Goal: Task Accomplishment & Management: Manage account settings

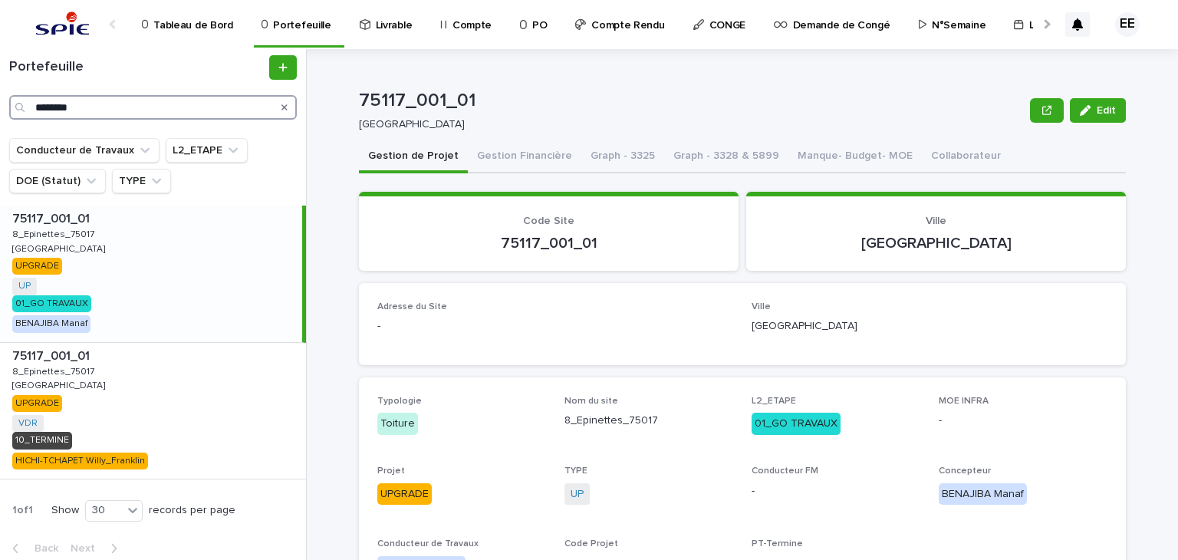
drag, startPoint x: 177, startPoint y: 107, endPoint x: 9, endPoint y: 100, distance: 168.1
click at [9, 100] on div "********" at bounding box center [153, 107] width 288 height 25
paste input "****"
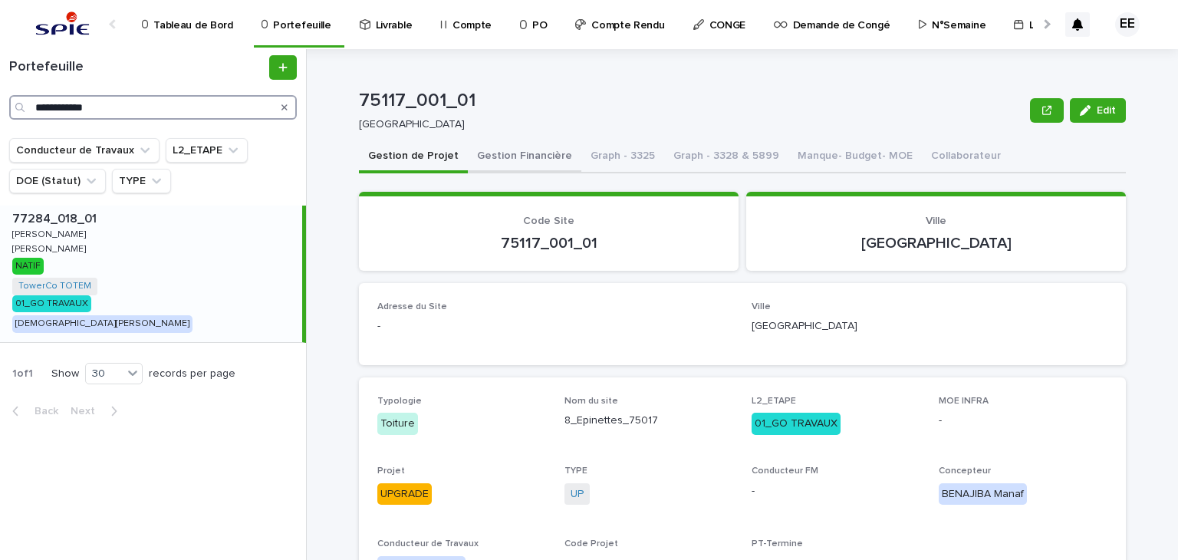
type input "**********"
click at [515, 163] on button "Gestion Financière" at bounding box center [525, 157] width 114 height 32
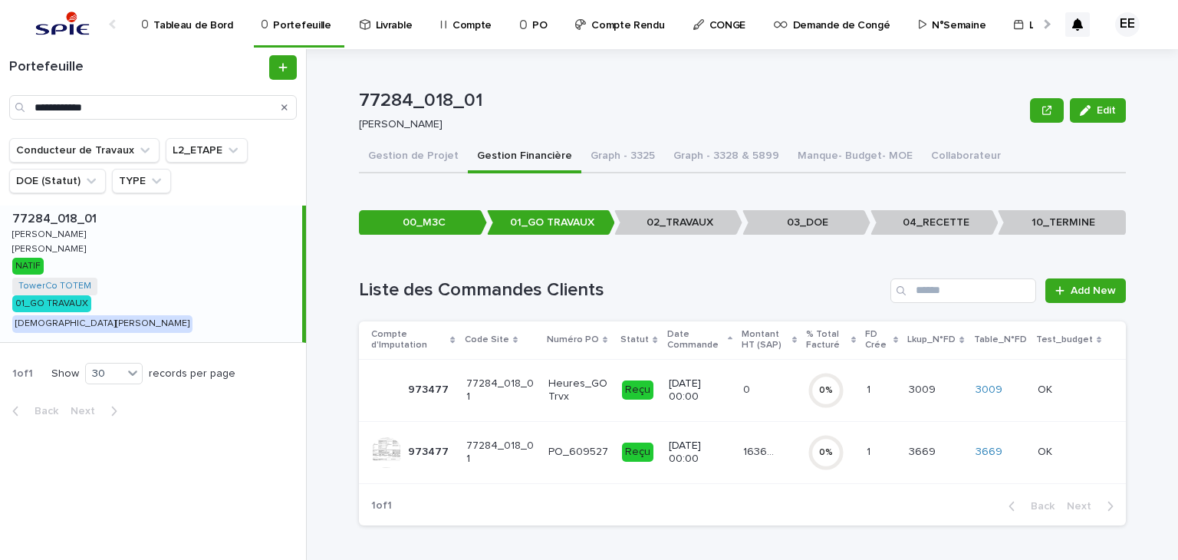
click at [745, 457] on p "16369.46" at bounding box center [762, 451] width 38 height 16
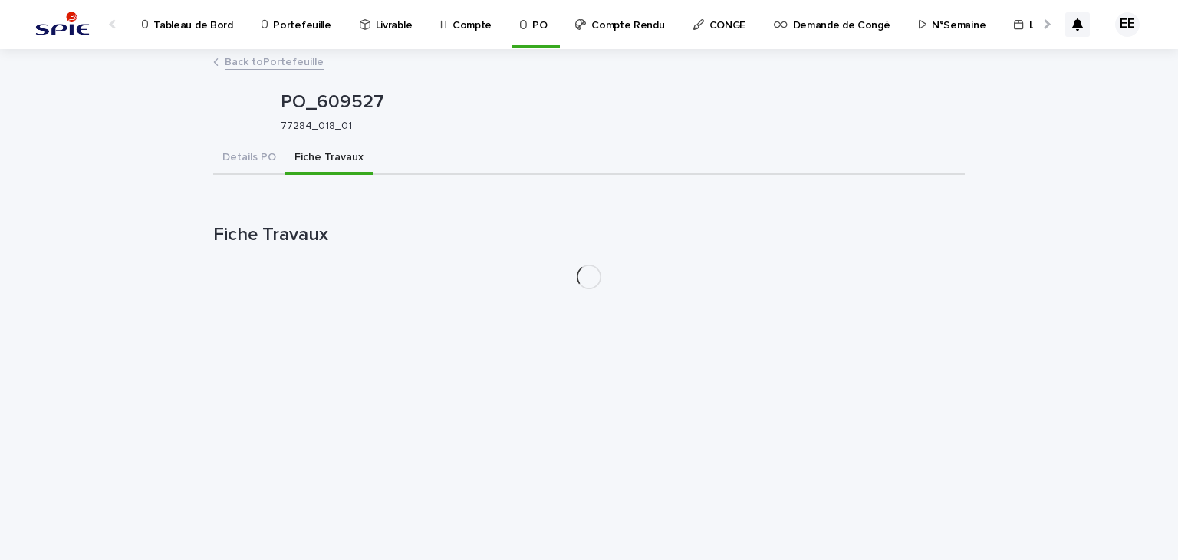
click at [341, 150] on button "Fiche Travaux" at bounding box center [328, 159] width 87 height 32
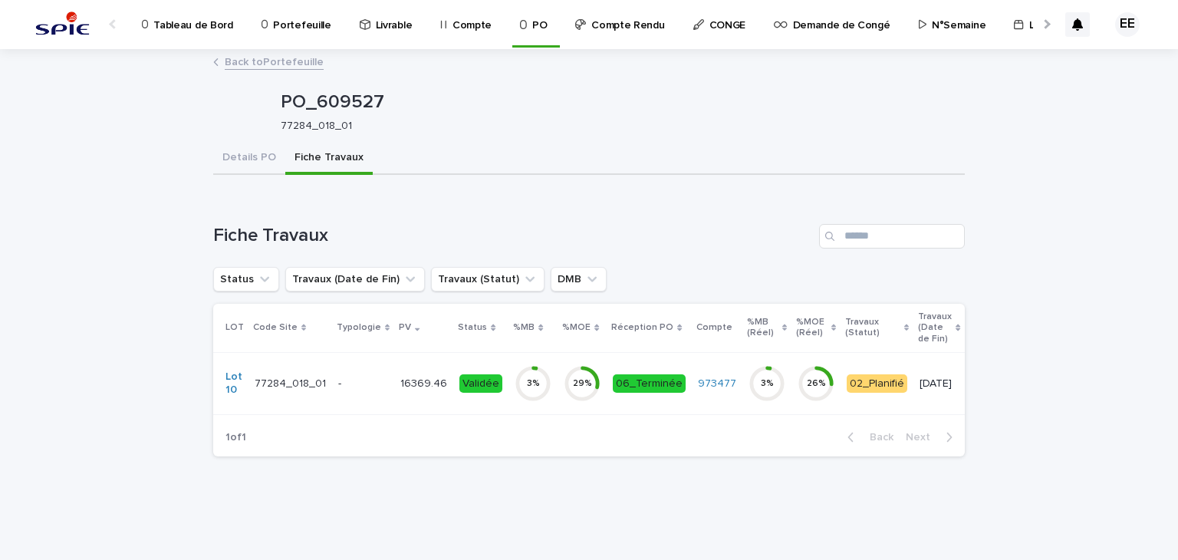
click at [479, 384] on div "Validée" at bounding box center [481, 383] width 43 height 19
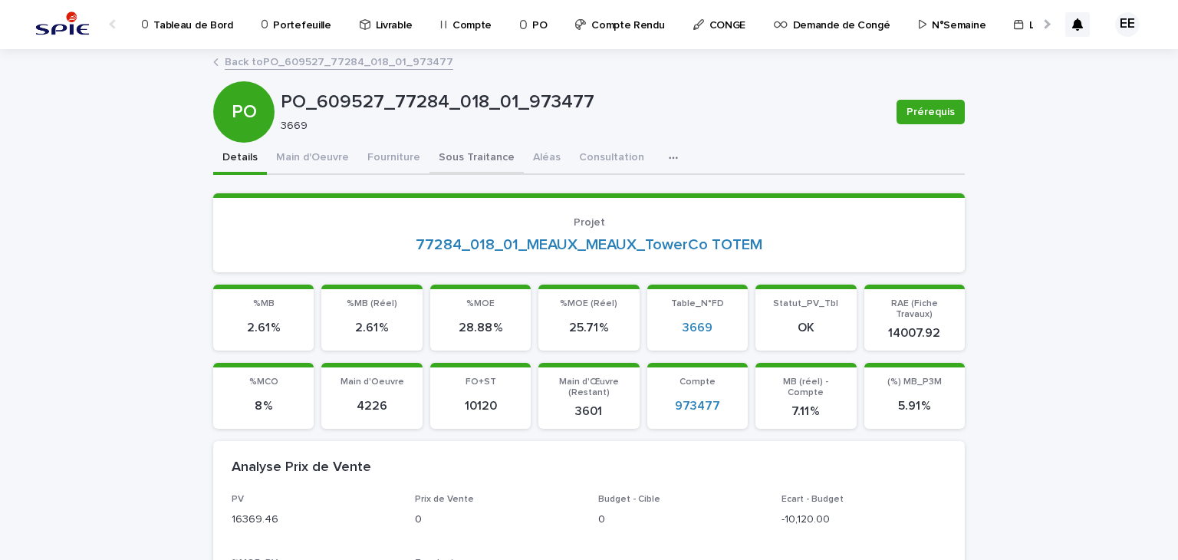
click at [479, 157] on button "Sous Traitance" at bounding box center [477, 159] width 94 height 32
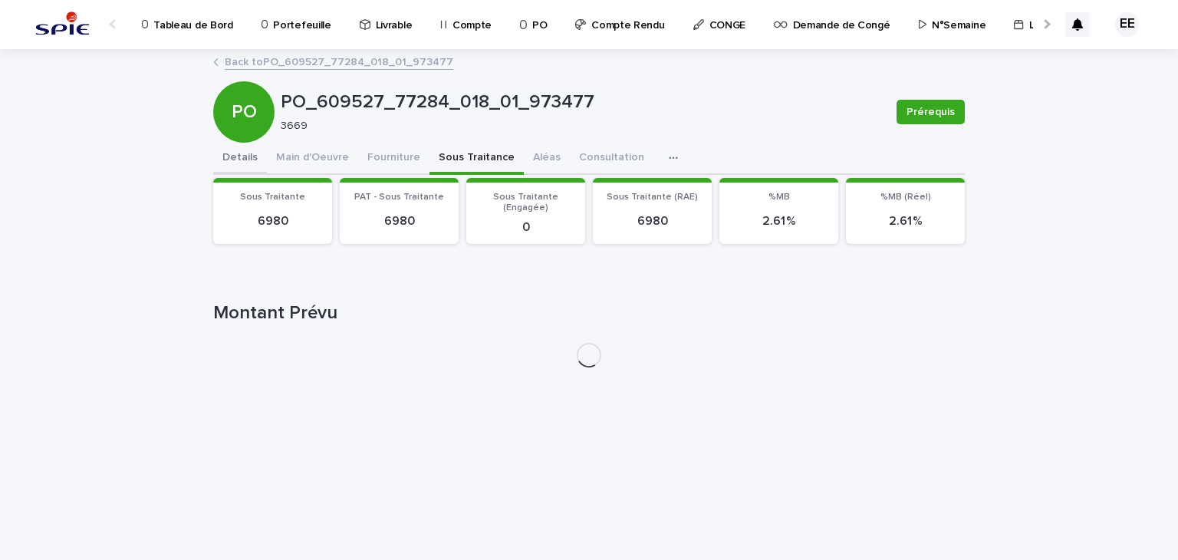
click at [236, 157] on button "Details" at bounding box center [240, 159] width 54 height 32
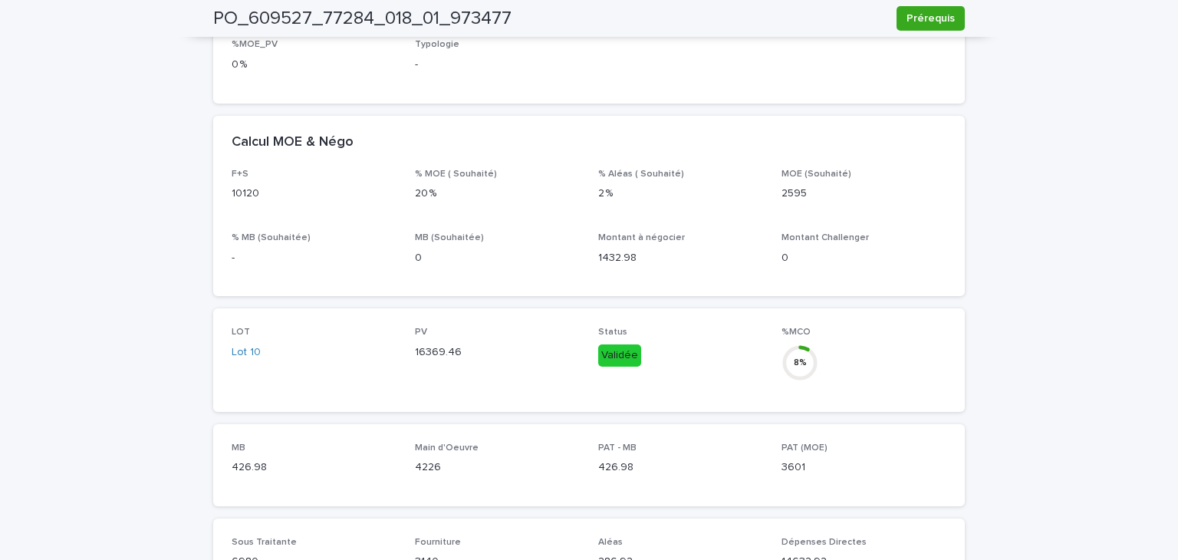
scroll to position [259, 0]
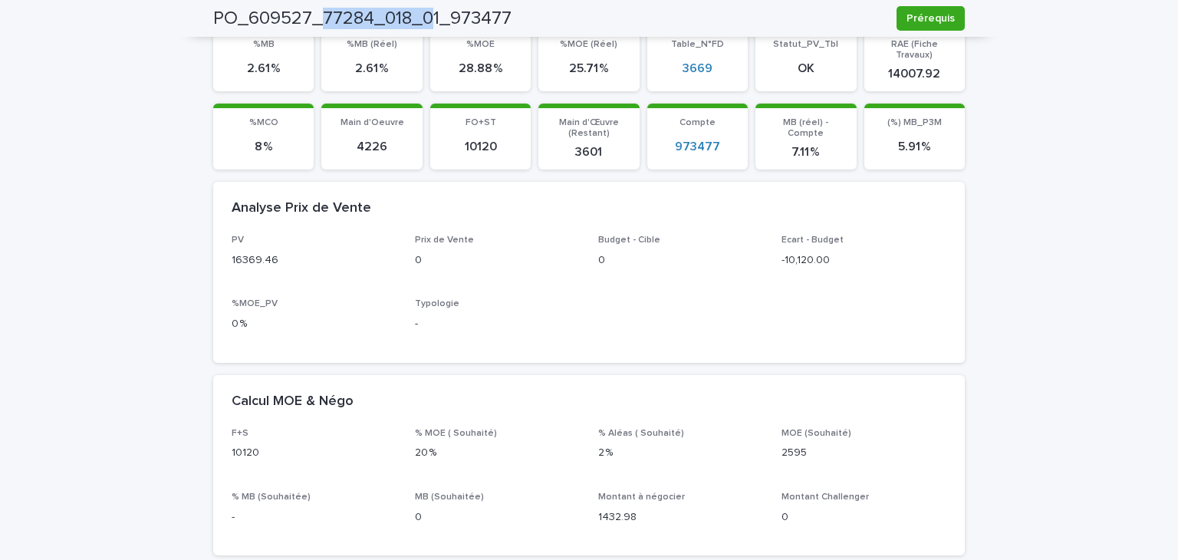
drag, startPoint x: 316, startPoint y: 13, endPoint x: 430, endPoint y: 16, distance: 113.6
click at [430, 16] on h2 "PO_609527_77284_018_01_973477" at bounding box center [362, 19] width 298 height 22
copy h2 "77284_018_0"
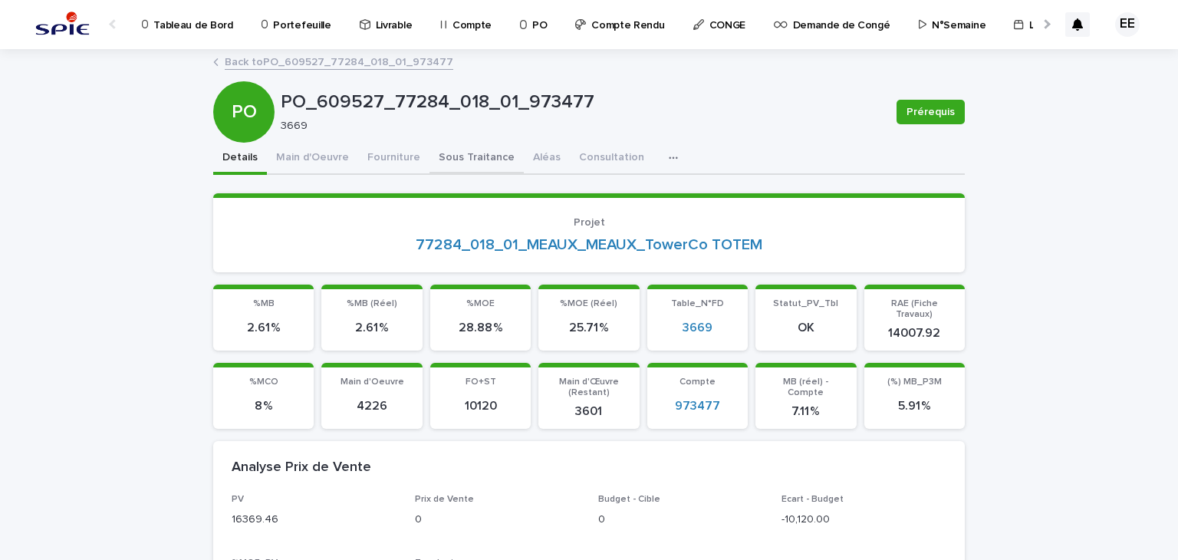
click at [460, 157] on button "Sous Traitance" at bounding box center [477, 159] width 94 height 32
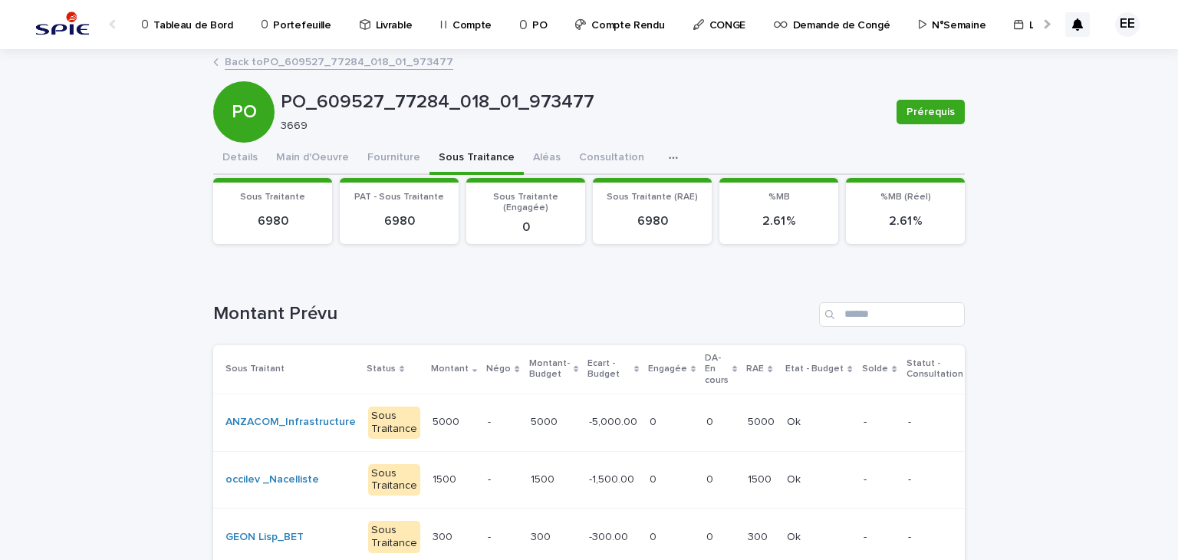
click at [707, 433] on div "0 0" at bounding box center [721, 422] width 29 height 25
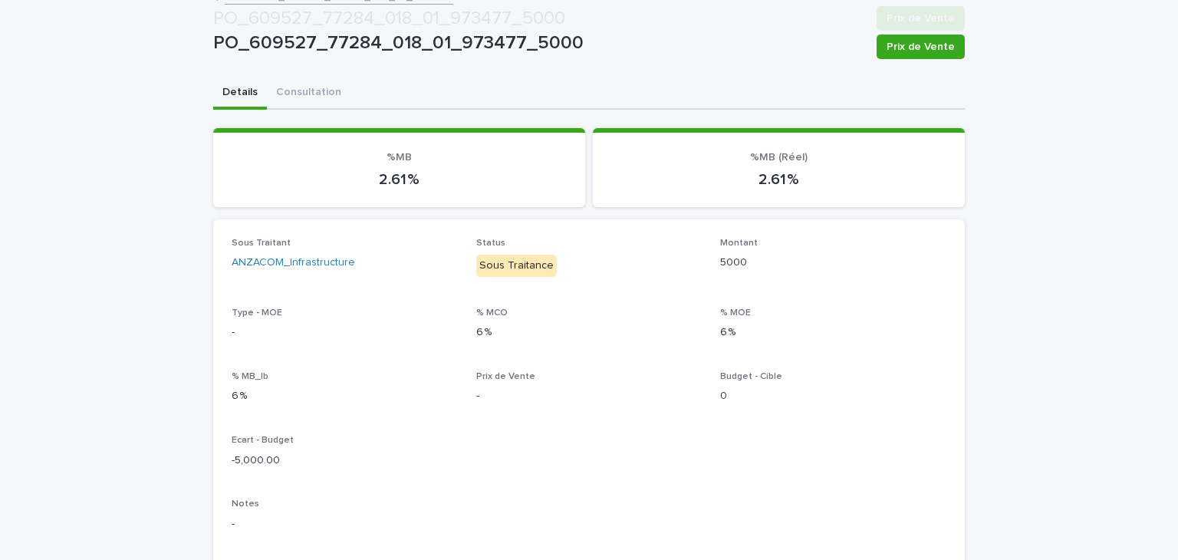
scroll to position [580, 0]
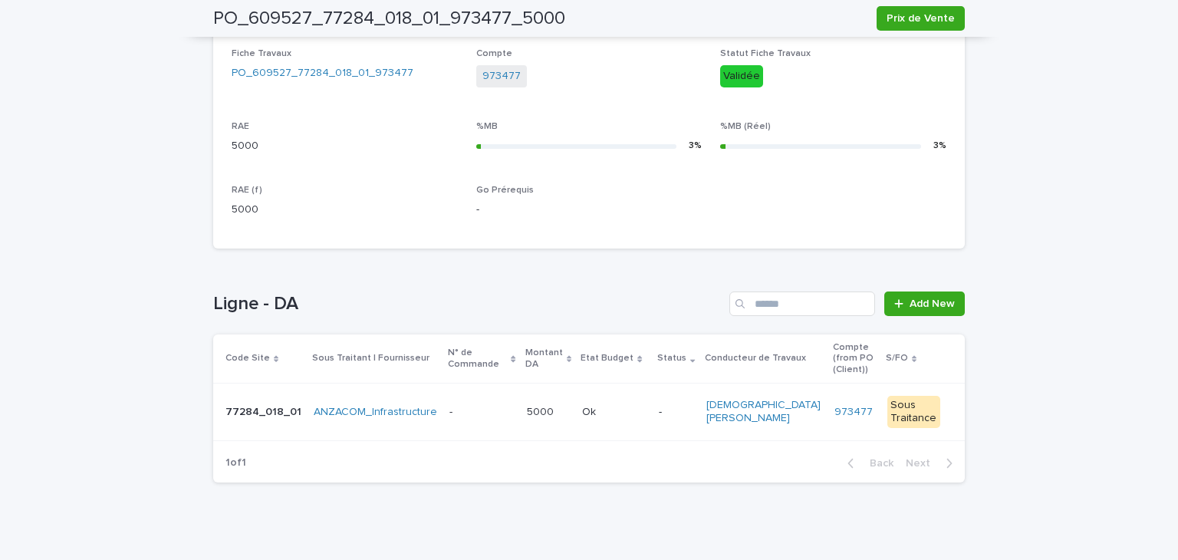
click at [576, 408] on td "Ok Ok" at bounding box center [614, 413] width 77 height 58
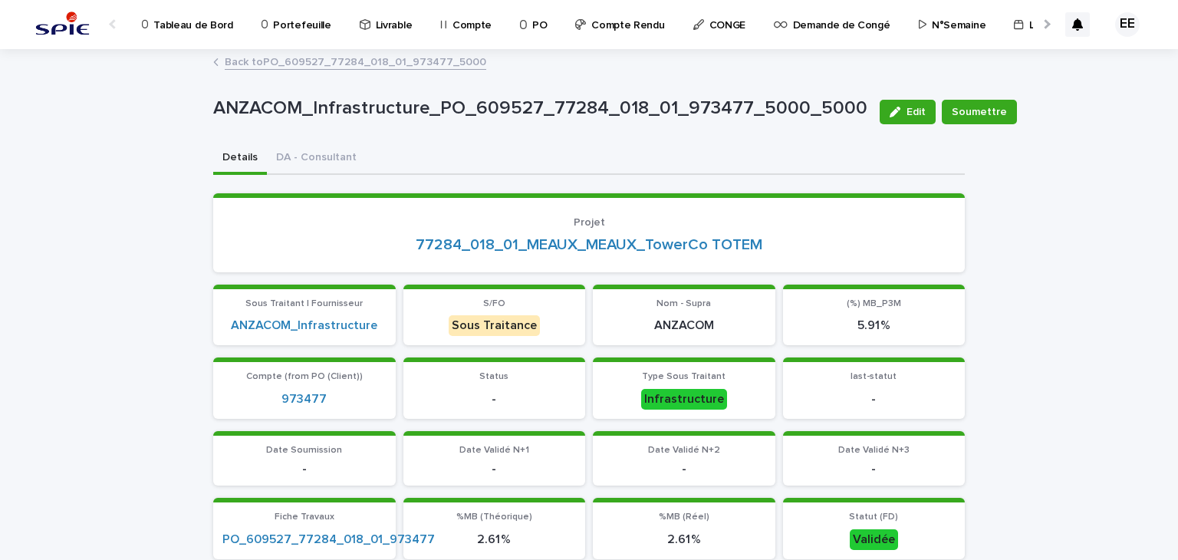
click at [1033, 28] on div at bounding box center [1045, 24] width 25 height 48
click at [845, 26] on p "Traitement des demandes d'achats" at bounding box center [846, 16] width 170 height 32
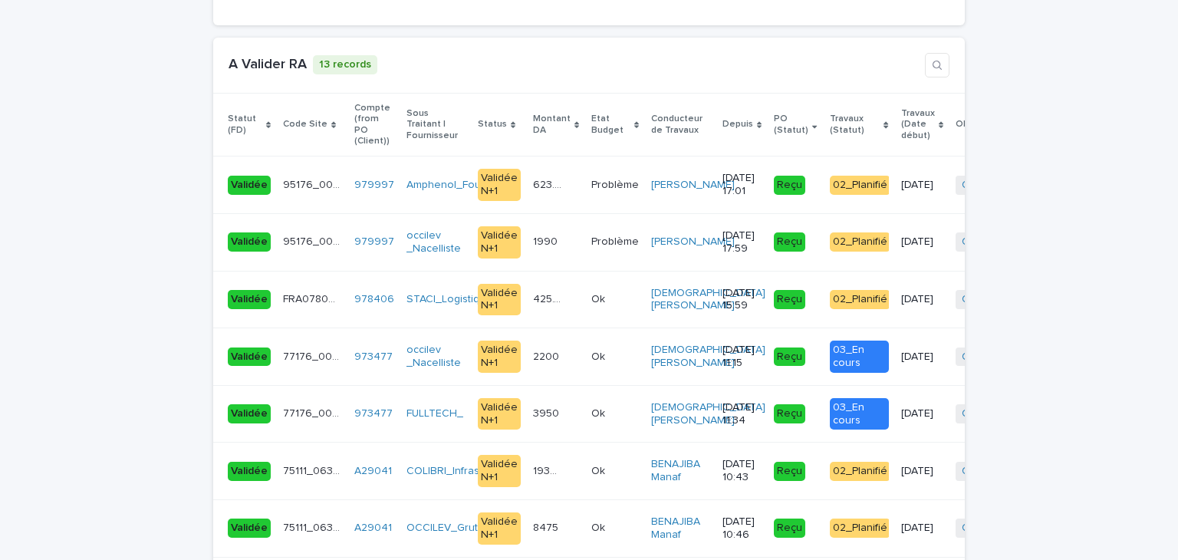
scroll to position [3246, 0]
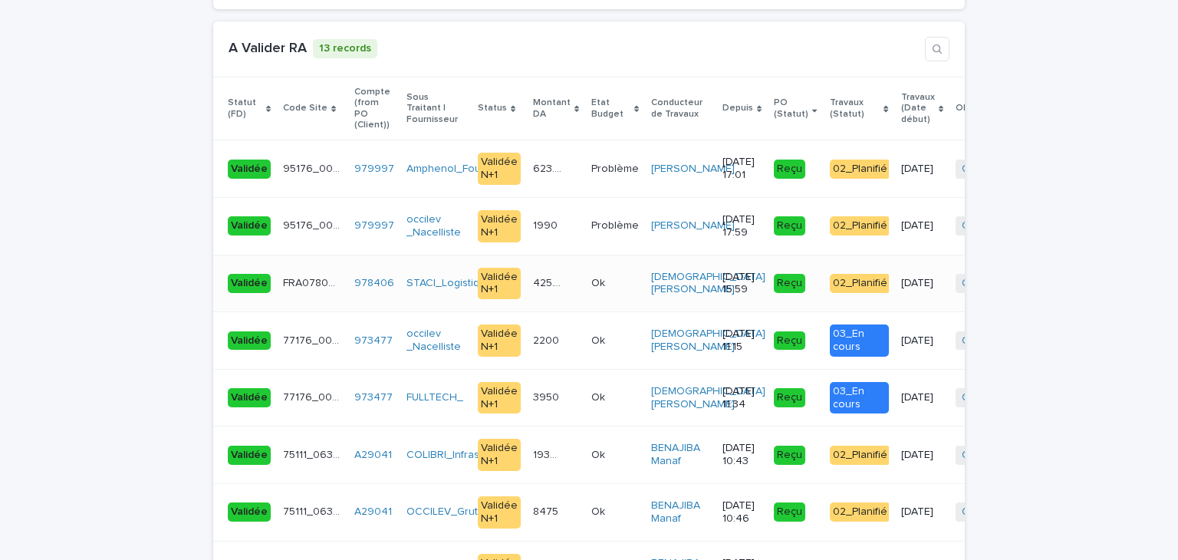
click at [552, 271] on div "425.74 425.74" at bounding box center [556, 283] width 46 height 25
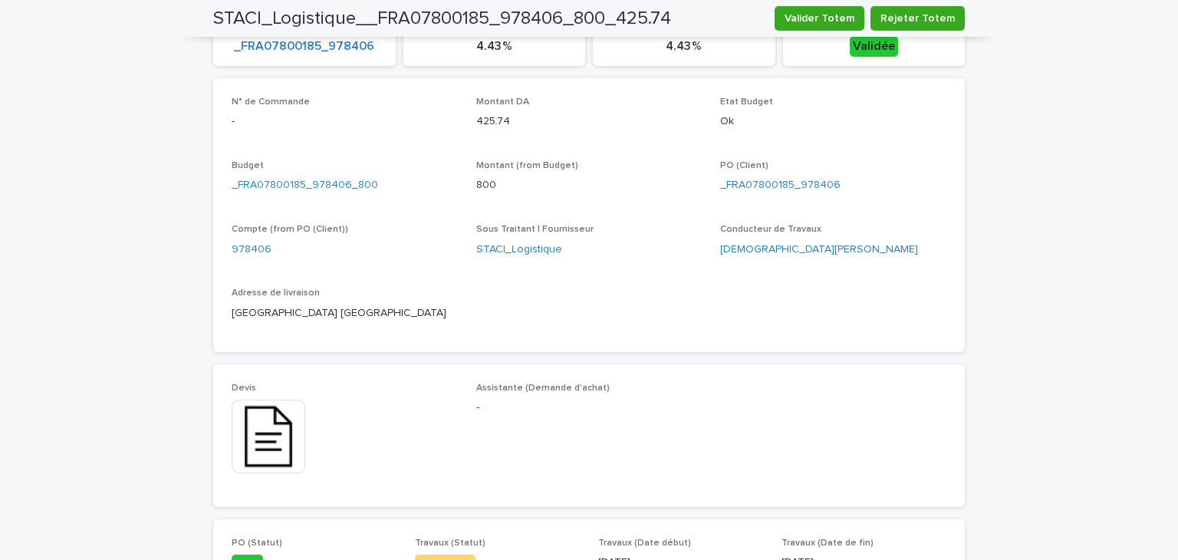
scroll to position [506, 0]
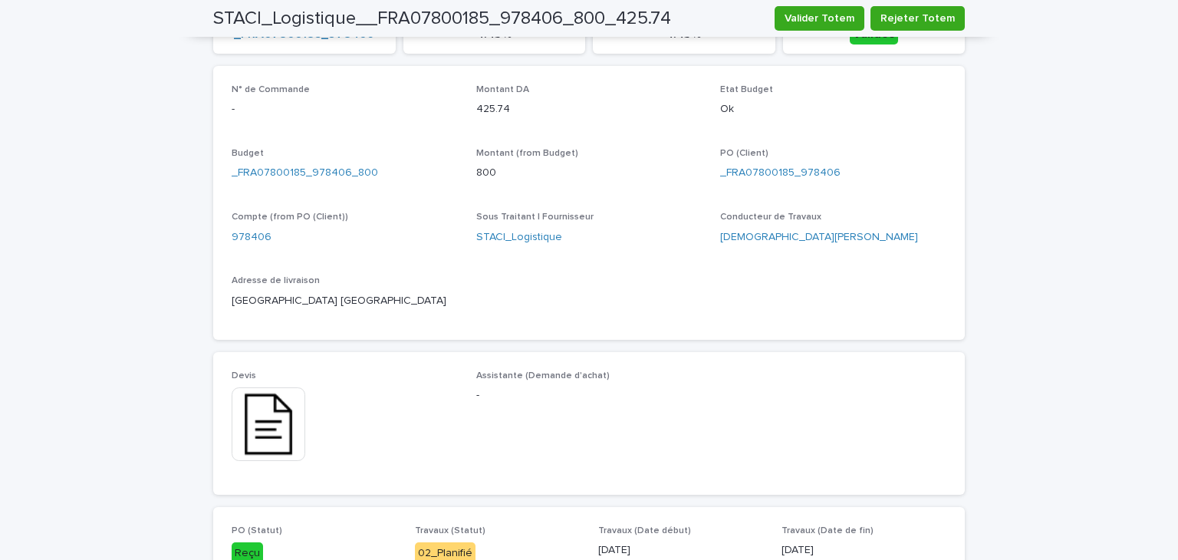
click at [282, 440] on img at bounding box center [269, 424] width 74 height 74
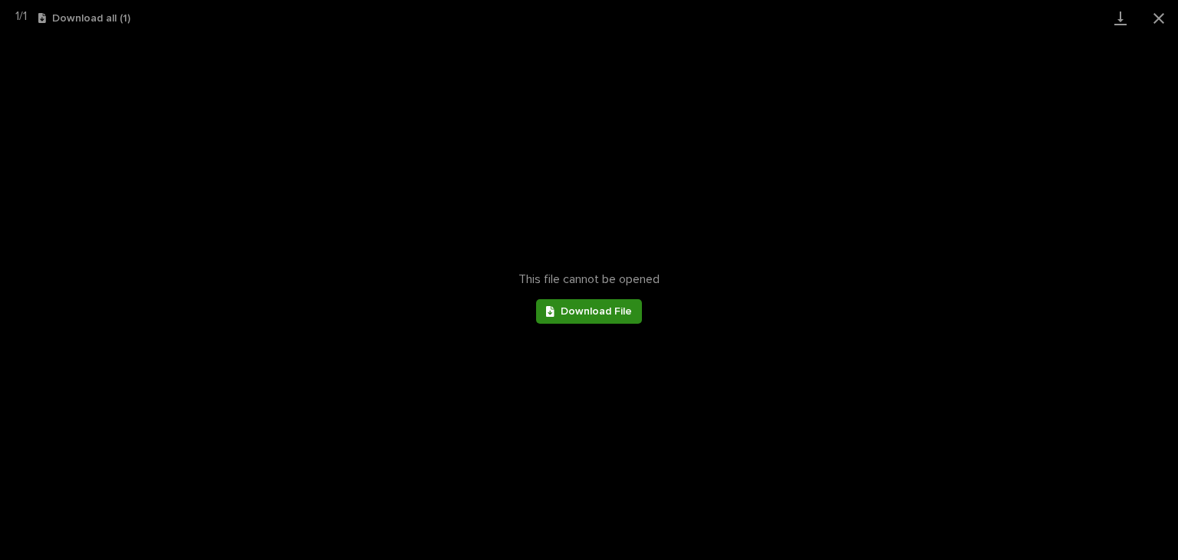
click at [628, 306] on span "Download File" at bounding box center [596, 311] width 71 height 11
click at [1167, 21] on button "Close gallery" at bounding box center [1159, 18] width 38 height 36
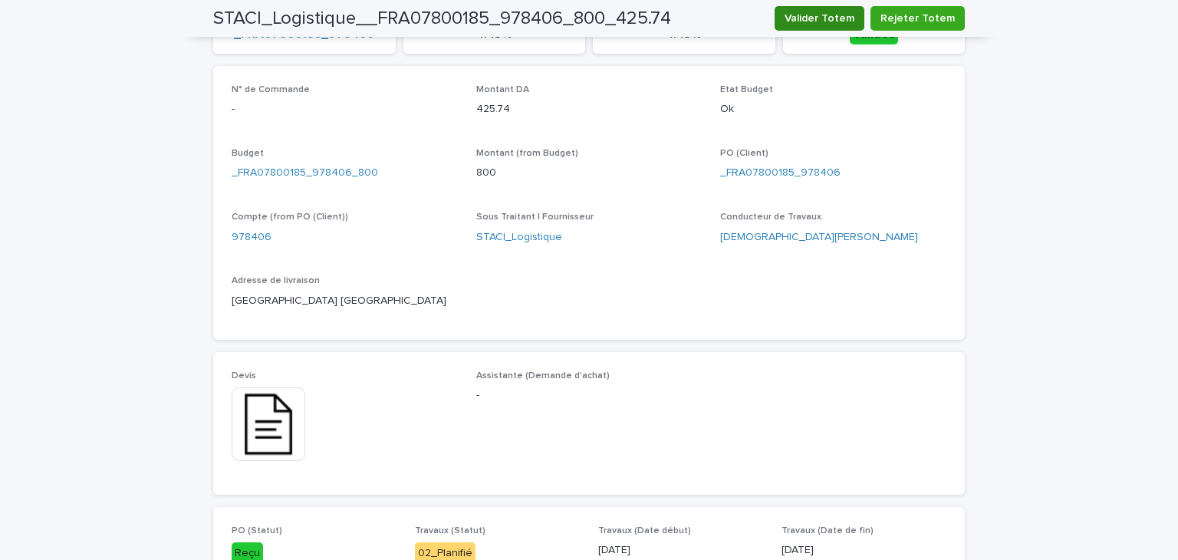
click at [839, 13] on span "Valider Totem" at bounding box center [820, 18] width 70 height 15
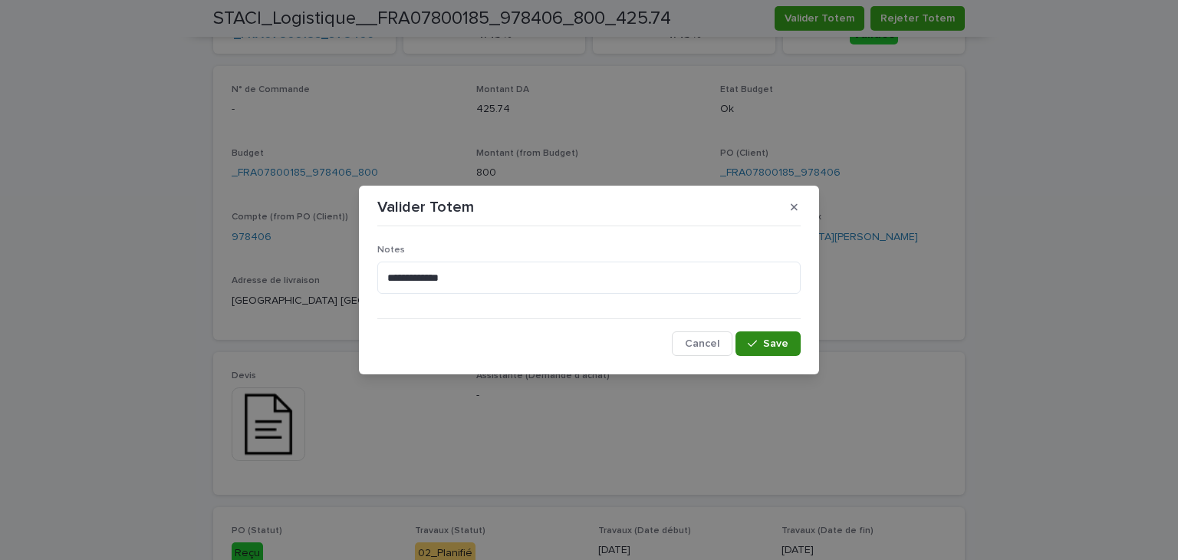
click at [780, 338] on span "Save" at bounding box center [775, 343] width 25 height 11
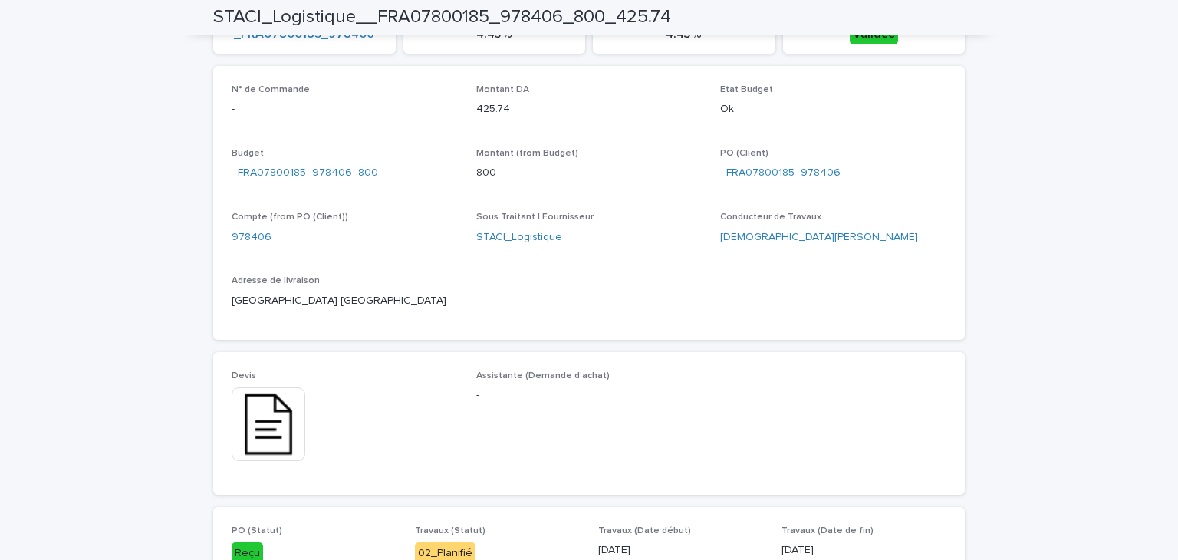
scroll to position [0, 0]
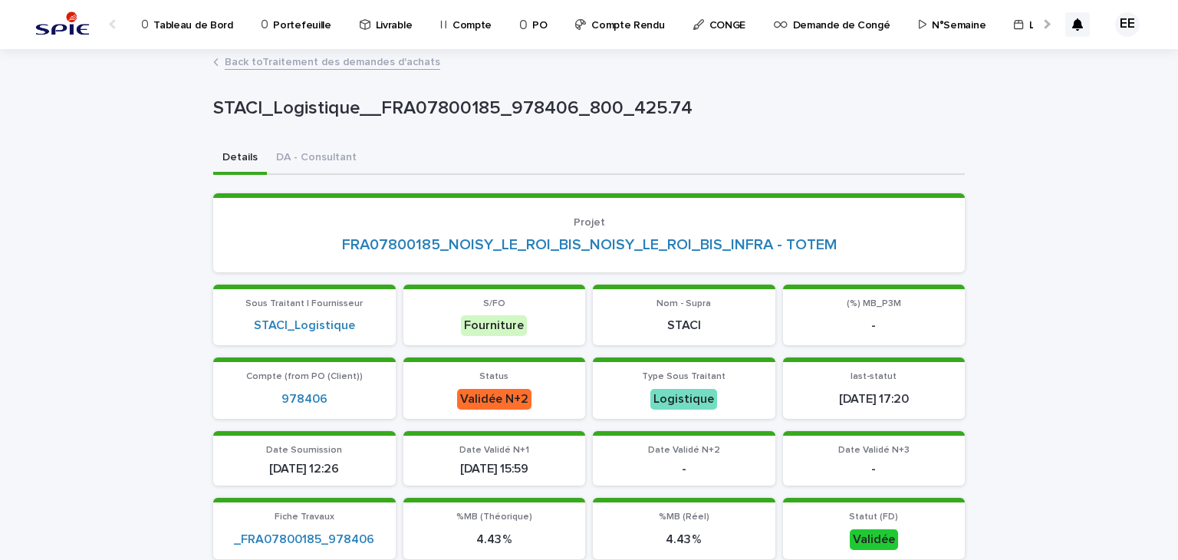
click at [315, 64] on link "Back to Traitement des demandes d'achats" at bounding box center [333, 61] width 216 height 18
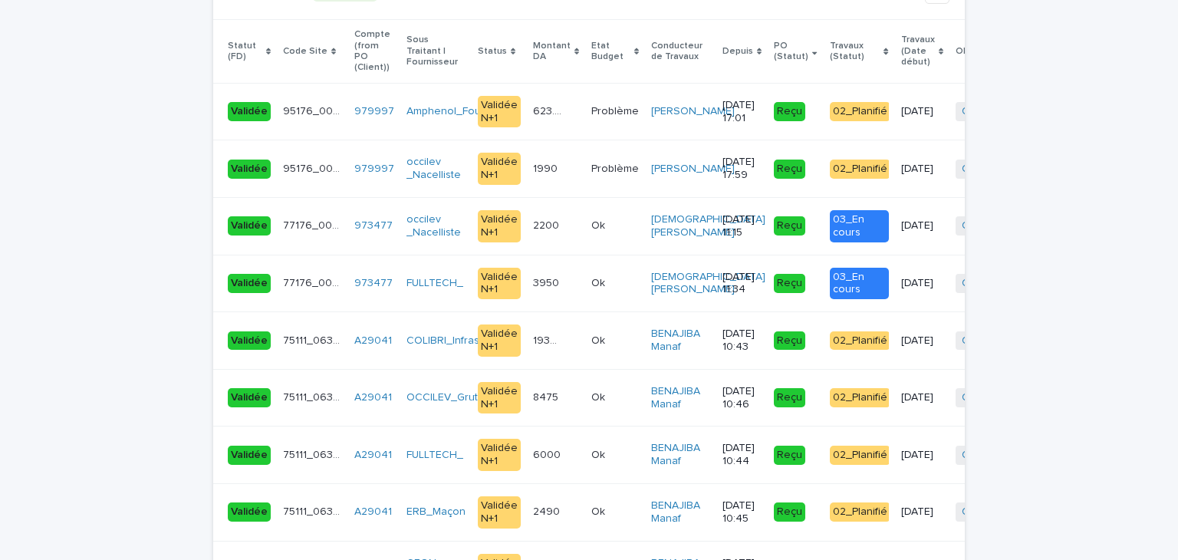
scroll to position [3304, 0]
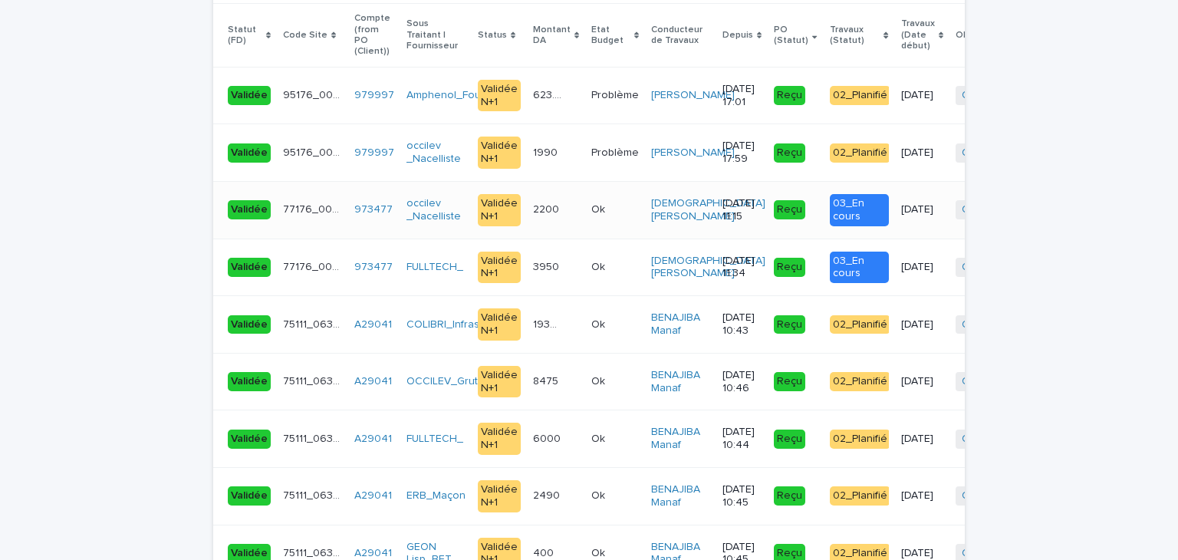
click at [540, 200] on p "2200" at bounding box center [547, 208] width 29 height 16
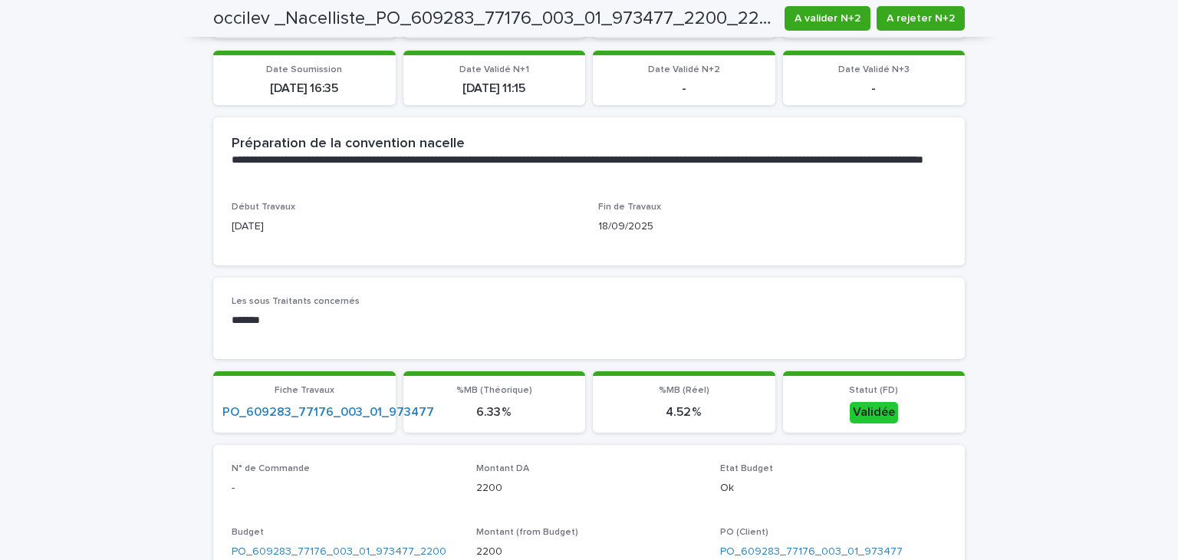
scroll to position [371, 0]
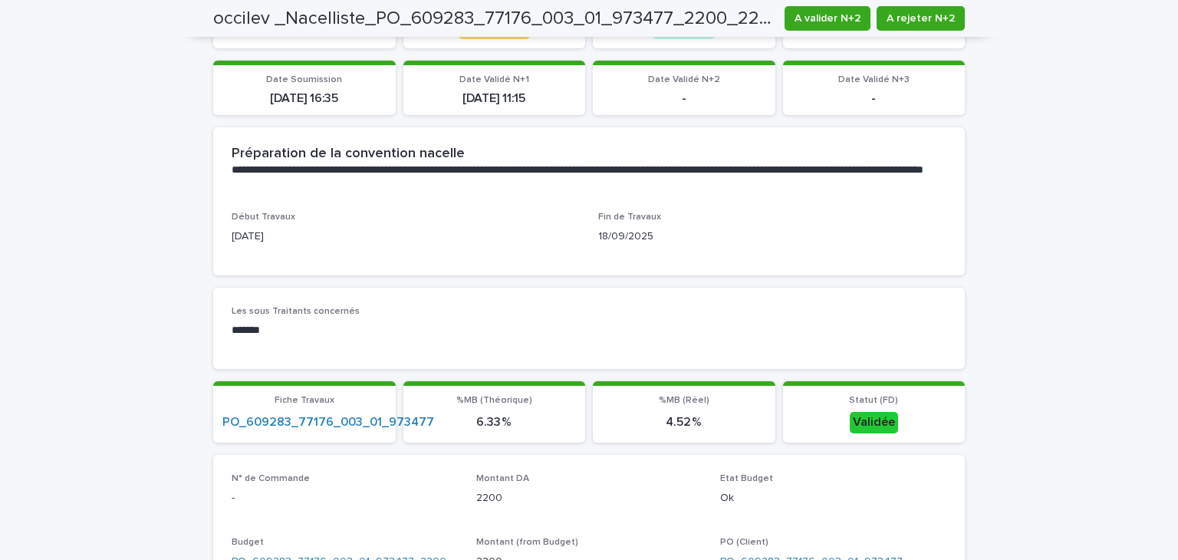
click at [1041, 259] on div "Loading... Saving… Loading... Saving… occilev _Nacelliste_PO_609283_77176_003_0…" at bounding box center [589, 545] width 1178 height 1731
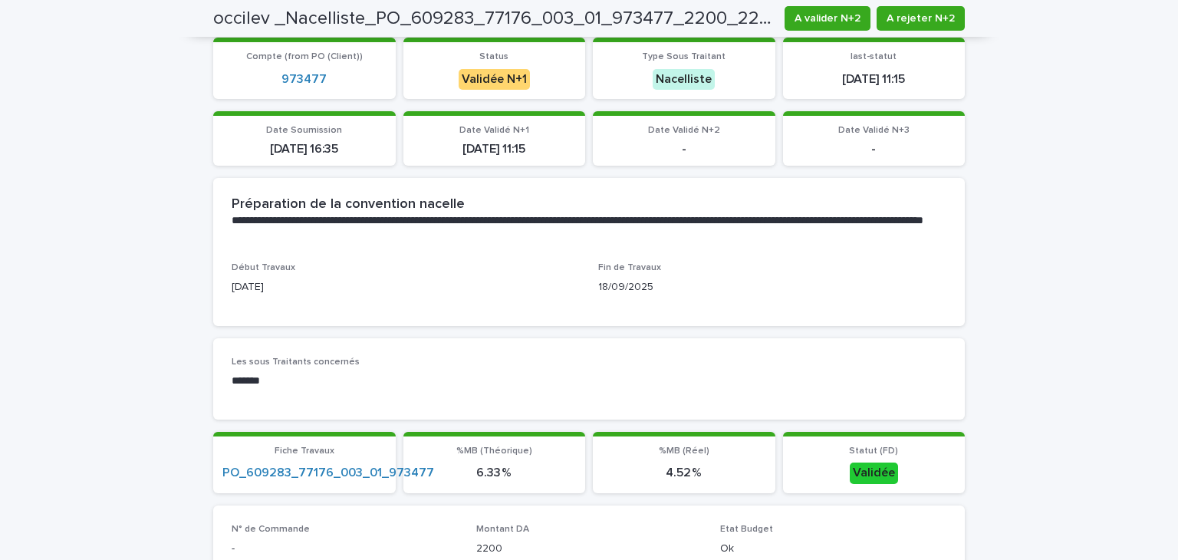
scroll to position [318, 0]
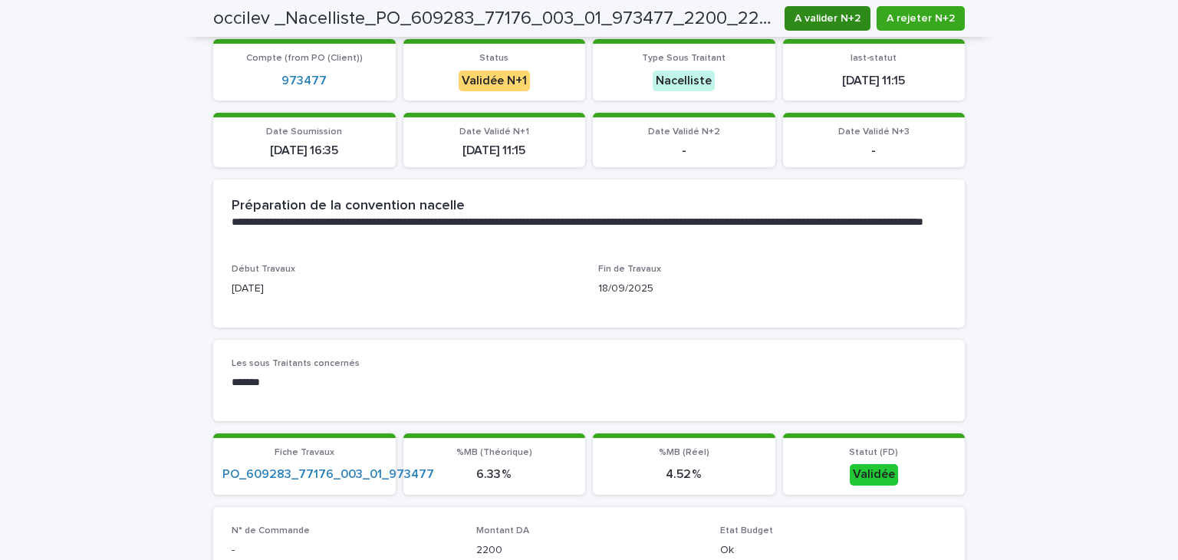
click at [819, 15] on span "A valider N+2" at bounding box center [828, 18] width 66 height 15
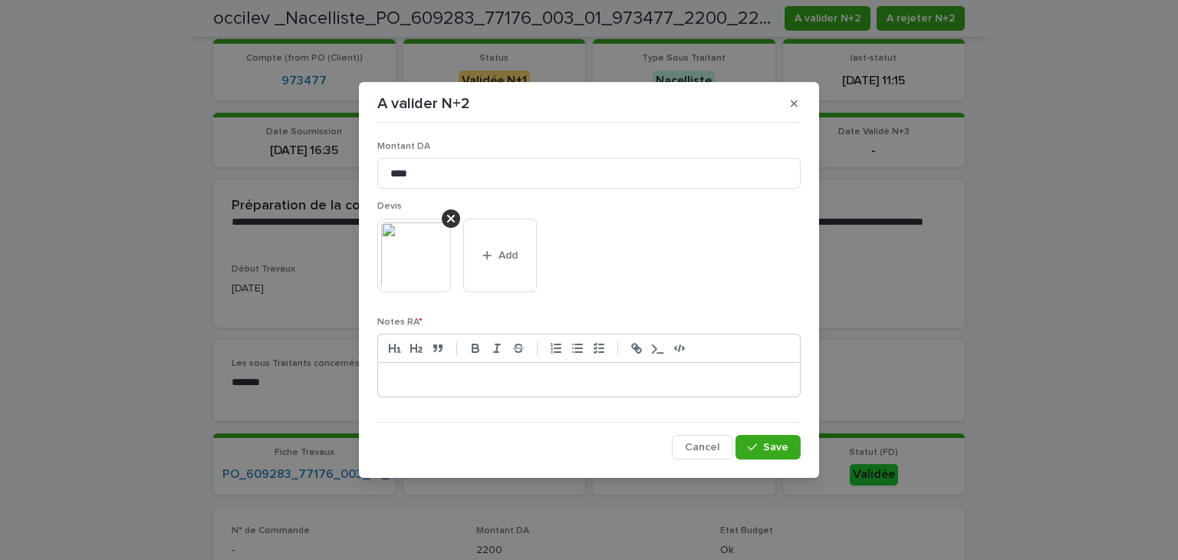
click at [473, 387] on p at bounding box center [589, 379] width 399 height 15
click at [484, 368] on div at bounding box center [589, 380] width 422 height 34
click at [798, 99] on button "button" at bounding box center [794, 103] width 25 height 25
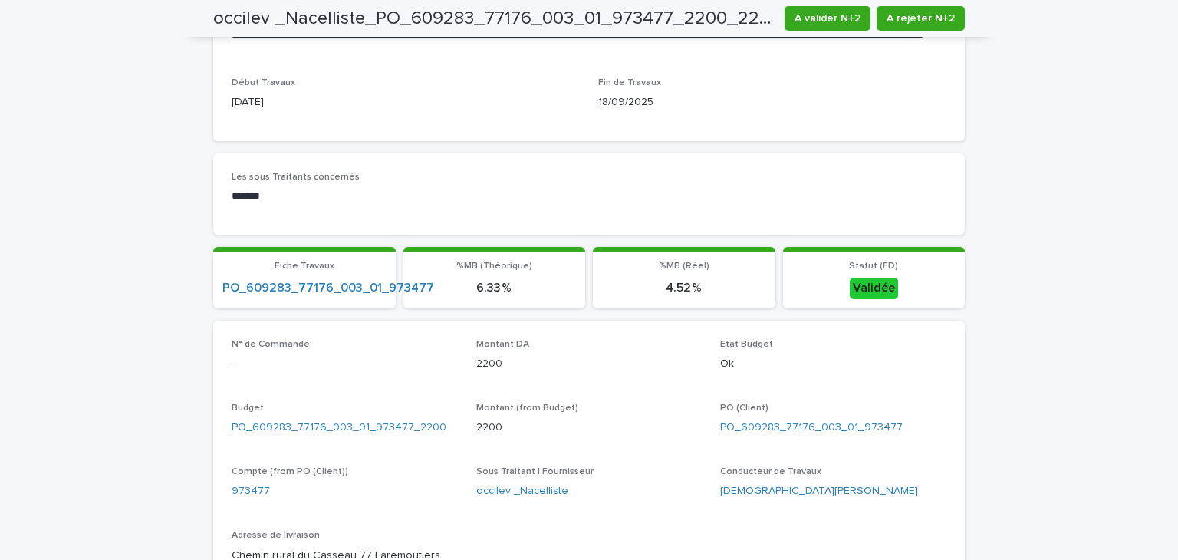
scroll to position [506, 0]
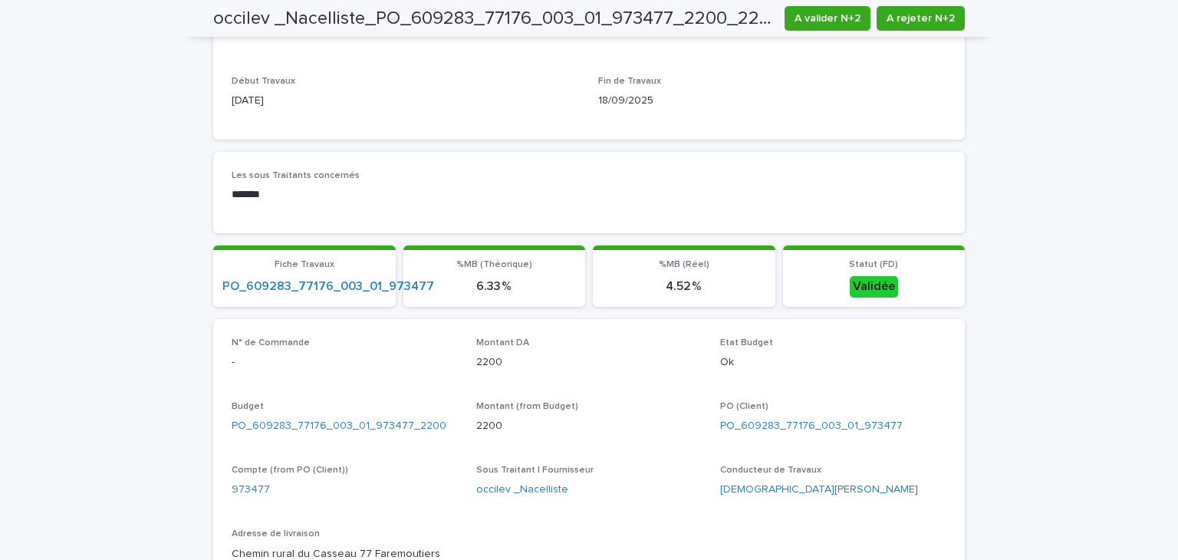
click at [651, 404] on p "Montant (from Budget)" at bounding box center [589, 406] width 226 height 11
click at [907, 14] on span "A rejeter N+2" at bounding box center [921, 18] width 68 height 15
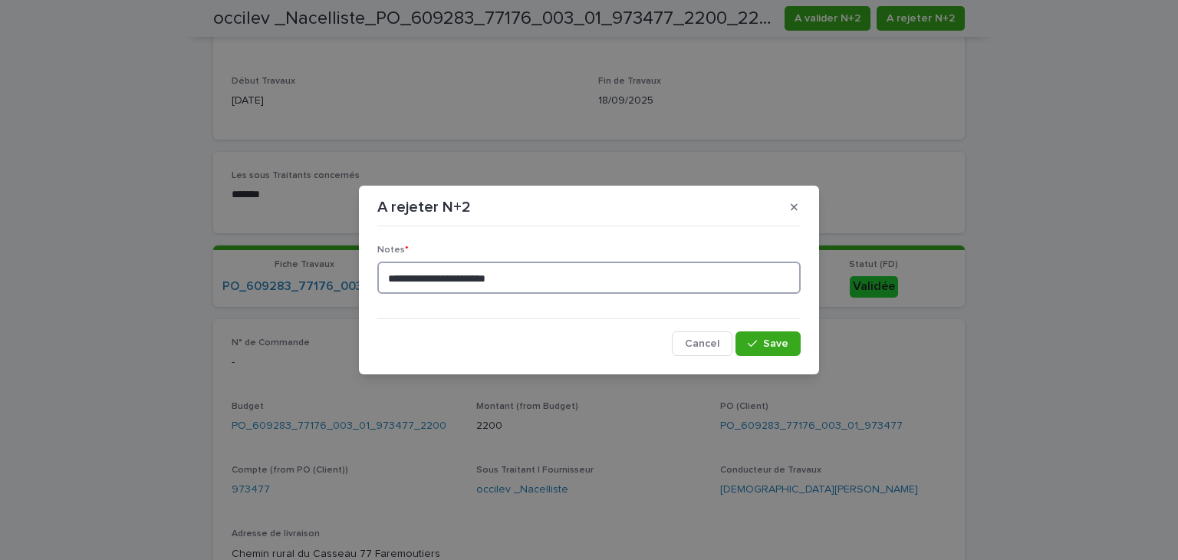
click at [562, 273] on textarea "**********" at bounding box center [588, 278] width 423 height 33
type textarea "**********"
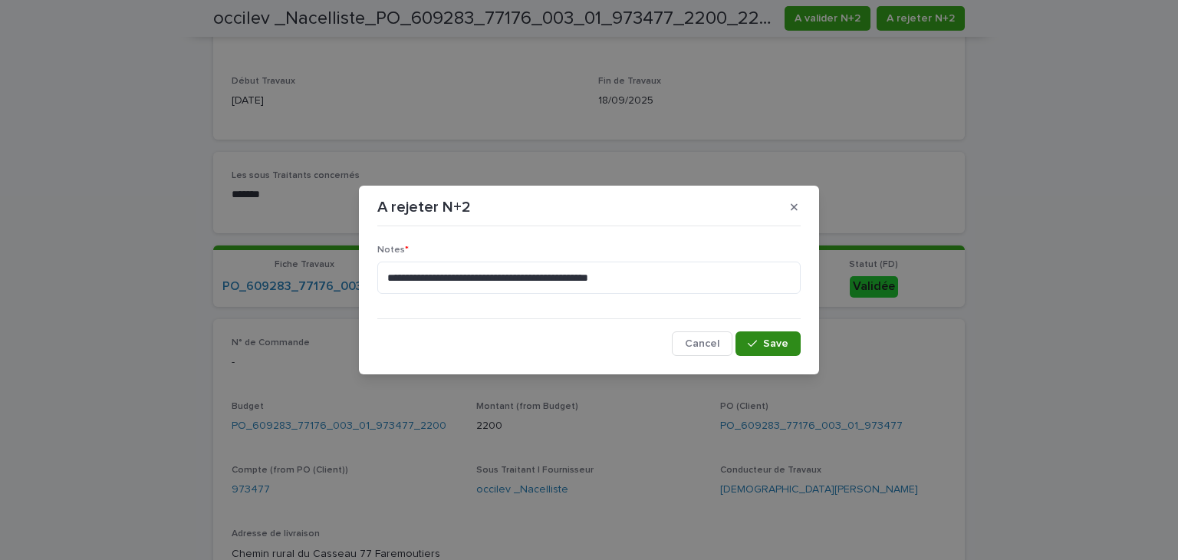
click at [783, 348] on span "Save" at bounding box center [775, 343] width 25 height 11
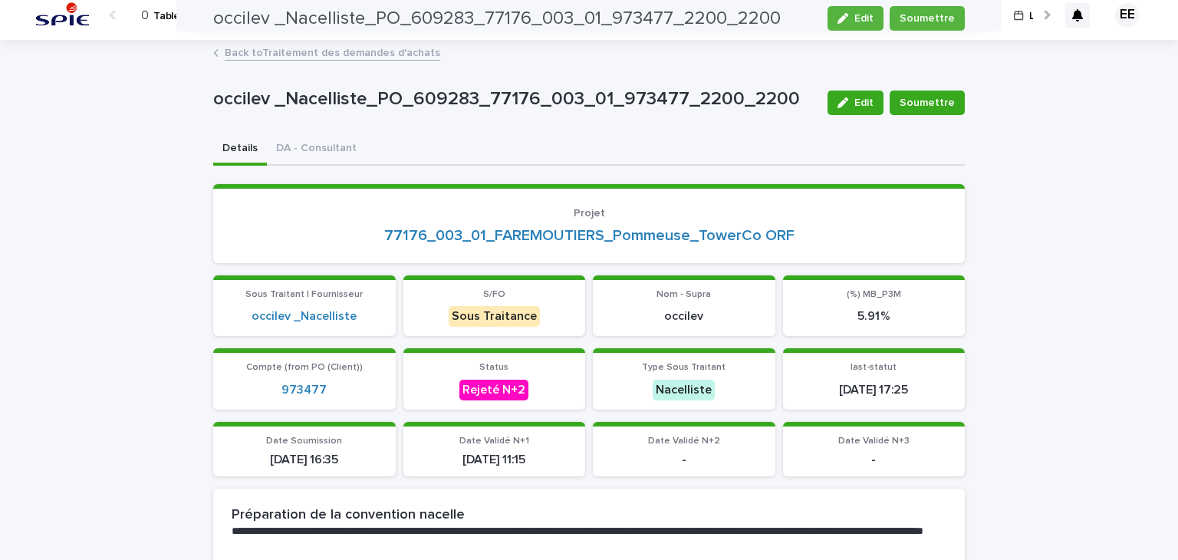
scroll to position [7, 0]
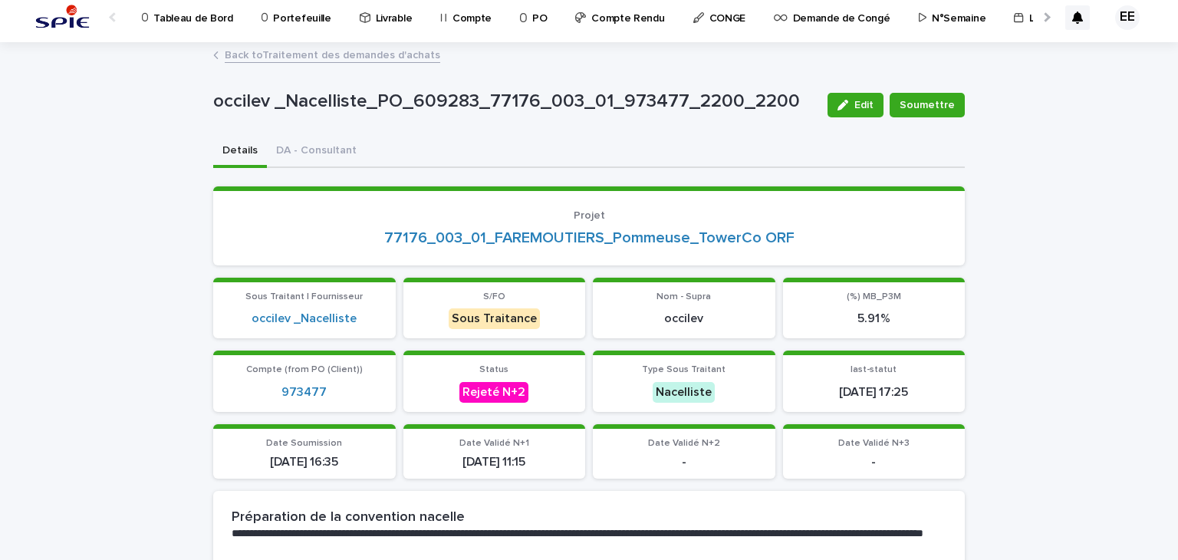
click at [333, 57] on link "Back to Traitement des demandes d'achats" at bounding box center [333, 54] width 216 height 18
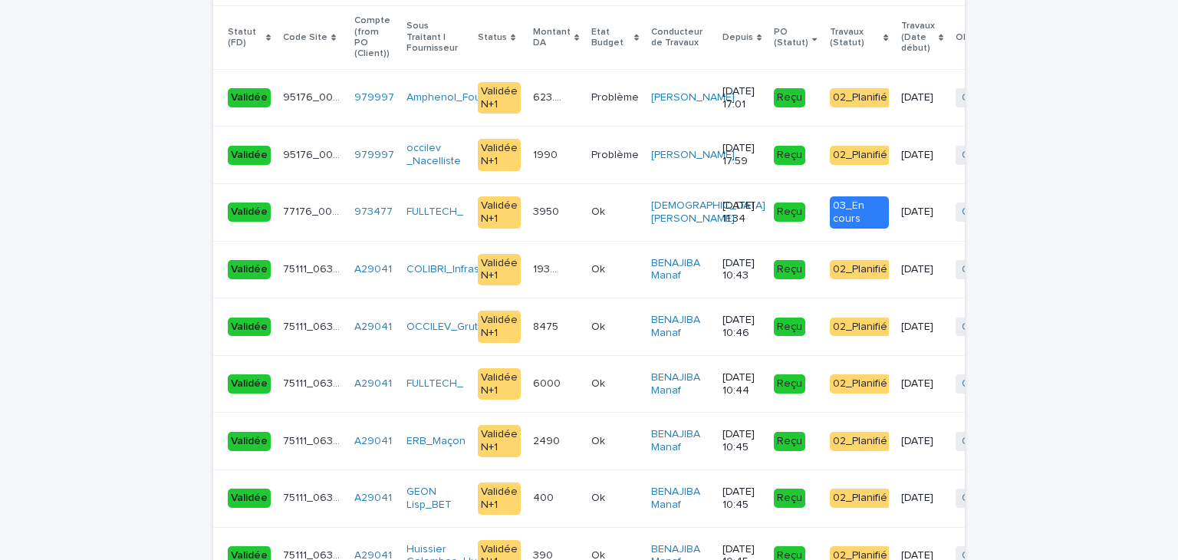
scroll to position [3294, 0]
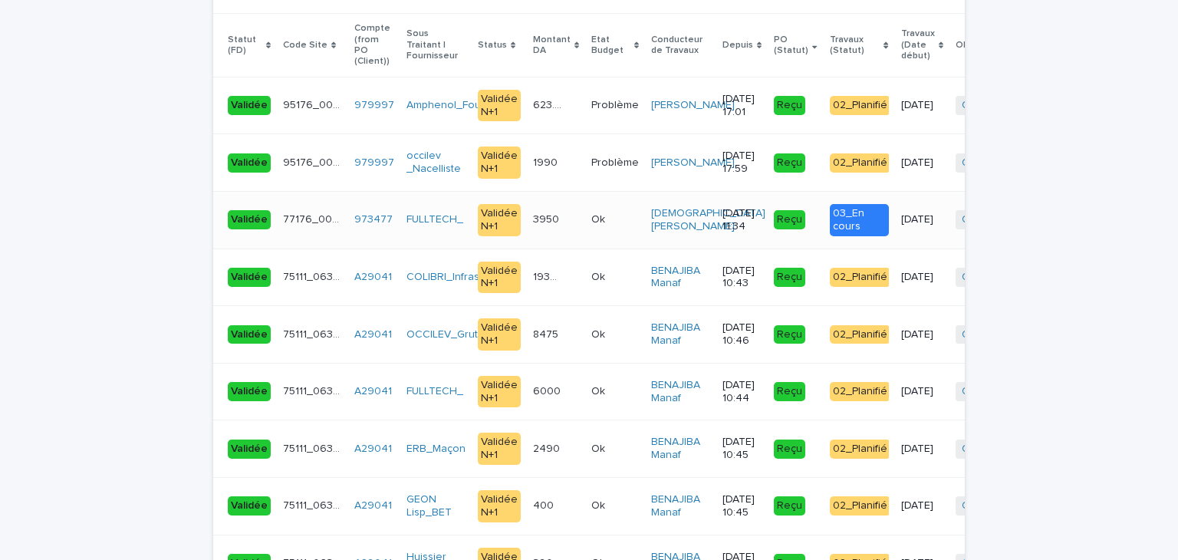
click at [585, 196] on td "Ok Ok" at bounding box center [615, 220] width 60 height 58
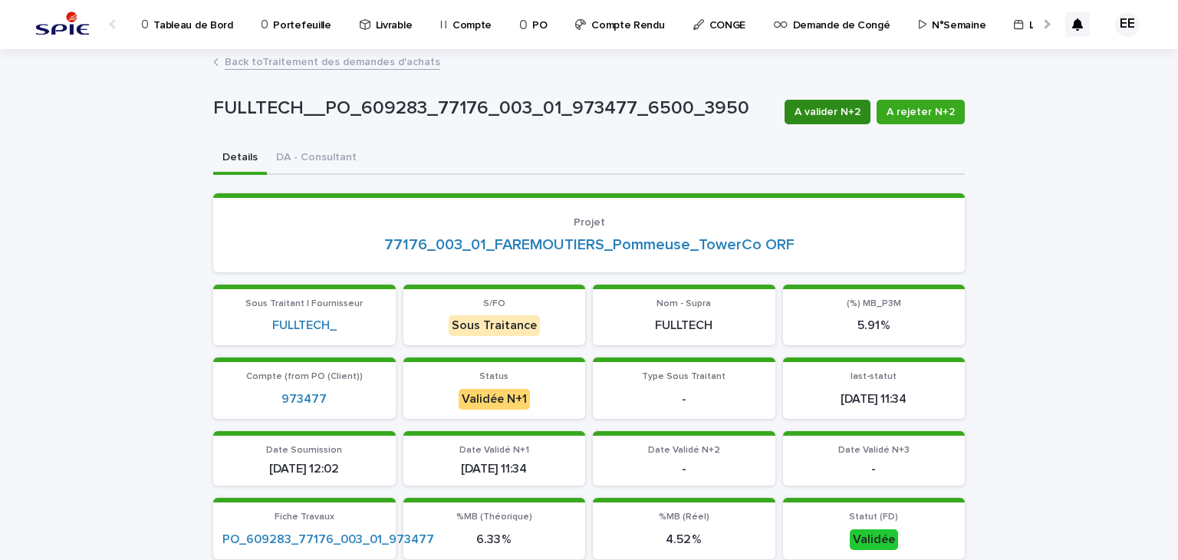
click at [819, 108] on span "A valider N+2" at bounding box center [828, 111] width 66 height 15
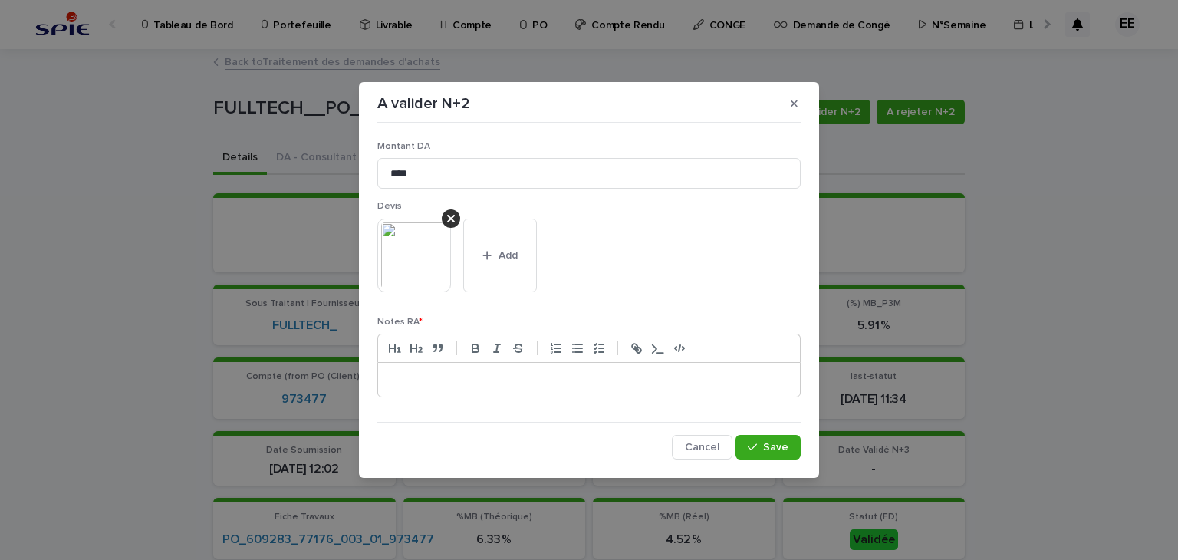
click at [614, 373] on p at bounding box center [589, 379] width 399 height 15
click at [770, 446] on span "Save" at bounding box center [775, 447] width 25 height 11
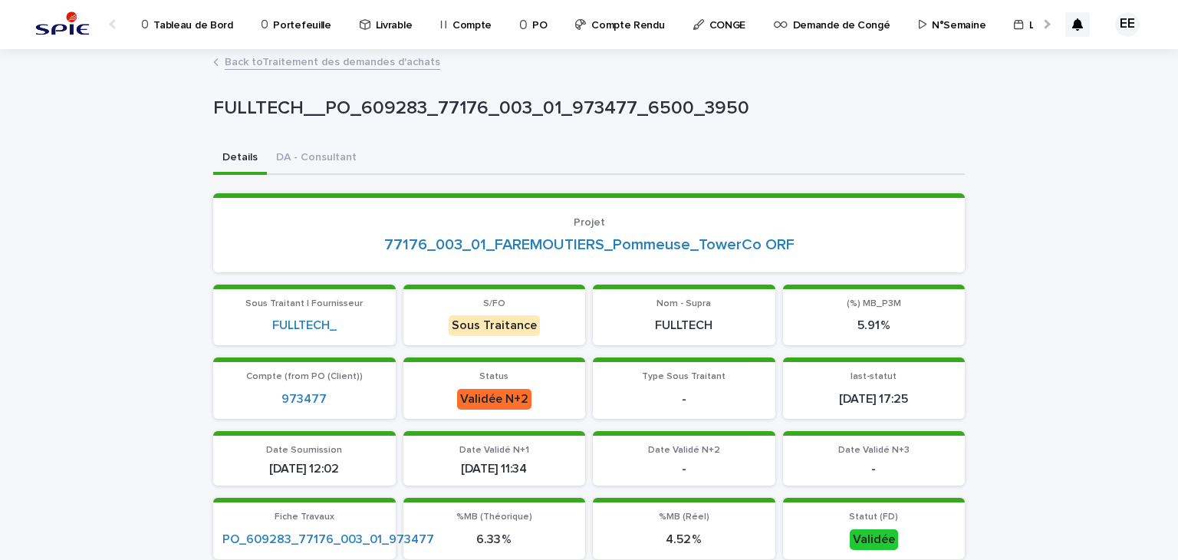
click at [367, 67] on link "Back to Traitement des demandes d'achats" at bounding box center [333, 61] width 216 height 18
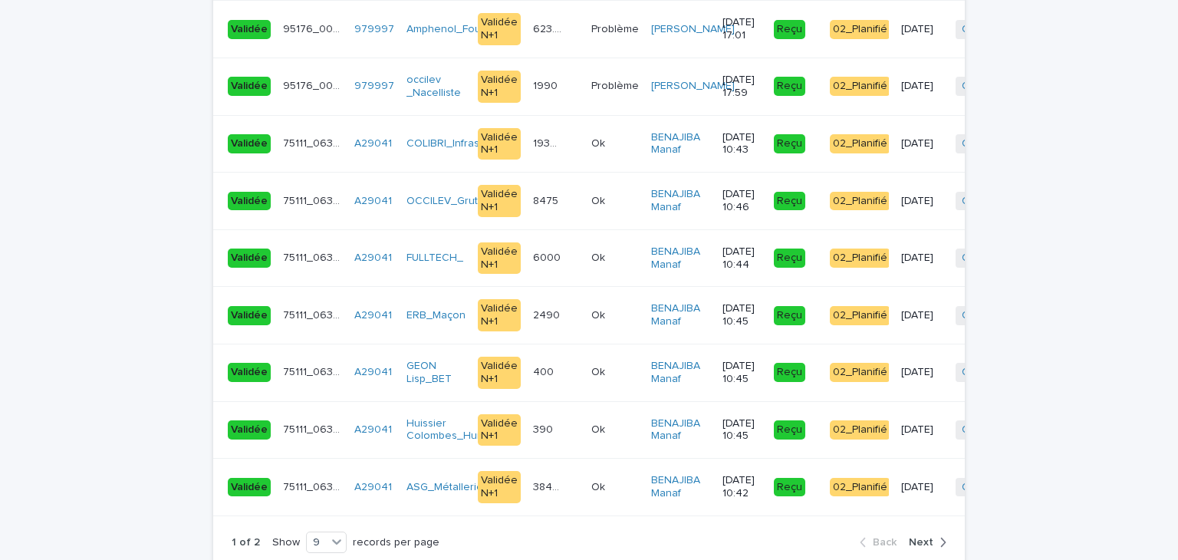
scroll to position [3379, 0]
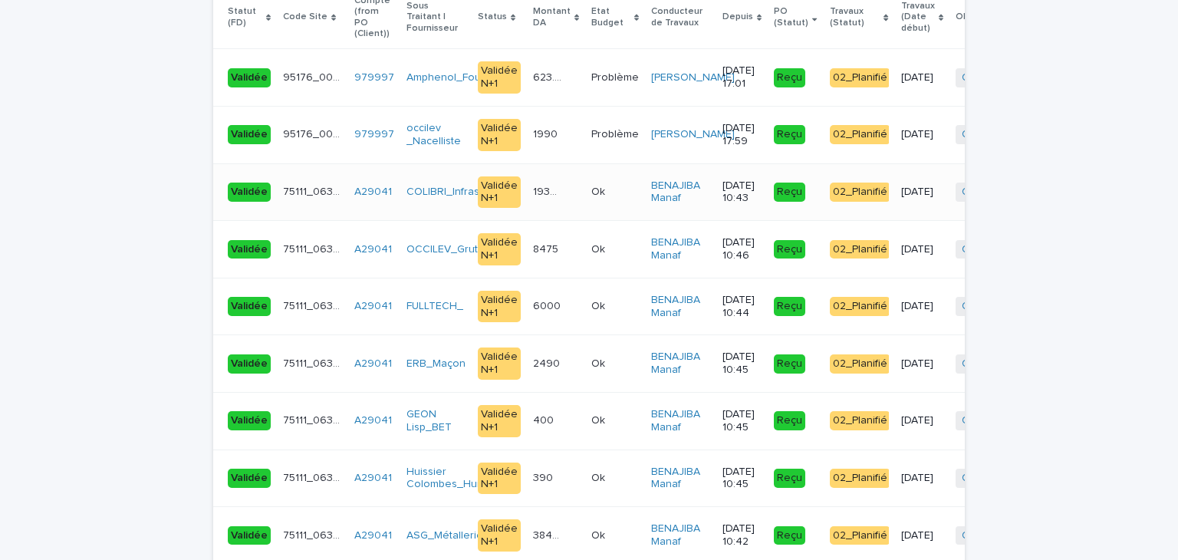
click at [585, 169] on td "Ok Ok" at bounding box center [615, 192] width 60 height 58
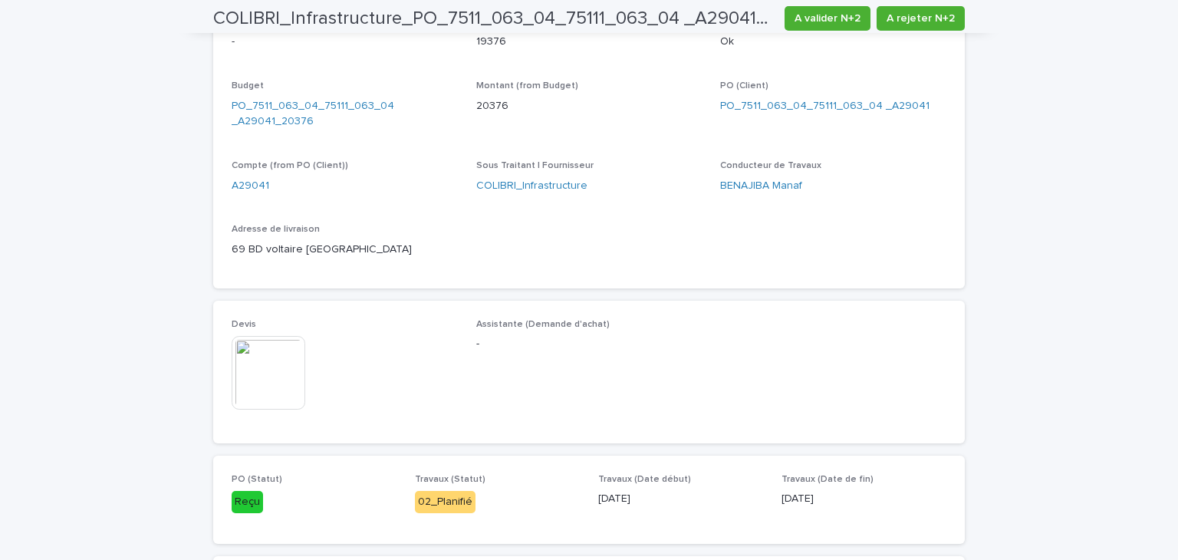
scroll to position [583, 0]
click at [285, 383] on img at bounding box center [269, 371] width 74 height 74
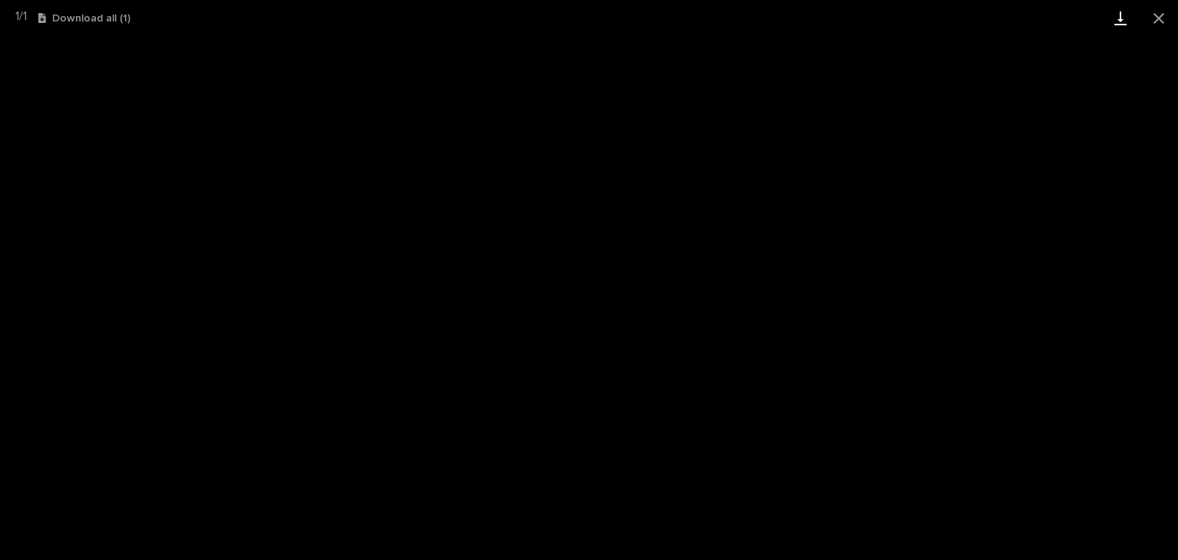
click at [1108, 22] on link "Download" at bounding box center [1121, 18] width 38 height 36
click at [1154, 18] on button "Close gallery" at bounding box center [1159, 18] width 38 height 36
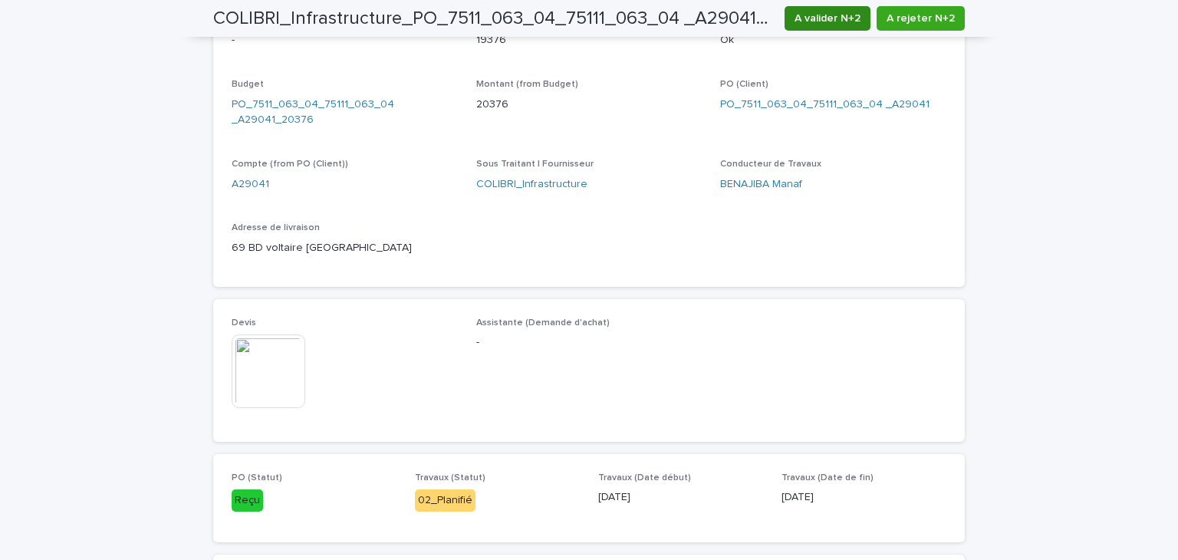
click at [805, 16] on span "A valider N+2" at bounding box center [828, 18] width 66 height 15
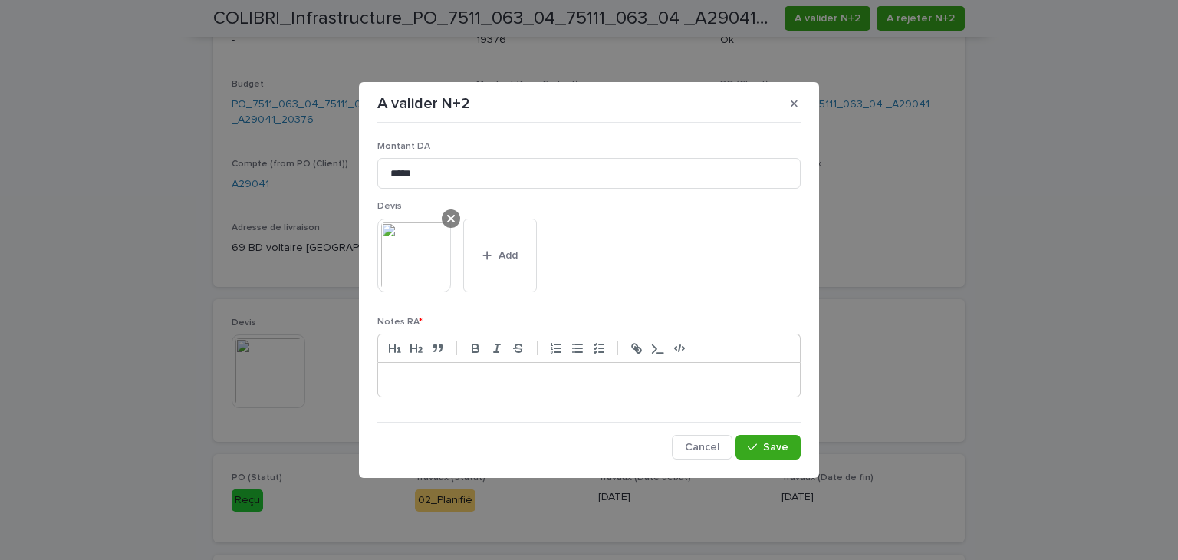
click at [450, 219] on icon at bounding box center [451, 219] width 8 height 8
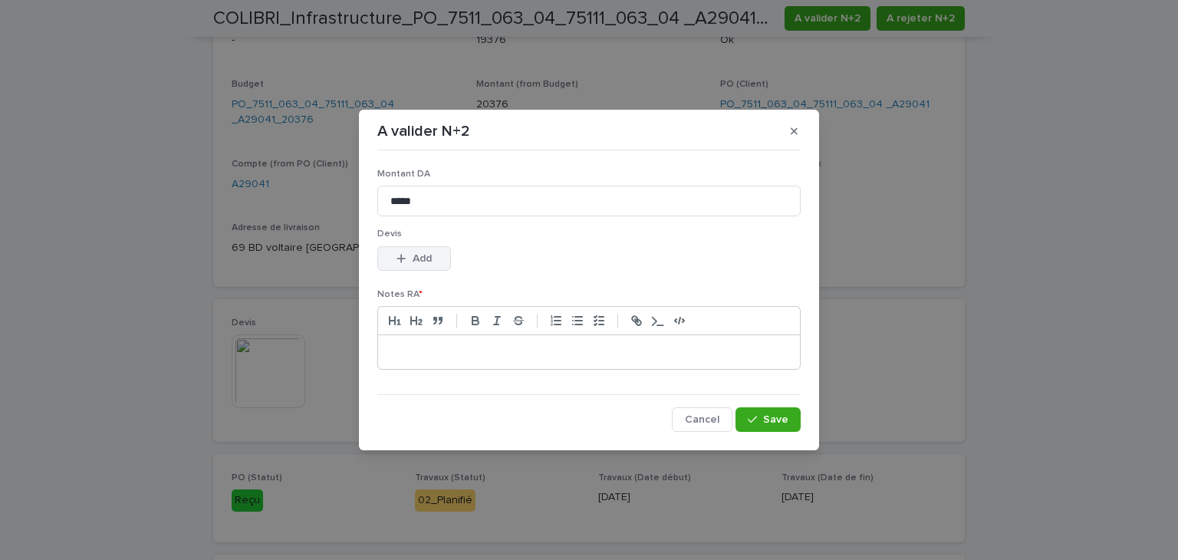
click at [400, 259] on icon "button" at bounding box center [401, 258] width 8 height 8
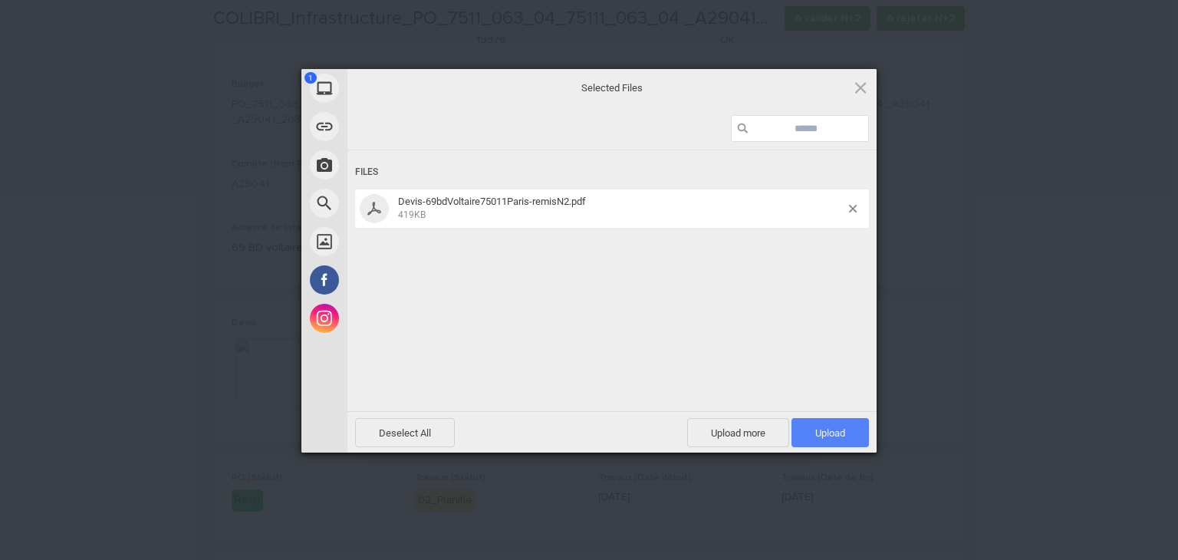
click at [815, 427] on span "Upload 1" at bounding box center [830, 433] width 30 height 12
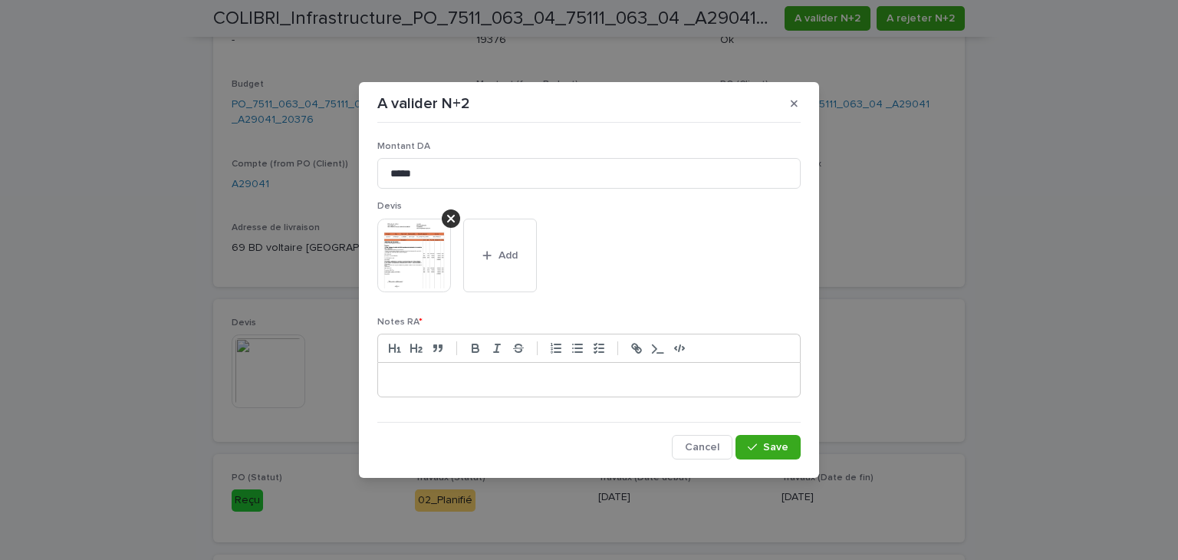
click at [571, 381] on p at bounding box center [589, 379] width 399 height 15
click at [796, 99] on icon "button" at bounding box center [794, 103] width 7 height 11
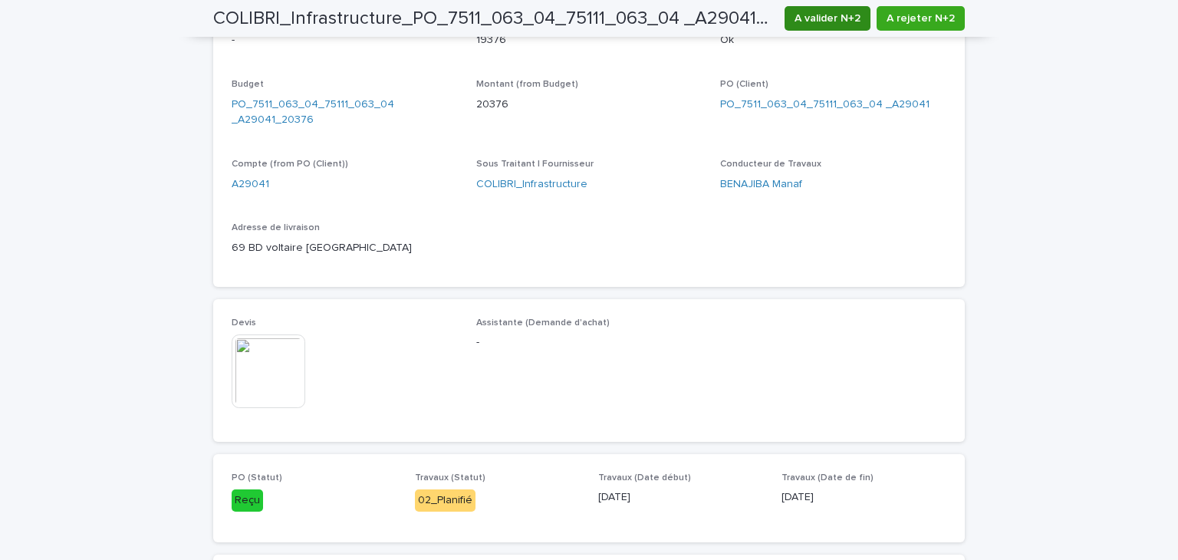
click at [829, 7] on button "A valider N+2" at bounding box center [828, 18] width 86 height 25
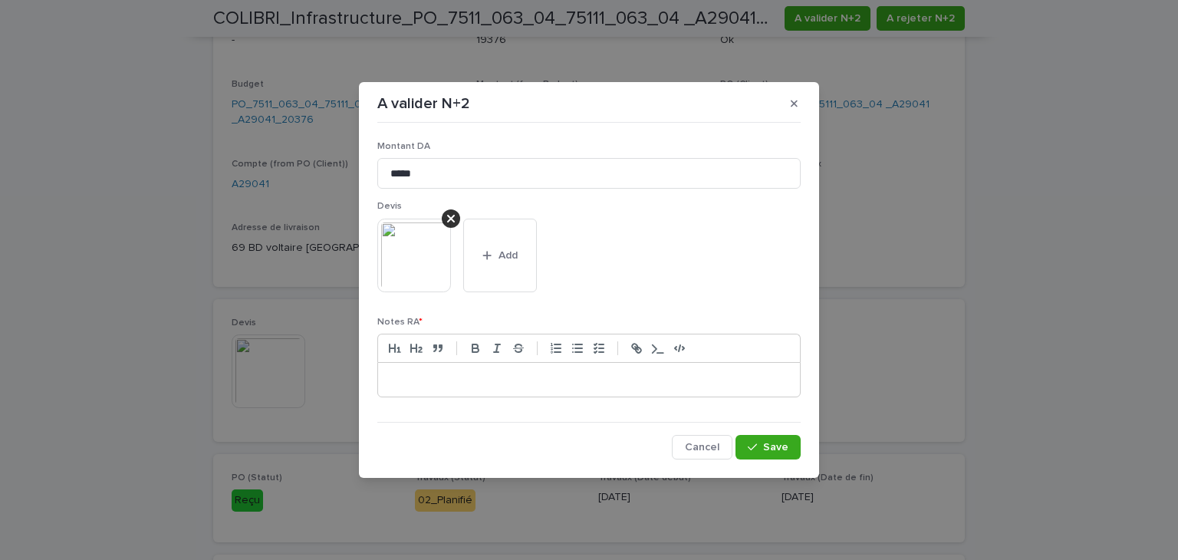
click at [433, 269] on img at bounding box center [414, 256] width 74 height 74
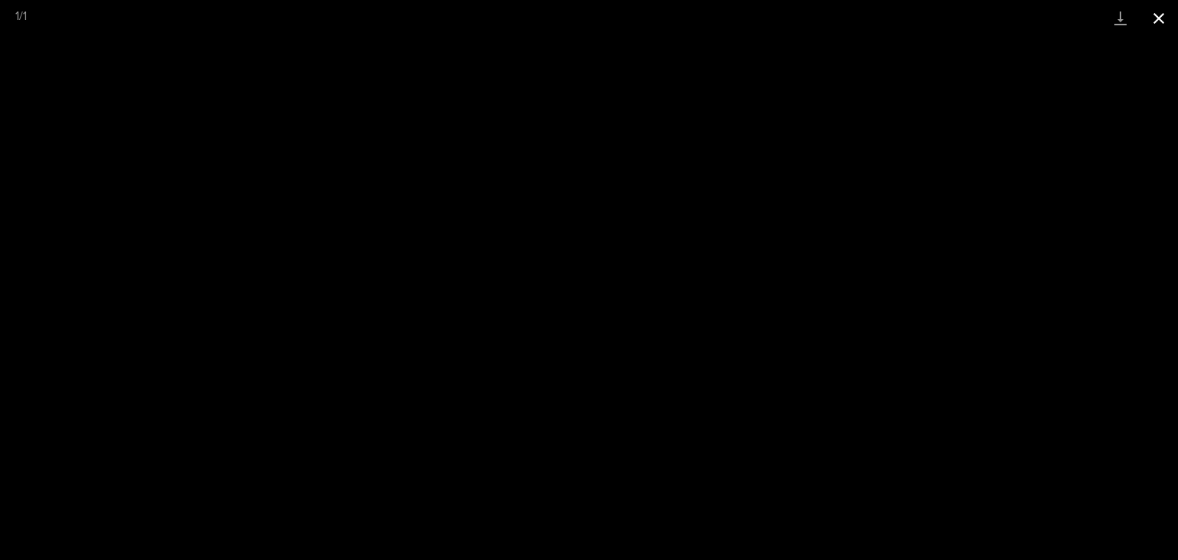
click at [1154, 16] on button "Close gallery" at bounding box center [1159, 18] width 38 height 36
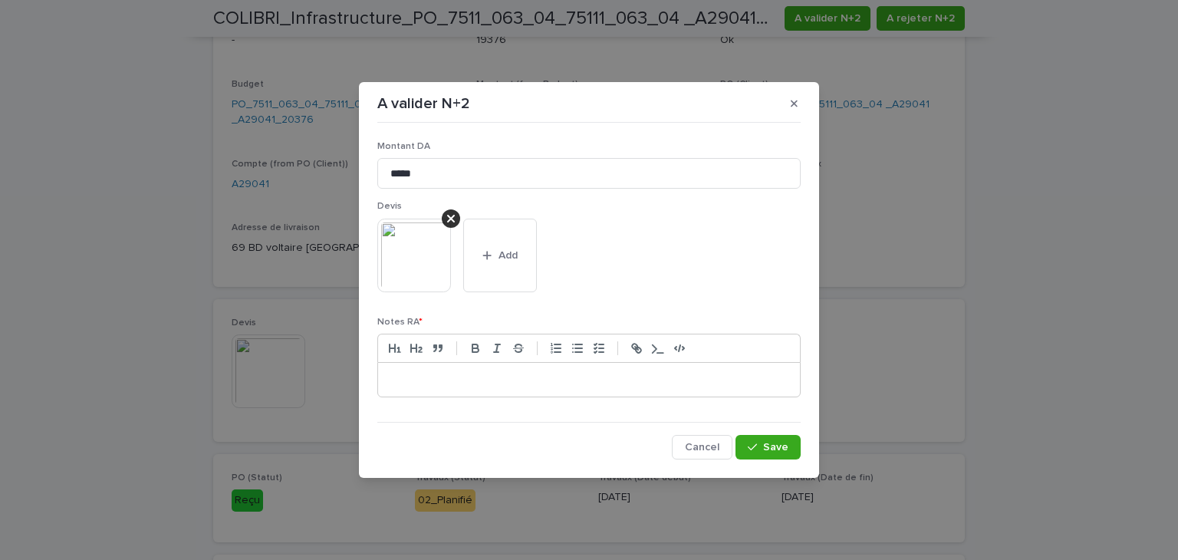
click at [432, 377] on p at bounding box center [589, 379] width 399 height 15
click at [454, 214] on icon at bounding box center [451, 219] width 8 height 12
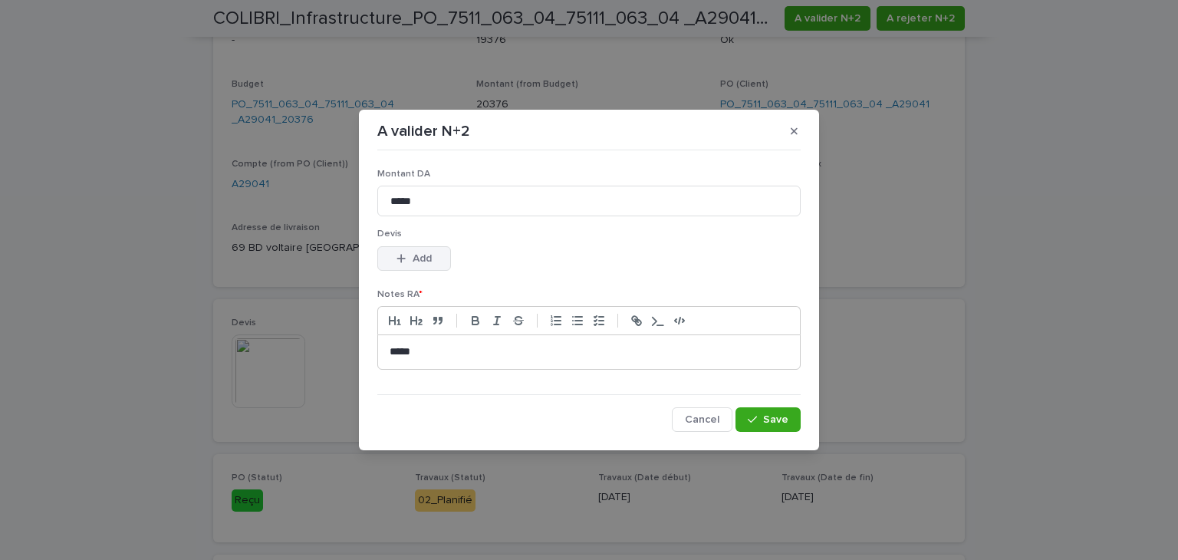
click at [417, 258] on span "Add" at bounding box center [422, 258] width 19 height 11
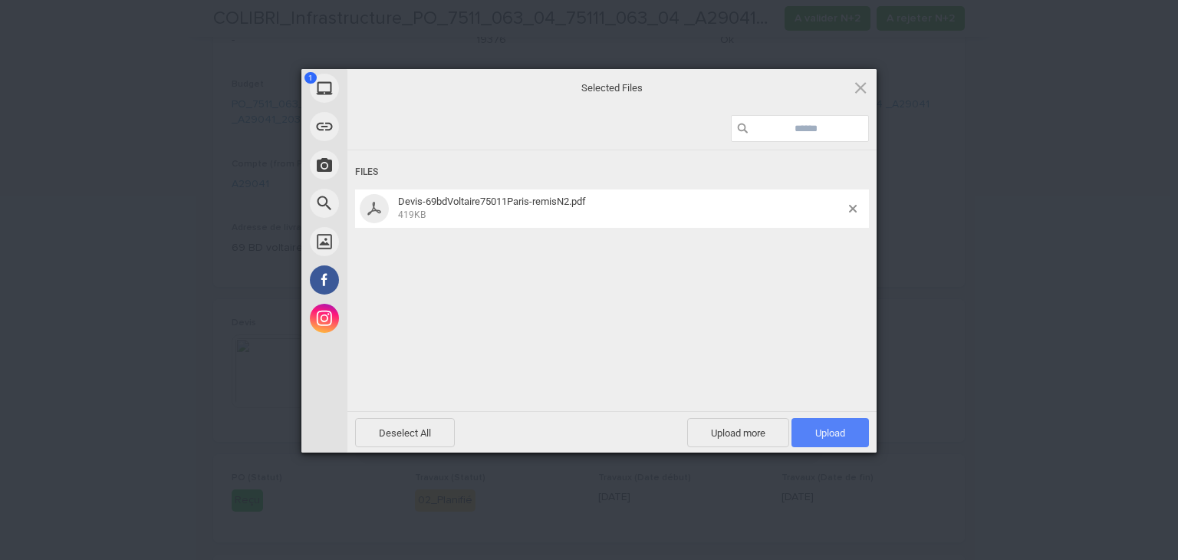
click at [807, 424] on span "Upload 1" at bounding box center [830, 432] width 77 height 29
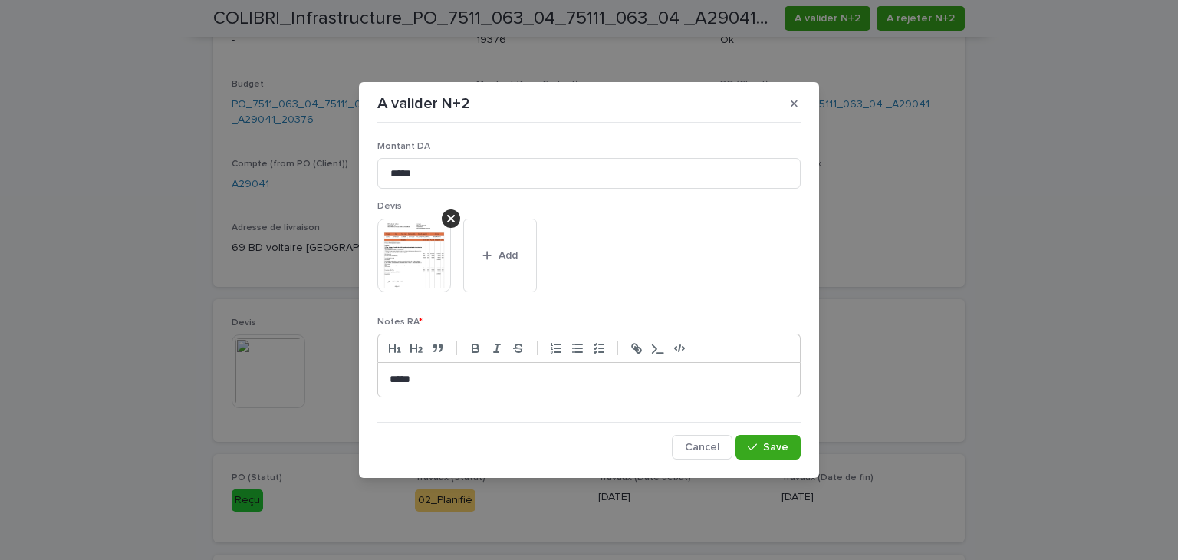
click at [519, 369] on div "****" at bounding box center [589, 380] width 422 height 34
click at [514, 381] on p "**********" at bounding box center [589, 379] width 399 height 15
click at [420, 380] on p "**********" at bounding box center [589, 379] width 399 height 15
click at [750, 444] on icon "button" at bounding box center [752, 447] width 9 height 11
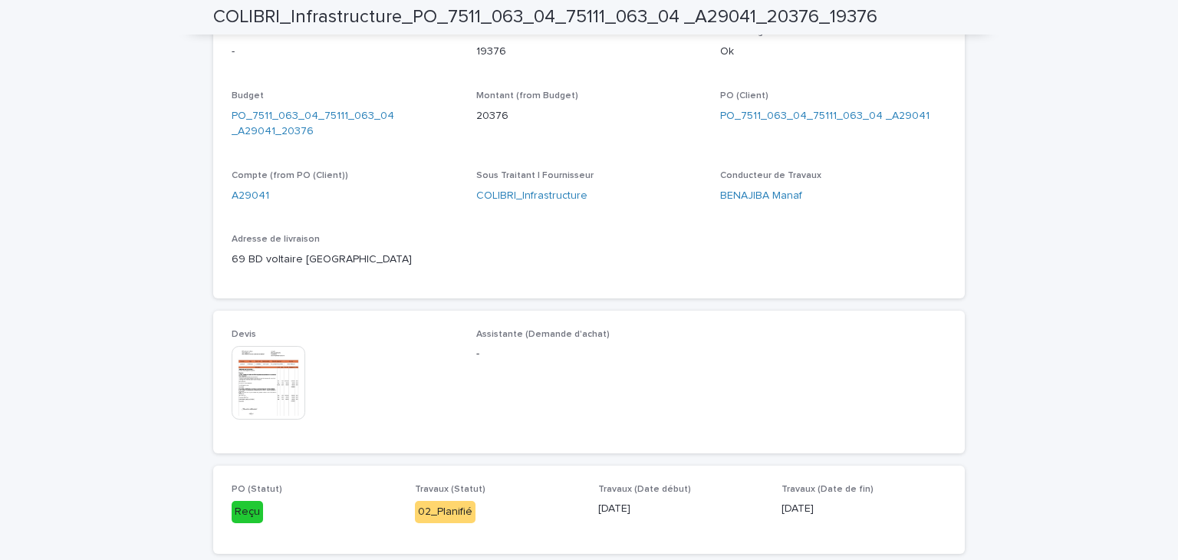
scroll to position [2, 0]
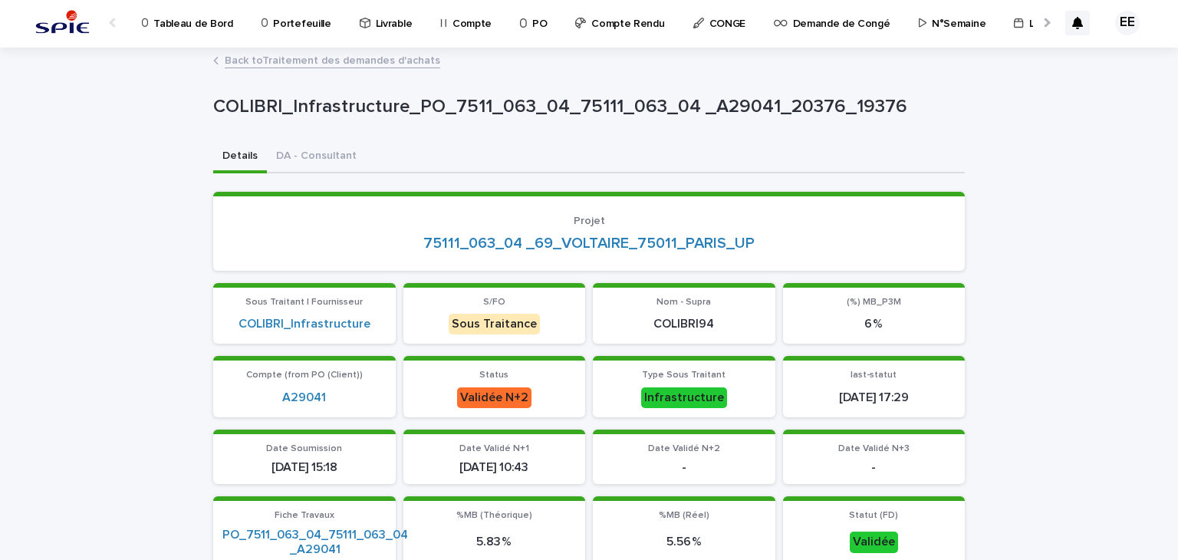
click at [377, 61] on link "Back to Traitement des demandes d'achats" at bounding box center [333, 60] width 216 height 18
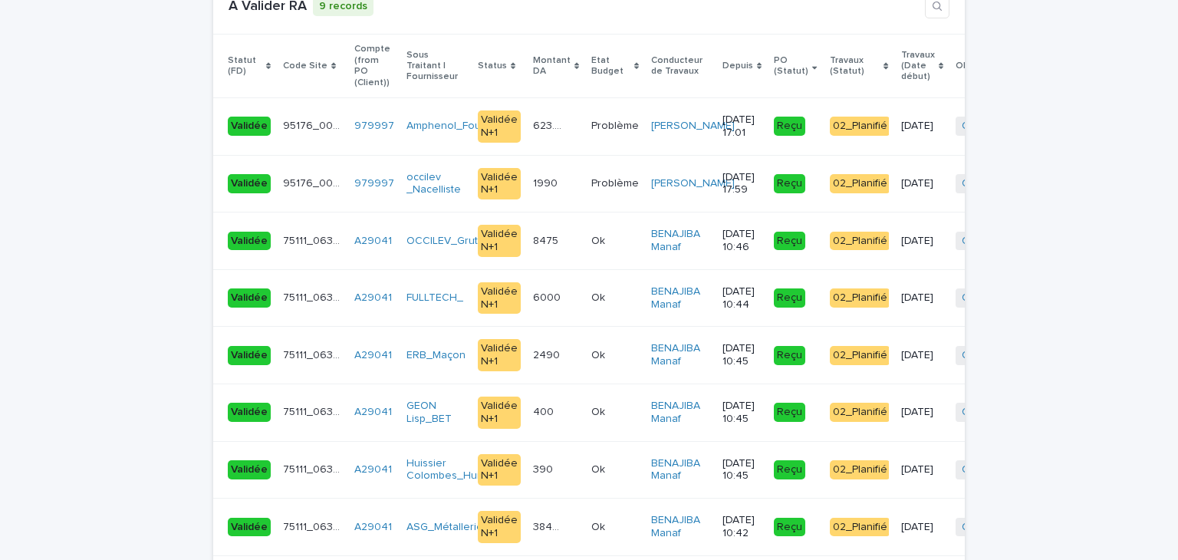
scroll to position [3379, 0]
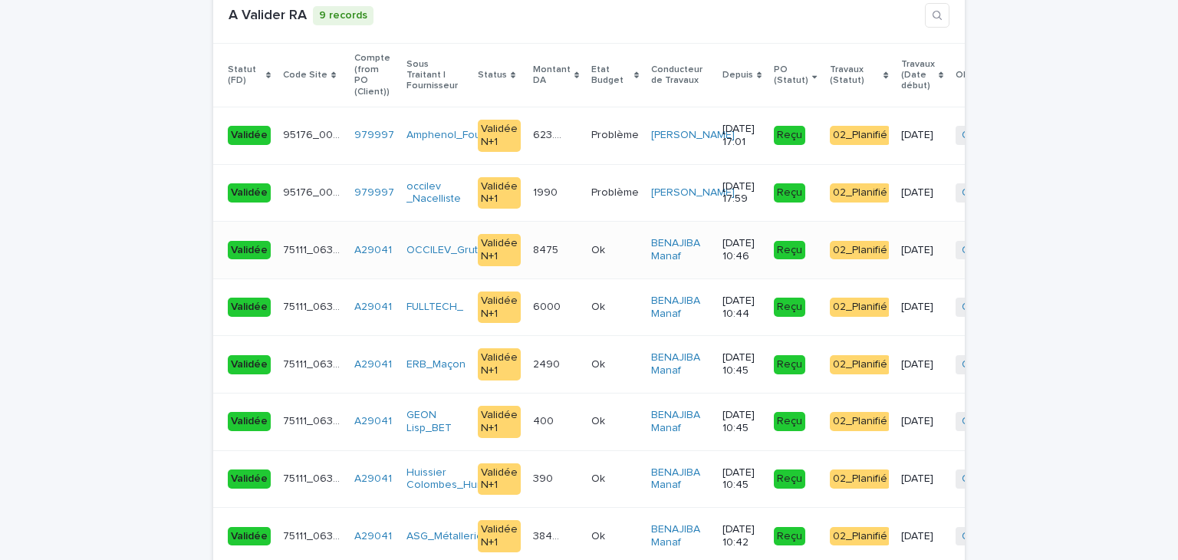
click at [559, 224] on td "8475 8475" at bounding box center [556, 251] width 58 height 58
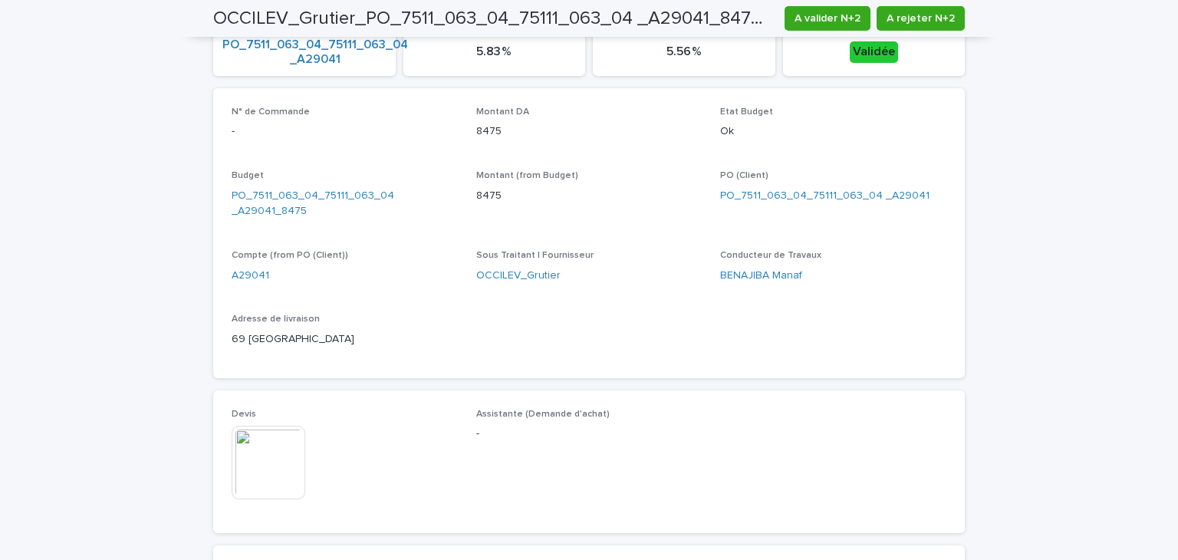
scroll to position [499, 0]
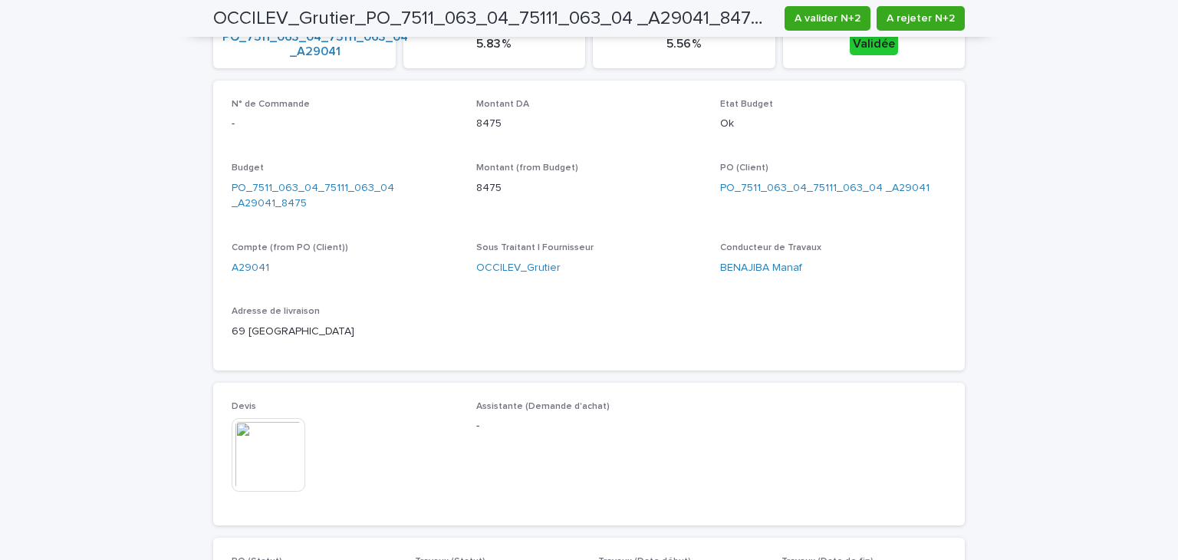
click at [253, 452] on img at bounding box center [269, 455] width 74 height 74
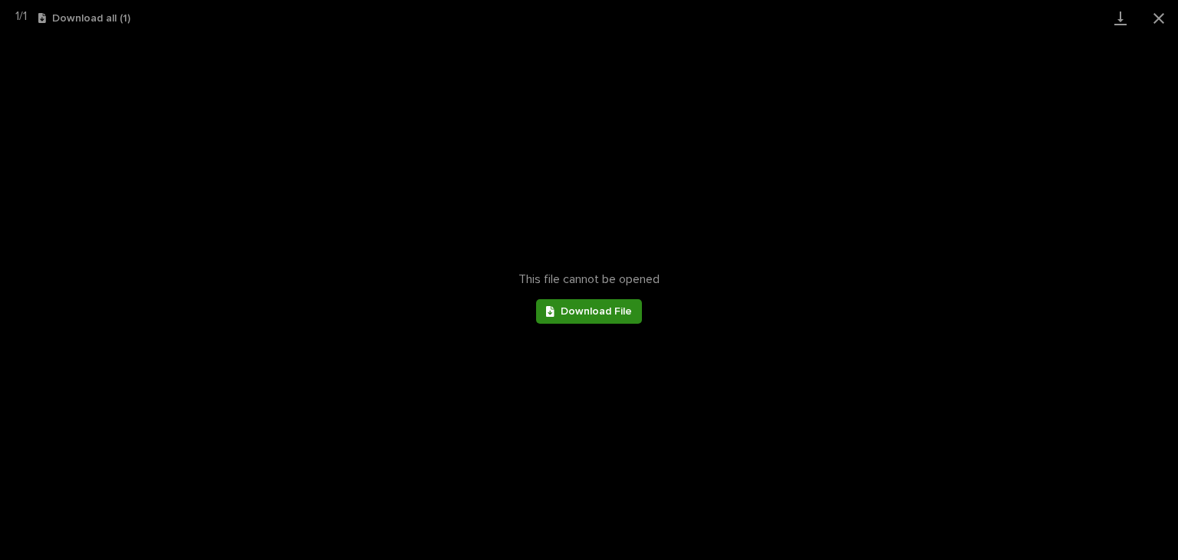
click at [631, 305] on link "Download File" at bounding box center [589, 311] width 106 height 25
click at [1161, 19] on button "Close gallery" at bounding box center [1159, 18] width 38 height 36
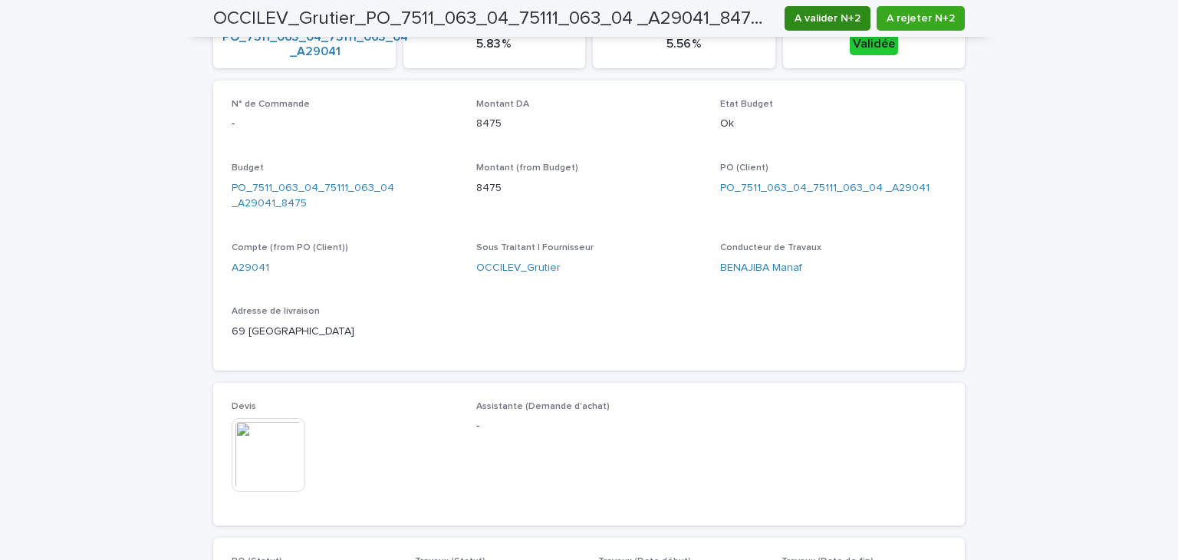
click at [816, 25] on span "A valider N+2" at bounding box center [828, 18] width 66 height 15
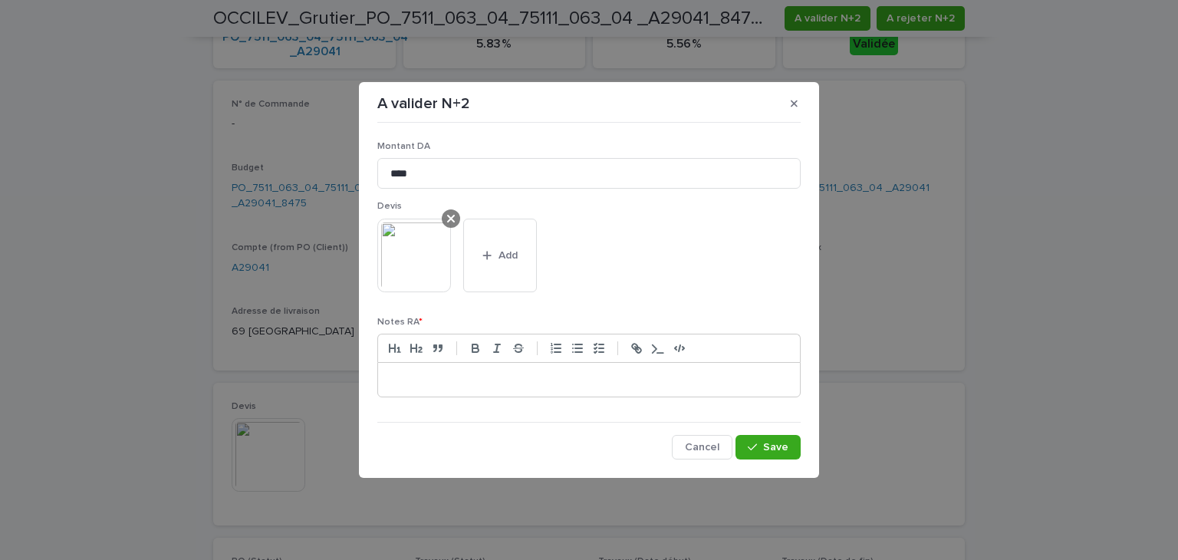
click at [451, 221] on icon at bounding box center [451, 219] width 8 height 12
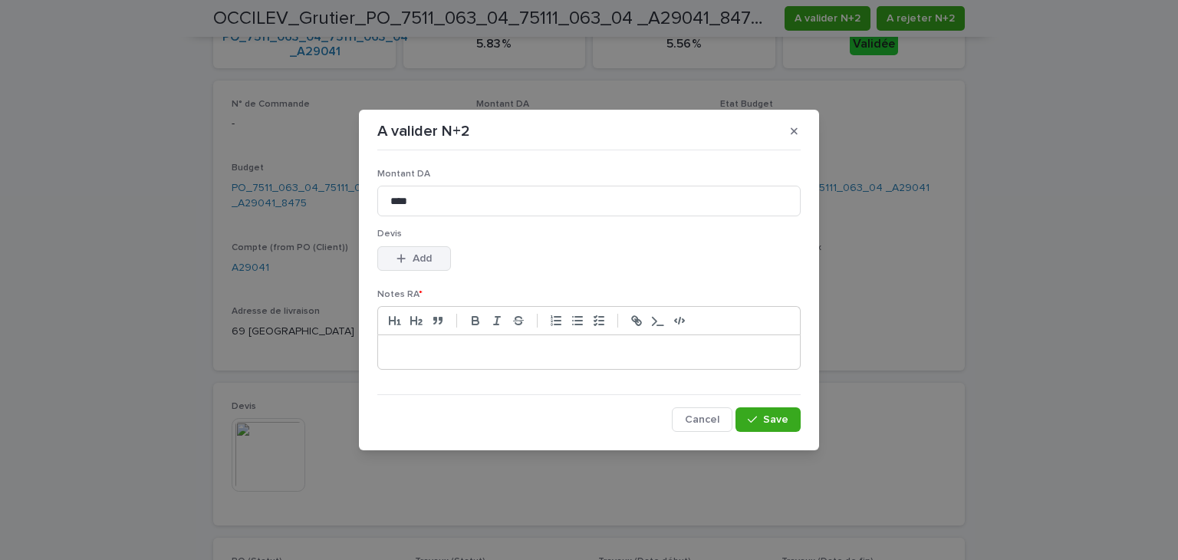
click at [420, 259] on span "Add" at bounding box center [422, 258] width 19 height 11
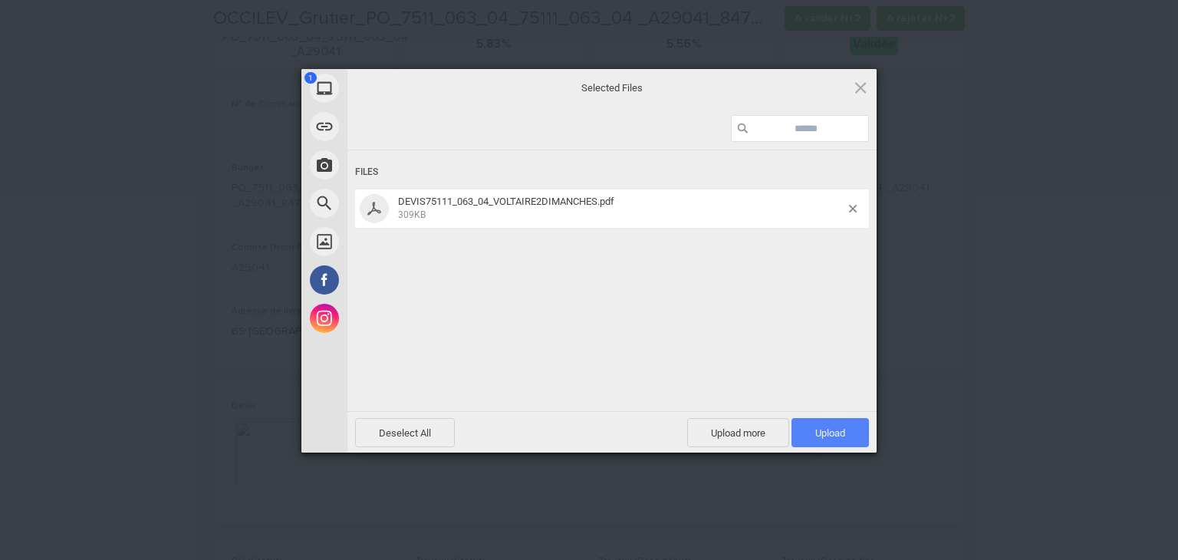
click at [817, 433] on span "Upload 1" at bounding box center [830, 433] width 30 height 12
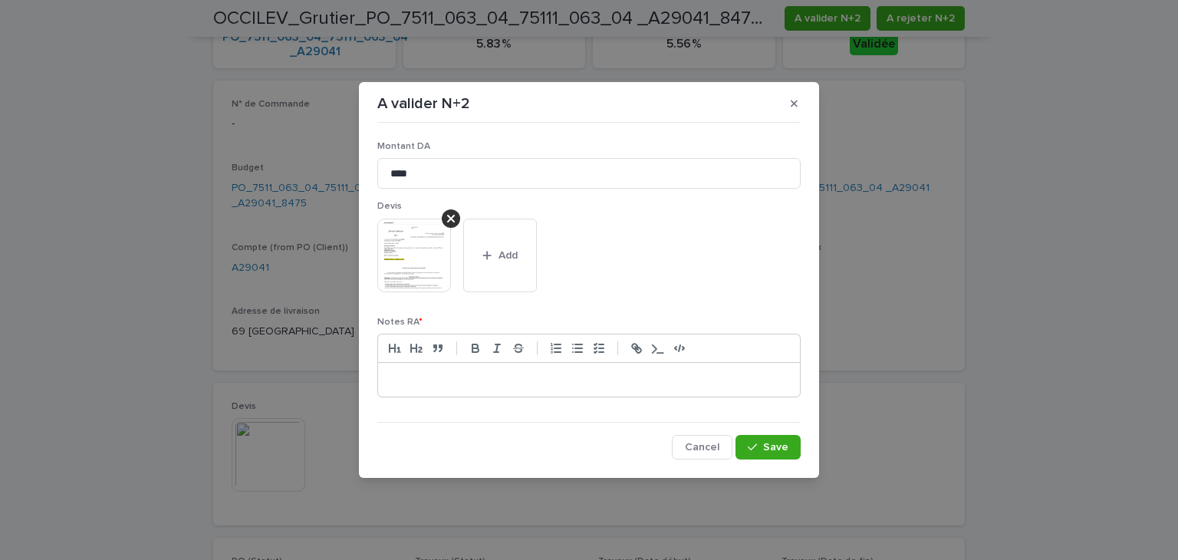
click at [687, 389] on div at bounding box center [589, 380] width 422 height 34
click at [759, 438] on button "Save" at bounding box center [768, 447] width 65 height 25
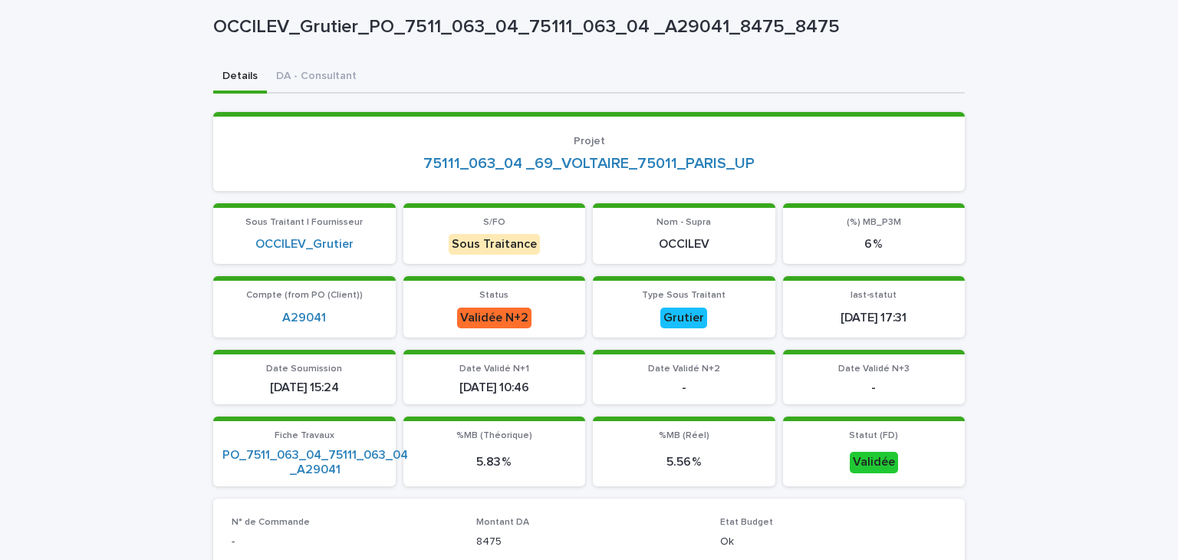
scroll to position [0, 0]
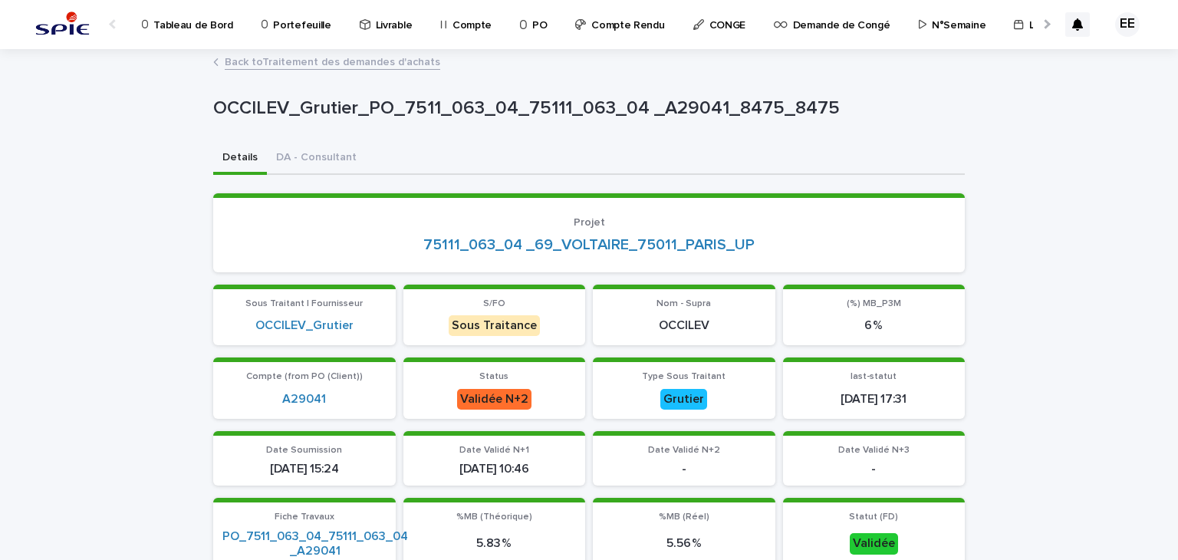
click at [397, 62] on link "Back to Traitement des demandes d'achats" at bounding box center [333, 61] width 216 height 18
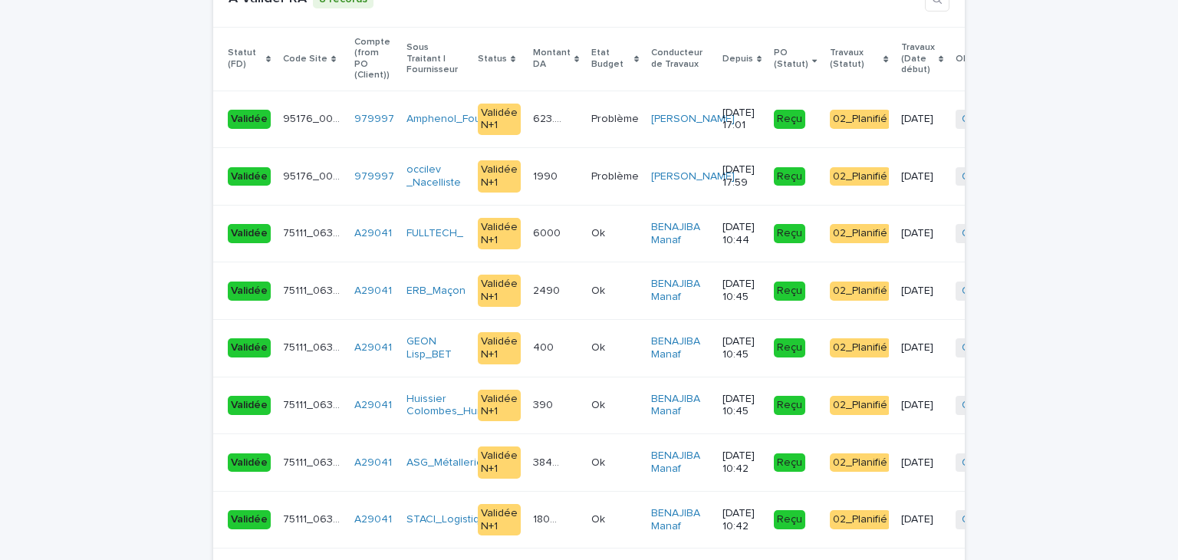
scroll to position [3460, 0]
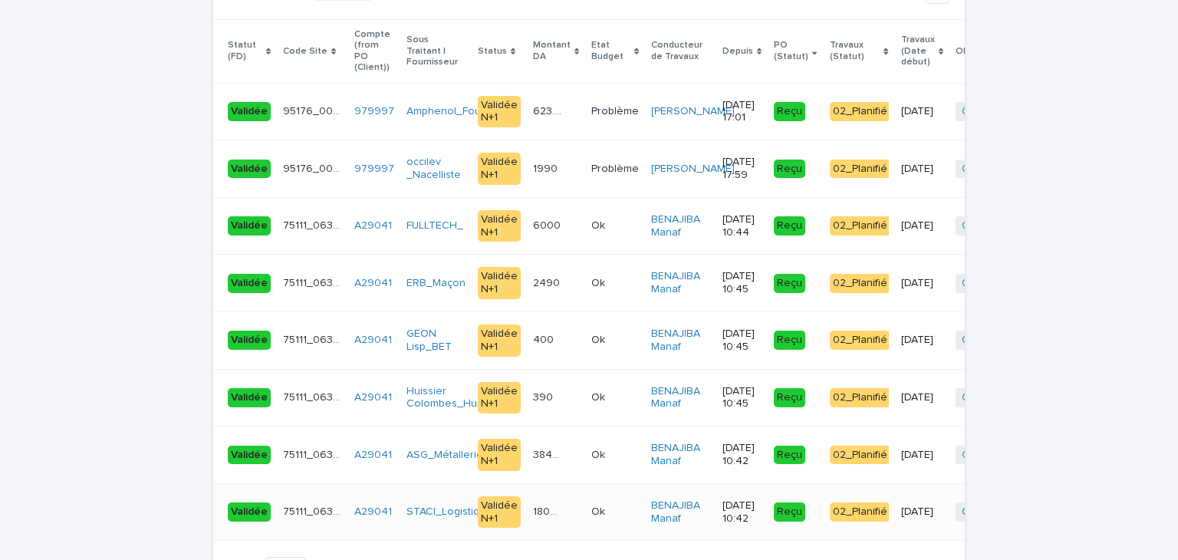
click at [552, 485] on td "1808.02 1808.02" at bounding box center [556, 512] width 58 height 58
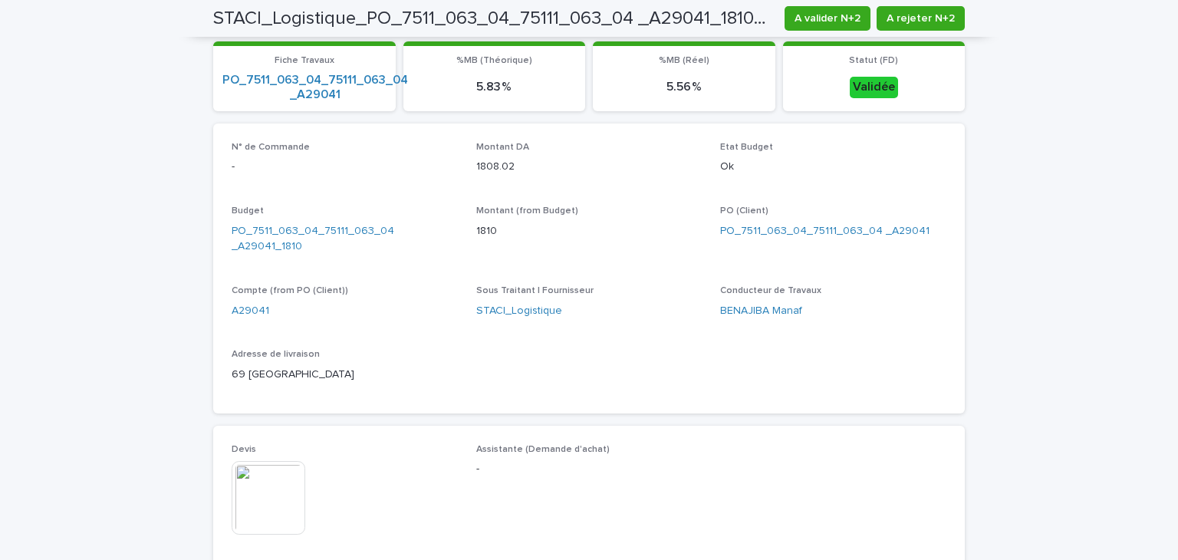
scroll to position [490, 0]
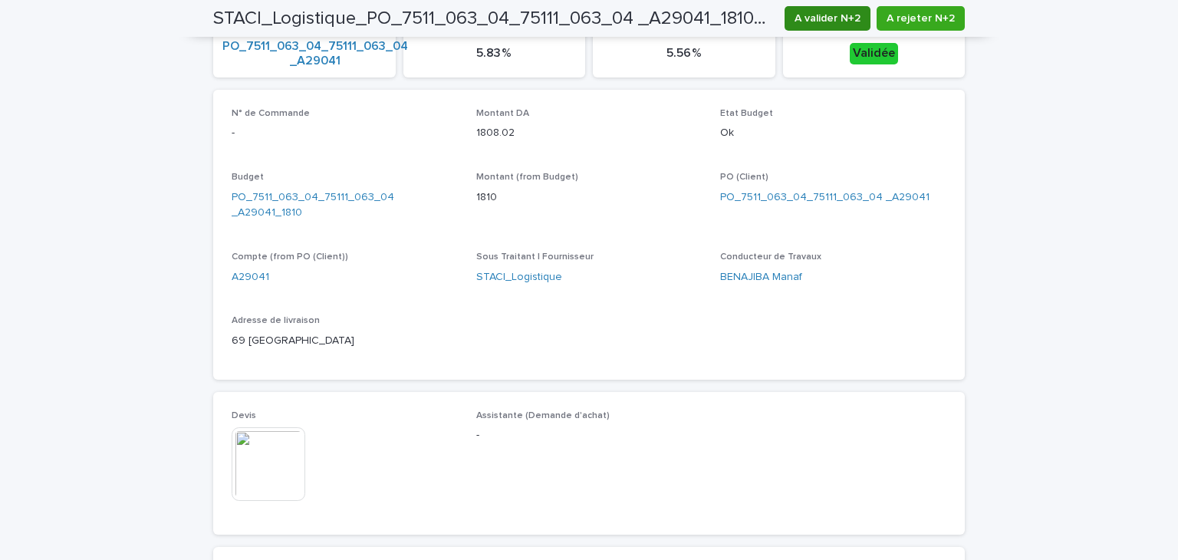
click at [835, 20] on span "A valider N+2" at bounding box center [828, 18] width 66 height 15
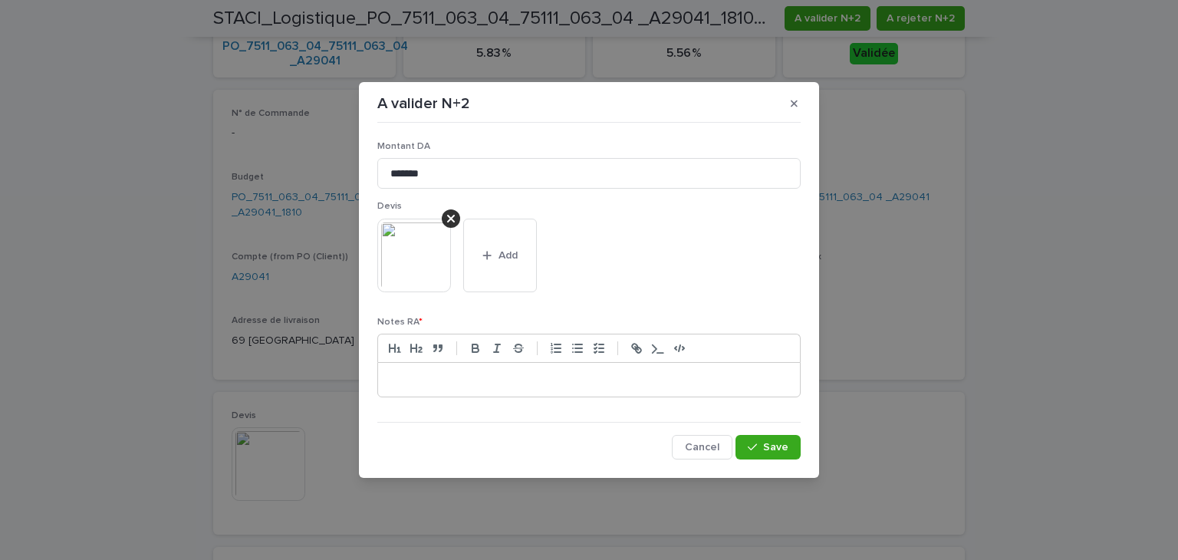
click at [510, 367] on div at bounding box center [589, 380] width 422 height 34
click at [776, 446] on span "Save" at bounding box center [775, 447] width 25 height 11
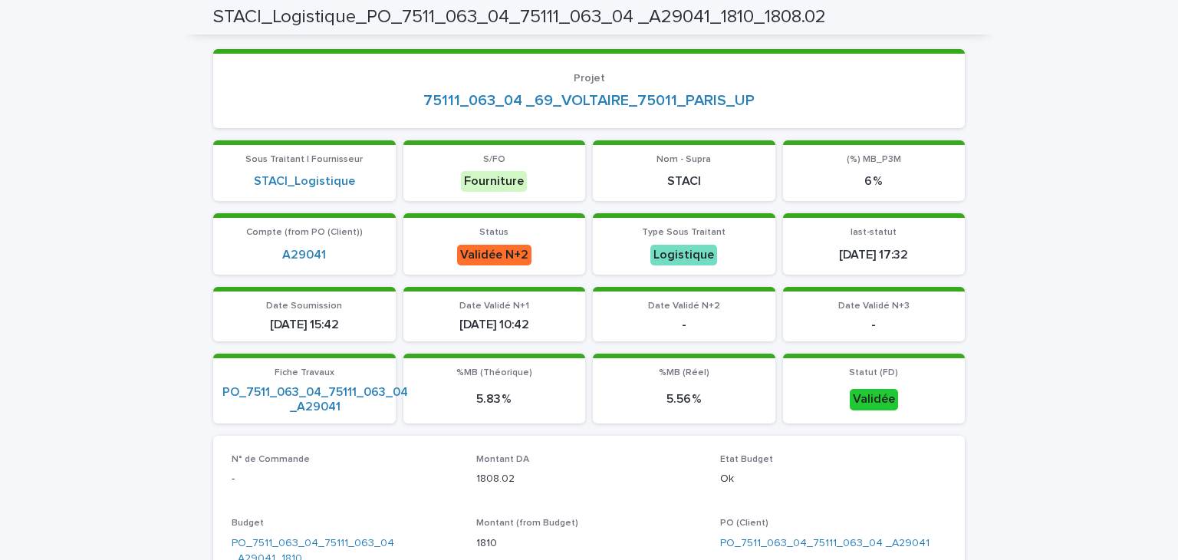
scroll to position [0, 0]
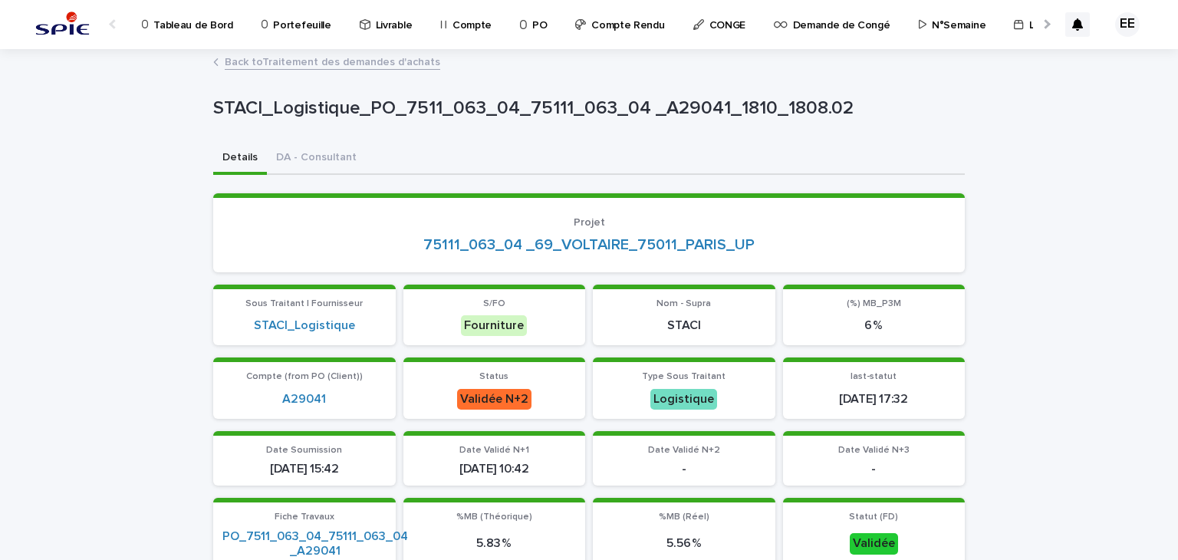
click at [404, 61] on link "Back to Traitement des demandes d'achats" at bounding box center [333, 61] width 216 height 18
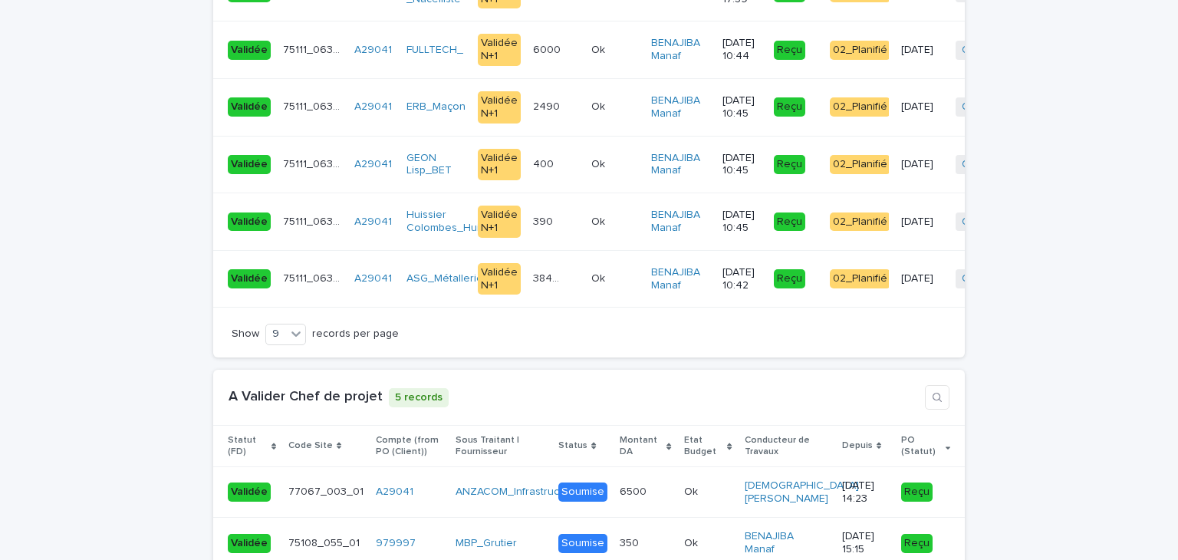
scroll to position [3629, 0]
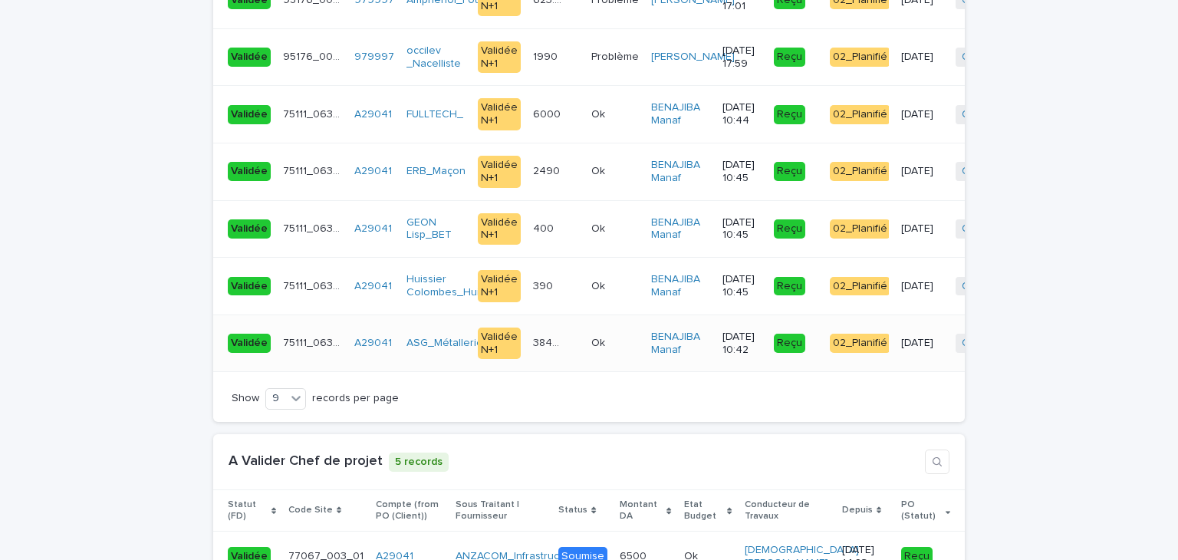
click at [591, 331] on div "Ok Ok" at bounding box center [615, 343] width 48 height 25
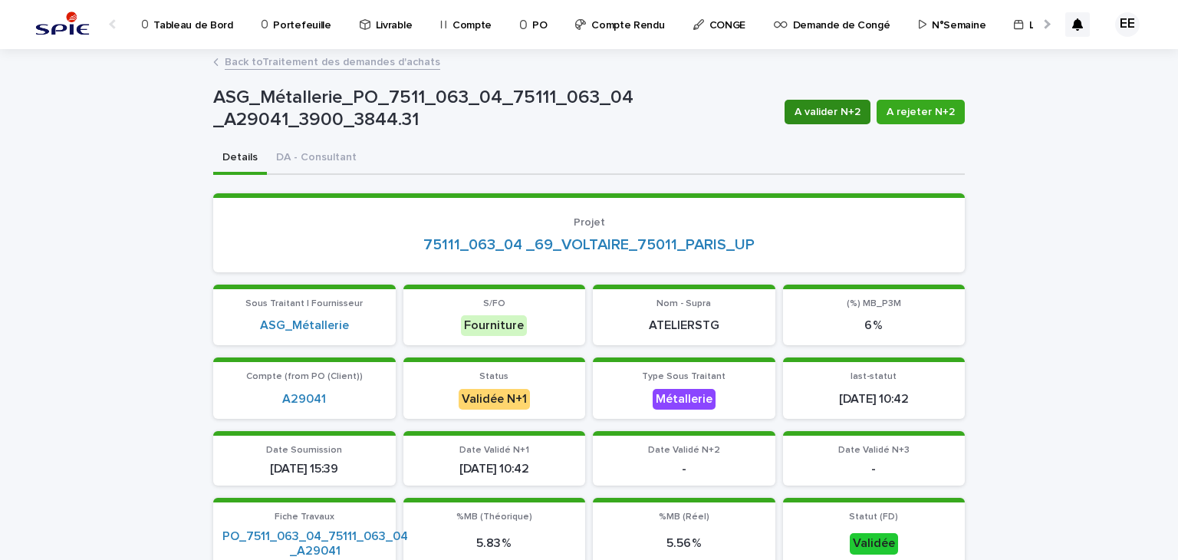
click at [838, 117] on span "A valider N+2" at bounding box center [828, 111] width 66 height 15
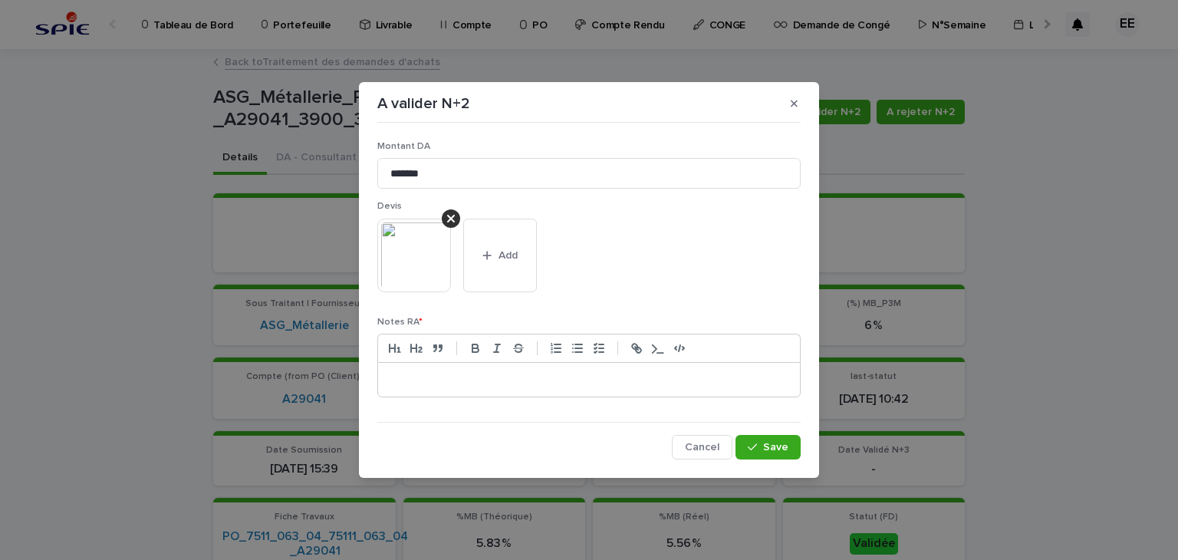
click at [540, 390] on div at bounding box center [589, 380] width 422 height 34
click at [770, 443] on span "Save" at bounding box center [775, 447] width 25 height 11
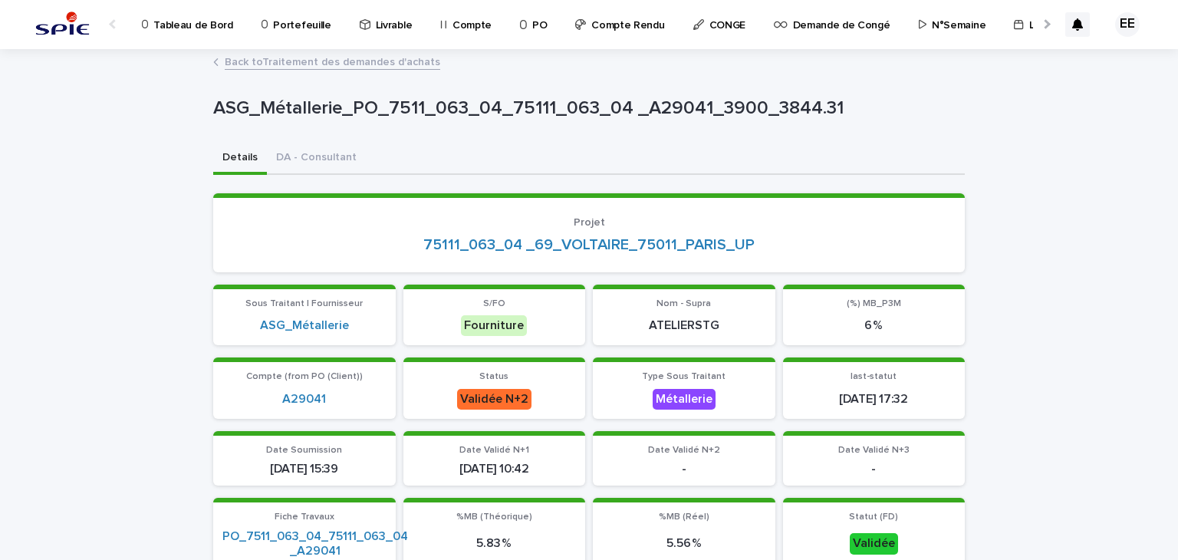
click at [398, 68] on link "Back to Traitement des demandes d'achats" at bounding box center [333, 61] width 216 height 18
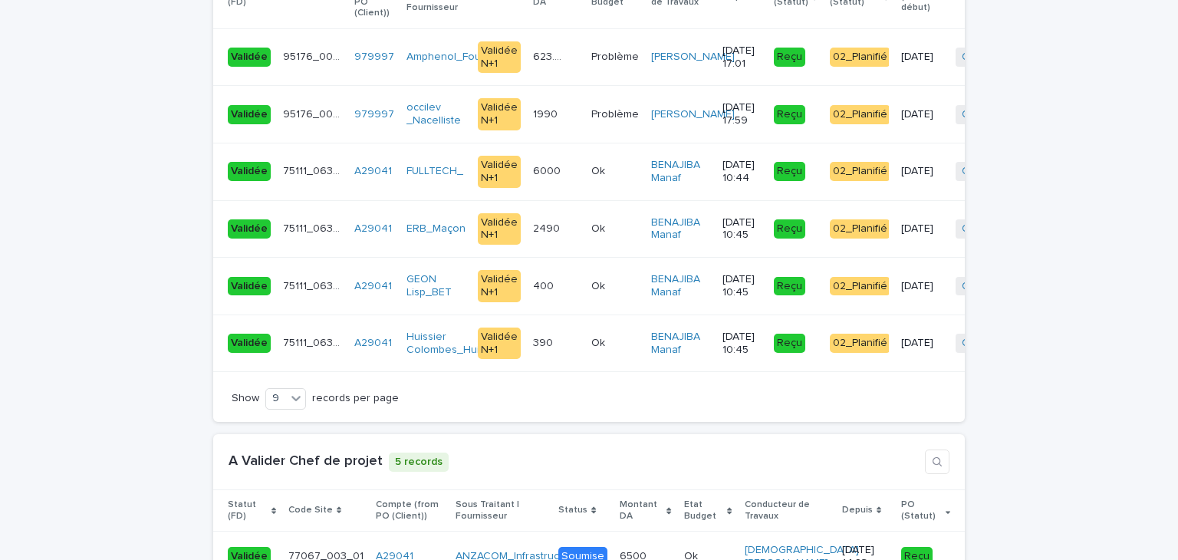
scroll to position [3621, 0]
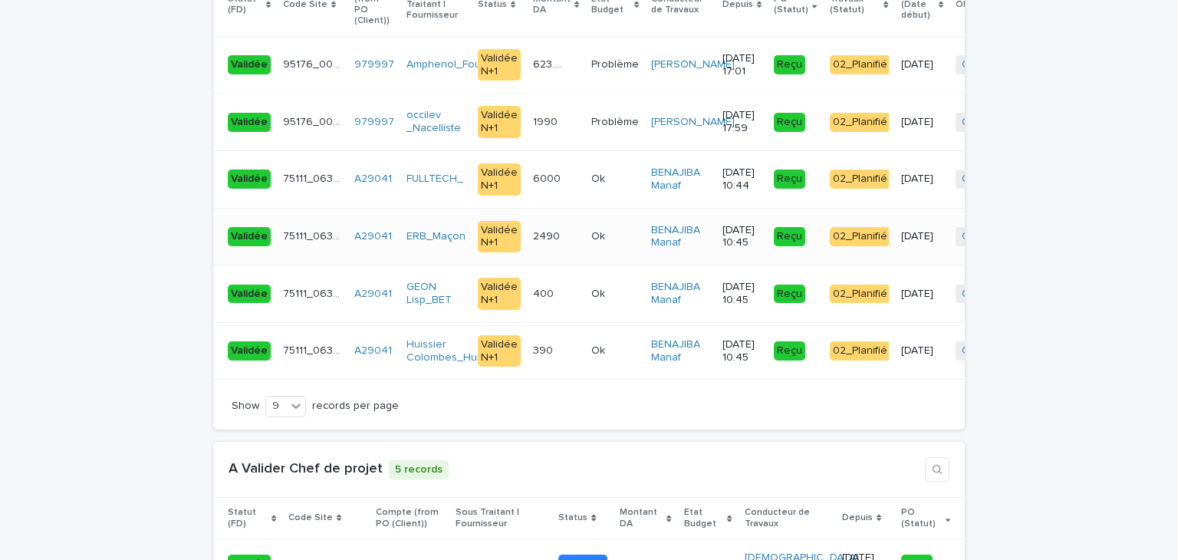
click at [557, 212] on td "2490 2490" at bounding box center [556, 237] width 58 height 58
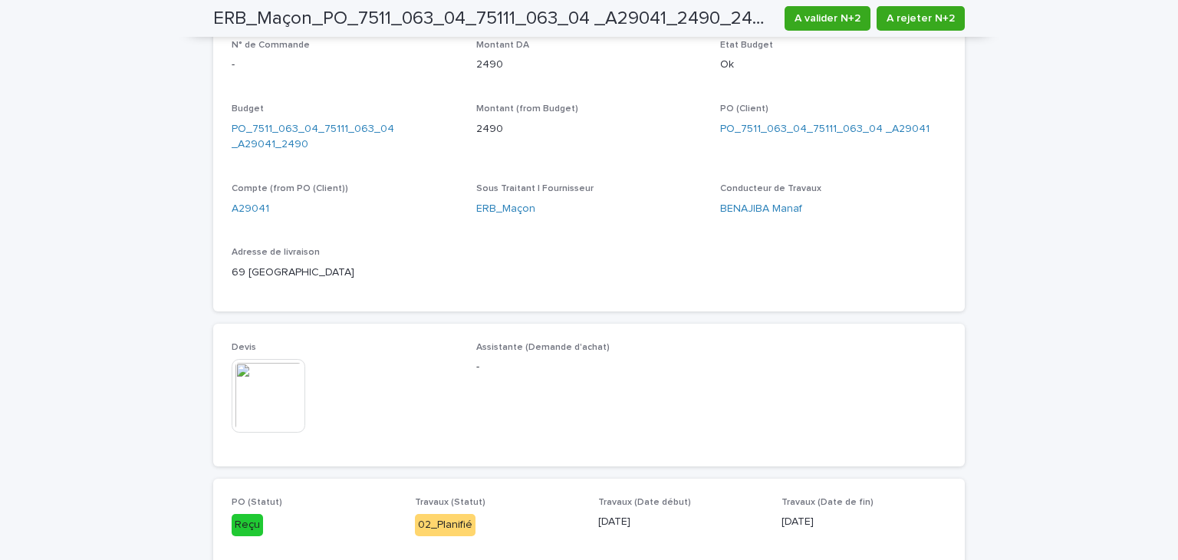
scroll to position [546, 0]
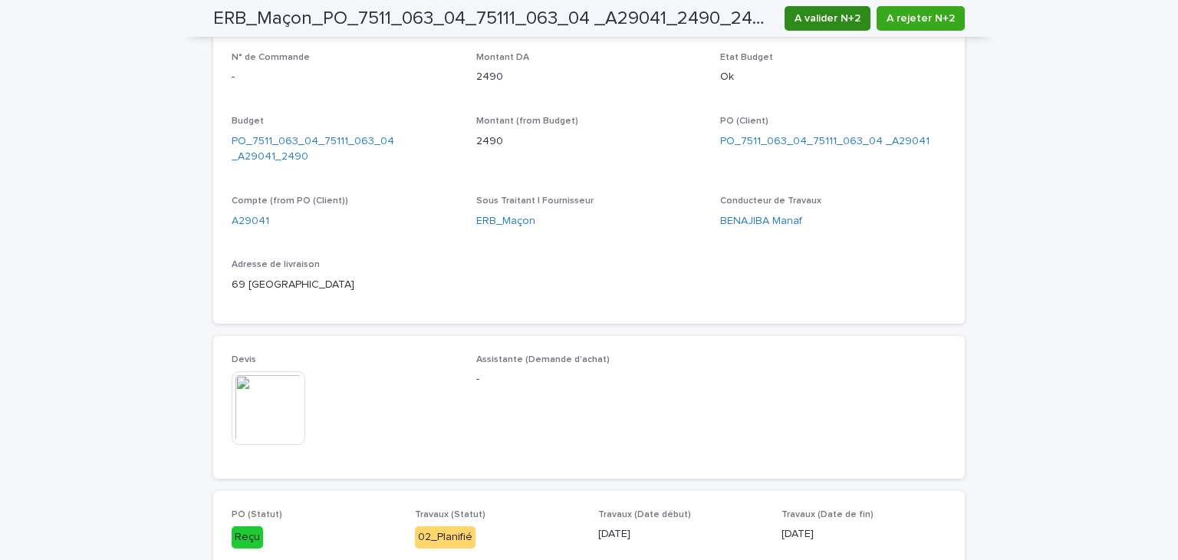
click at [806, 17] on span "A valider N+2" at bounding box center [828, 18] width 66 height 15
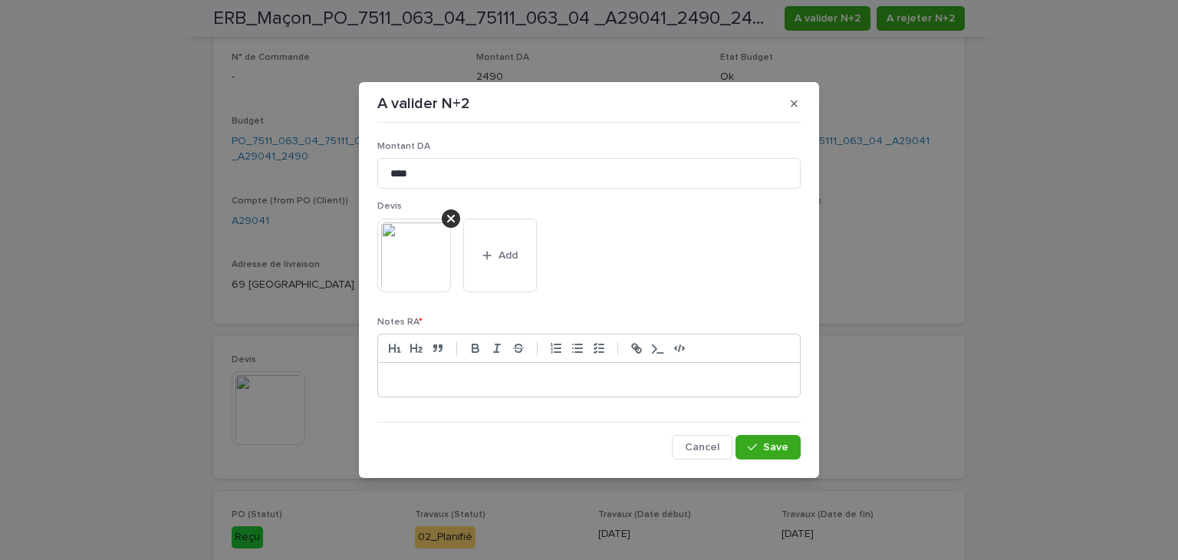
click at [592, 377] on p at bounding box center [589, 379] width 399 height 15
click at [755, 442] on icon "button" at bounding box center [752, 447] width 9 height 11
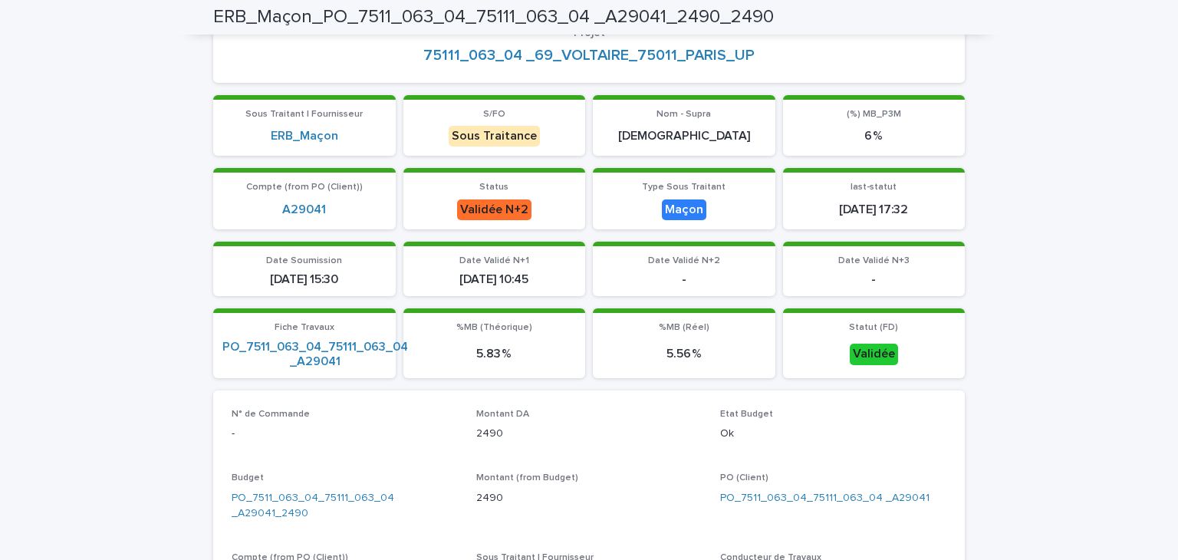
scroll to position [0, 0]
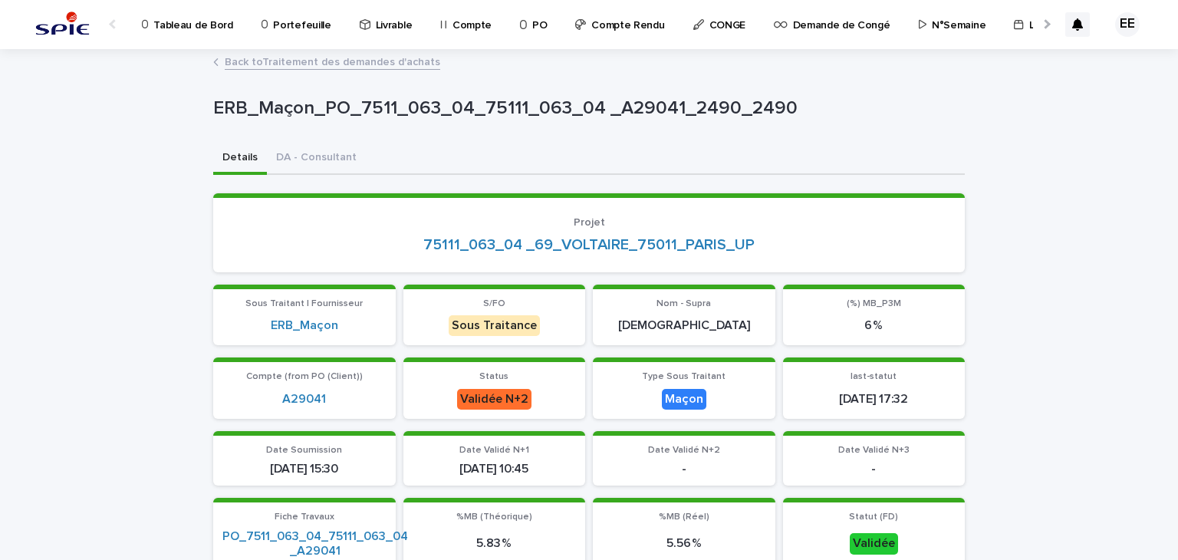
click at [408, 66] on link "Back to Traitement des demandes d'achats" at bounding box center [333, 61] width 216 height 18
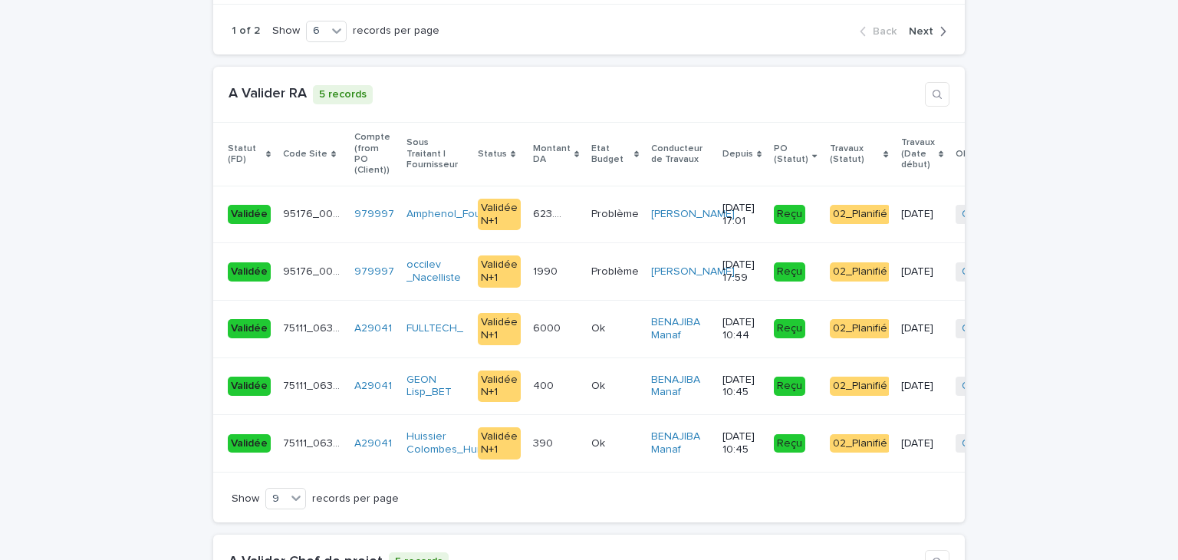
scroll to position [3480, 0]
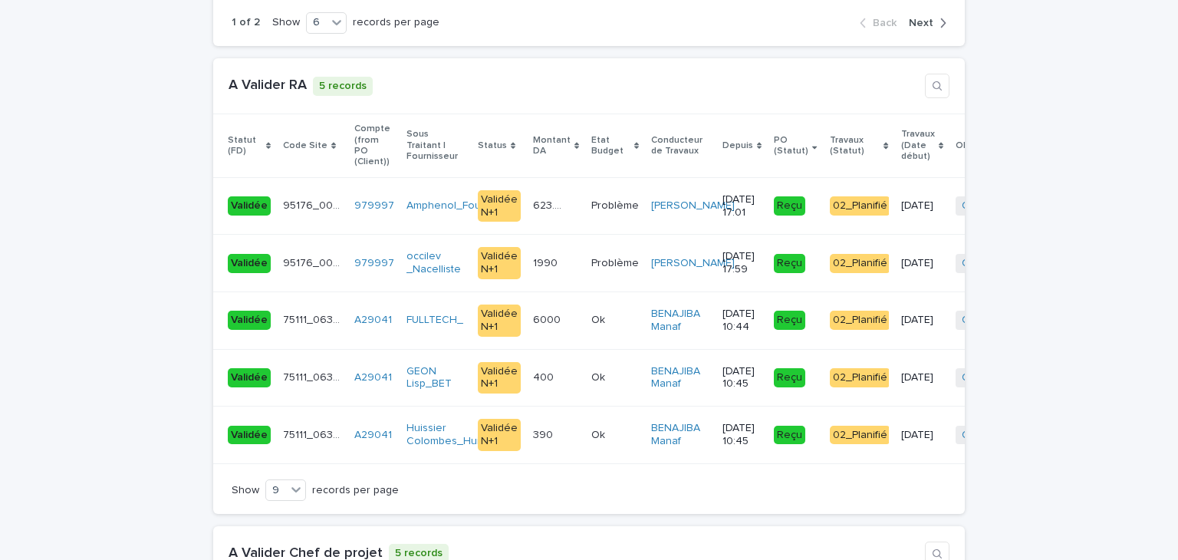
click at [1032, 189] on div "Loading... Saving… Loading... Saving… Loading... Saving… Loading... Saving… Loa…" at bounding box center [589, 46] width 1178 height 6811
click at [533, 193] on div "623.08 623.08" at bounding box center [556, 205] width 46 height 25
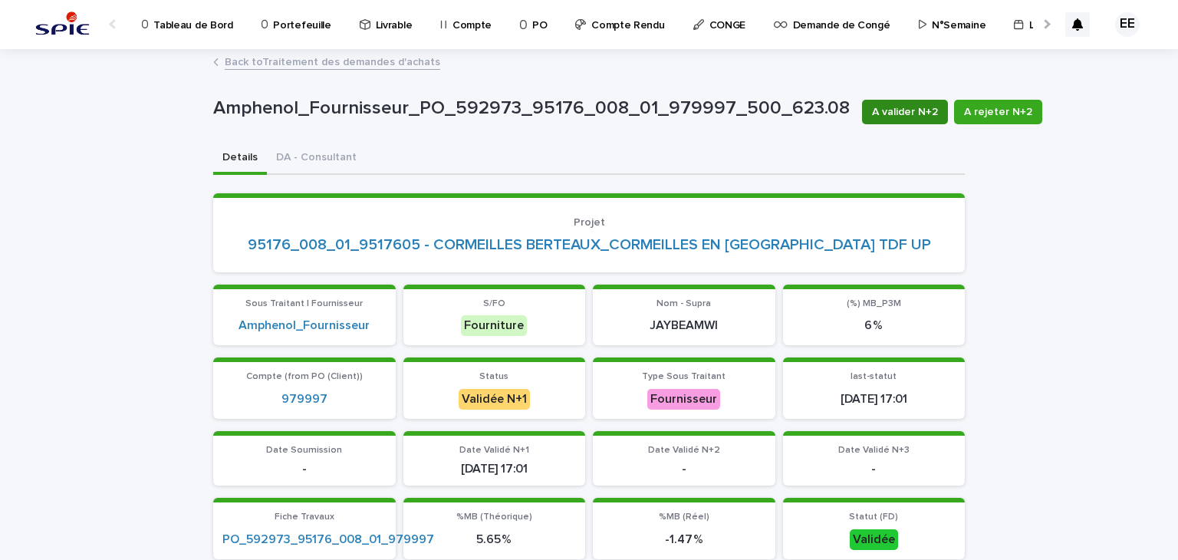
click at [872, 111] on span "A valider N+2" at bounding box center [905, 111] width 66 height 15
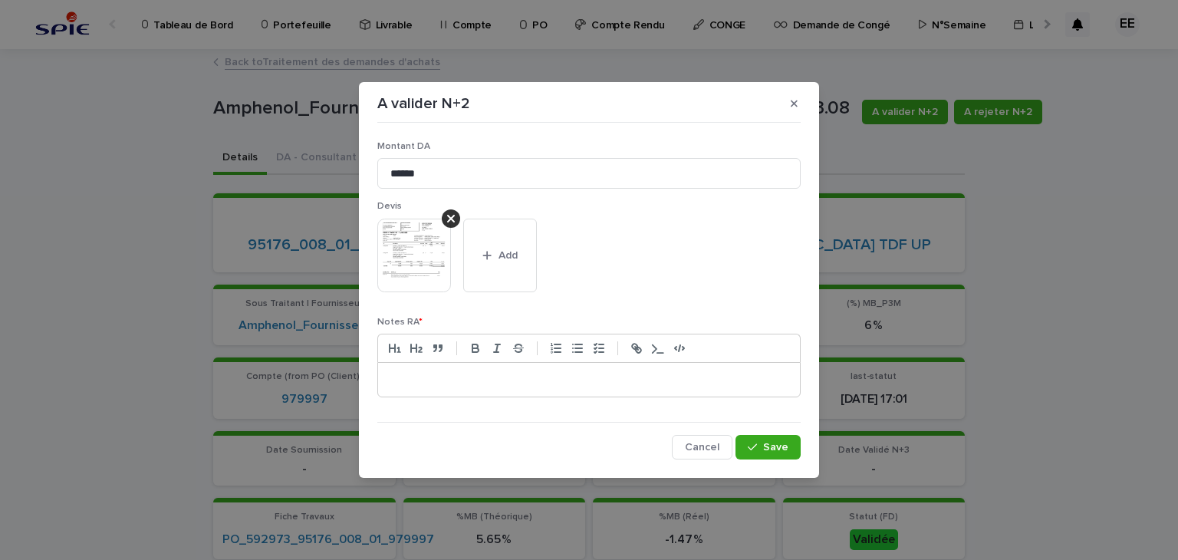
click at [426, 376] on p at bounding box center [589, 379] width 399 height 15
click at [496, 379] on p "**********" at bounding box center [589, 379] width 399 height 15
click at [773, 445] on span "Save" at bounding box center [775, 447] width 25 height 11
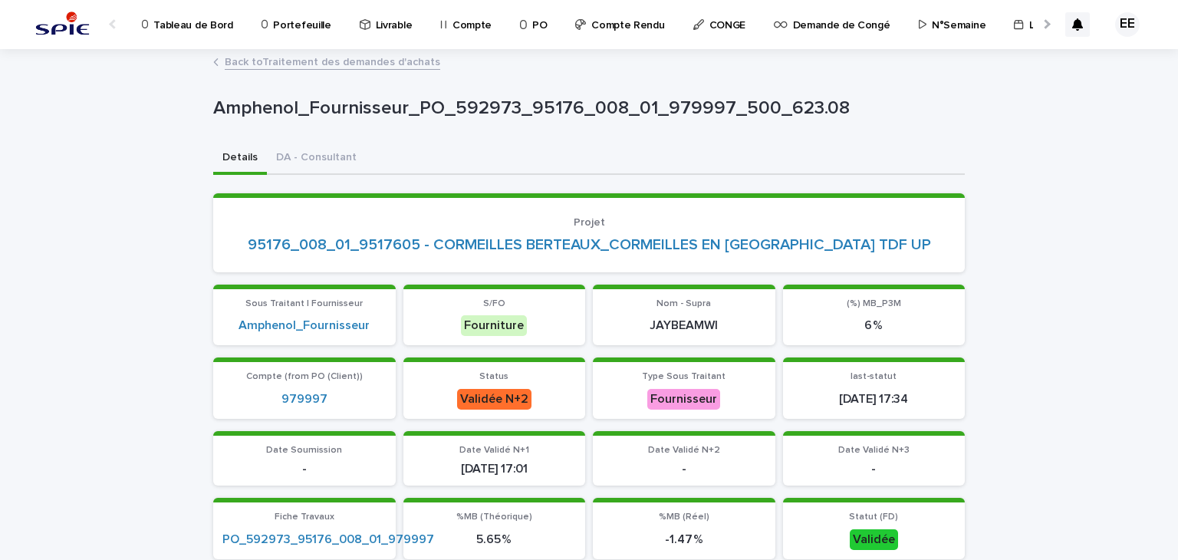
click at [380, 65] on link "Back to Traitement des demandes d'achats" at bounding box center [333, 61] width 216 height 18
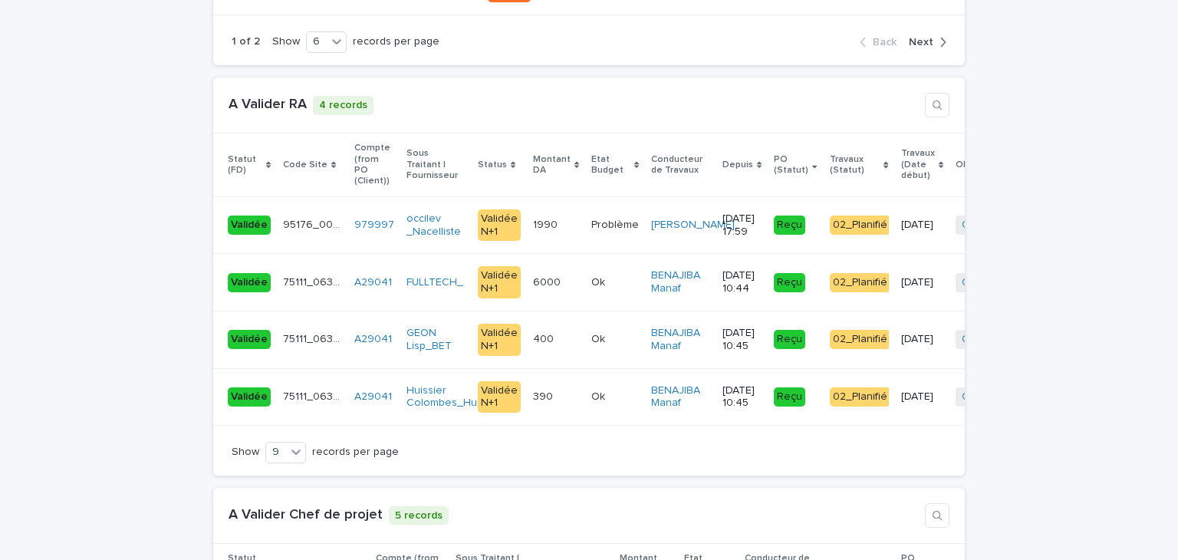
scroll to position [3445, 0]
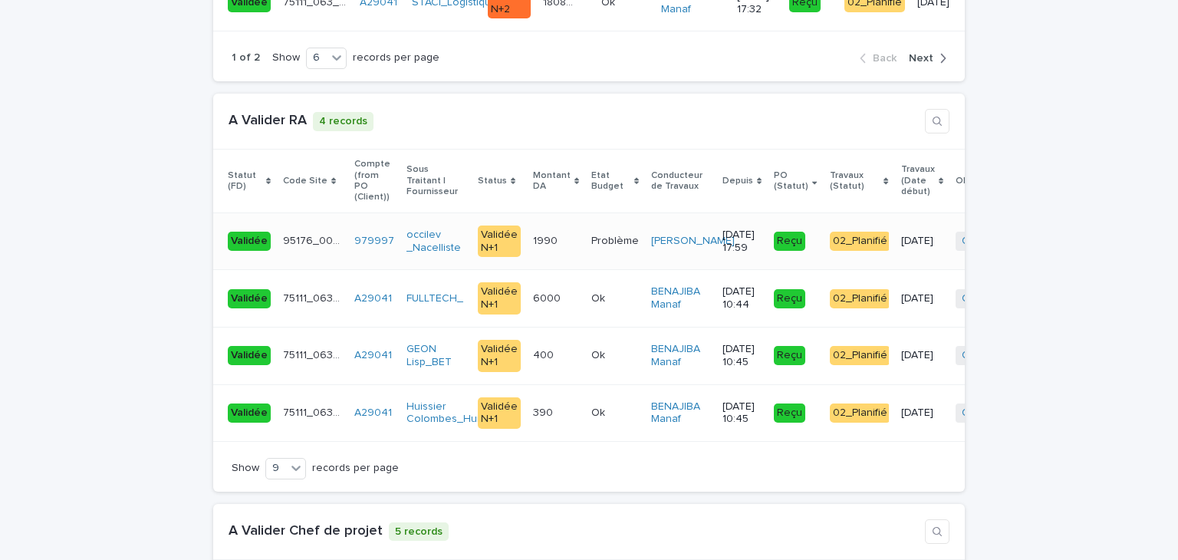
click at [531, 228] on td "1990 1990" at bounding box center [556, 242] width 58 height 58
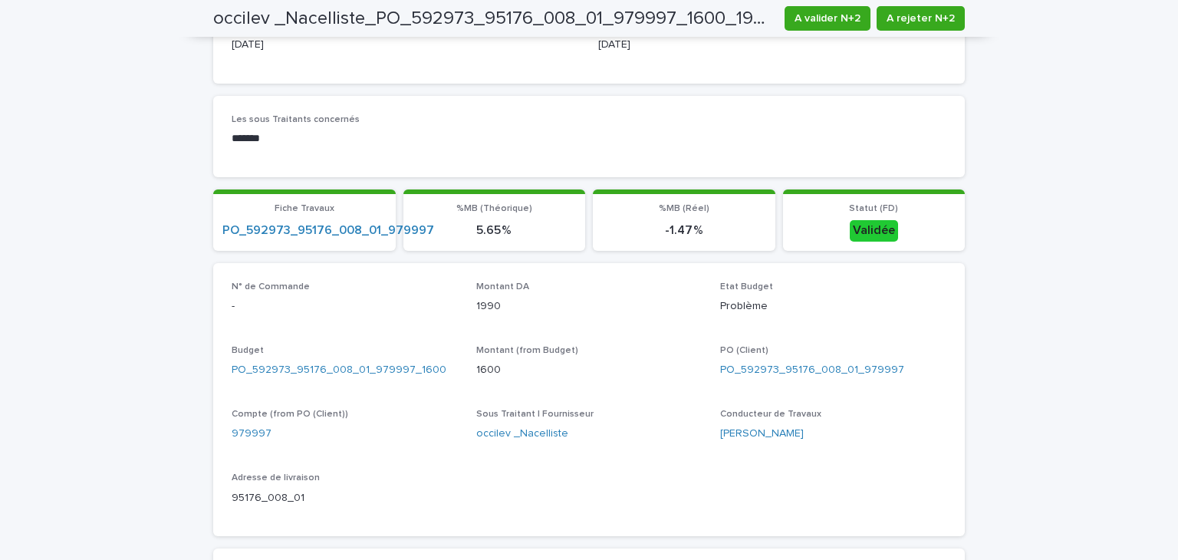
scroll to position [802, 0]
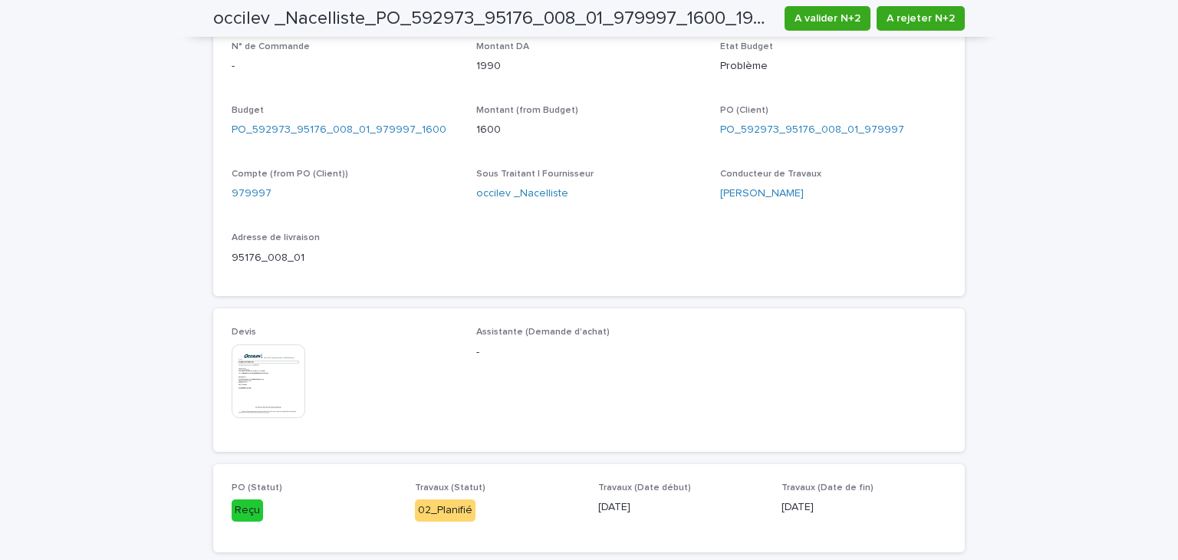
click at [269, 374] on img at bounding box center [269, 381] width 74 height 74
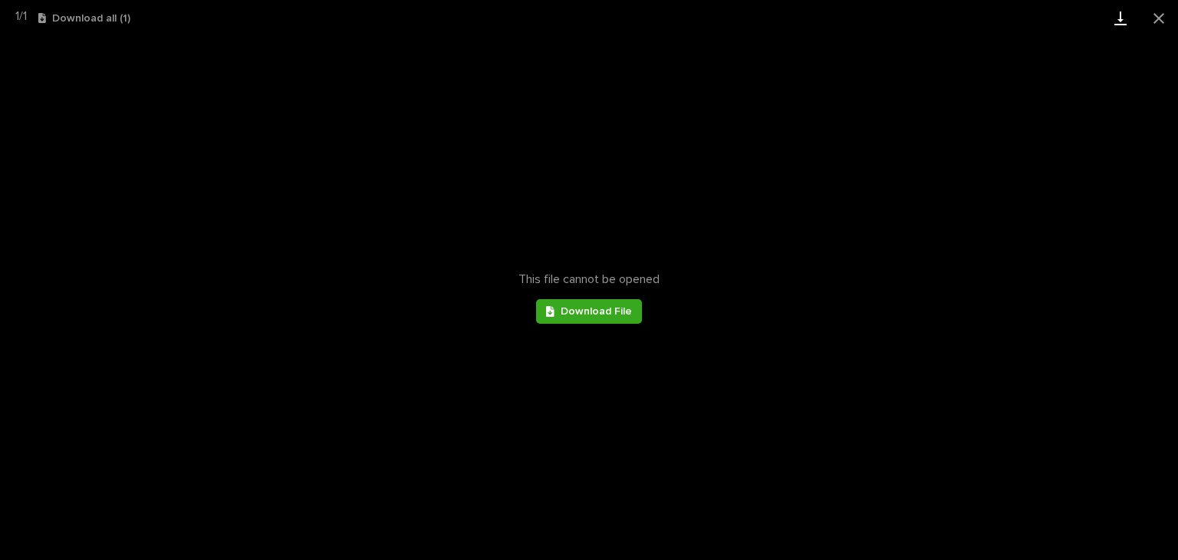
click at [1116, 27] on link "Download" at bounding box center [1121, 18] width 38 height 36
click at [1157, 115] on div "This file cannot be opened Download File" at bounding box center [589, 298] width 1178 height 524
click at [1158, 21] on button "Close gallery" at bounding box center [1159, 18] width 38 height 36
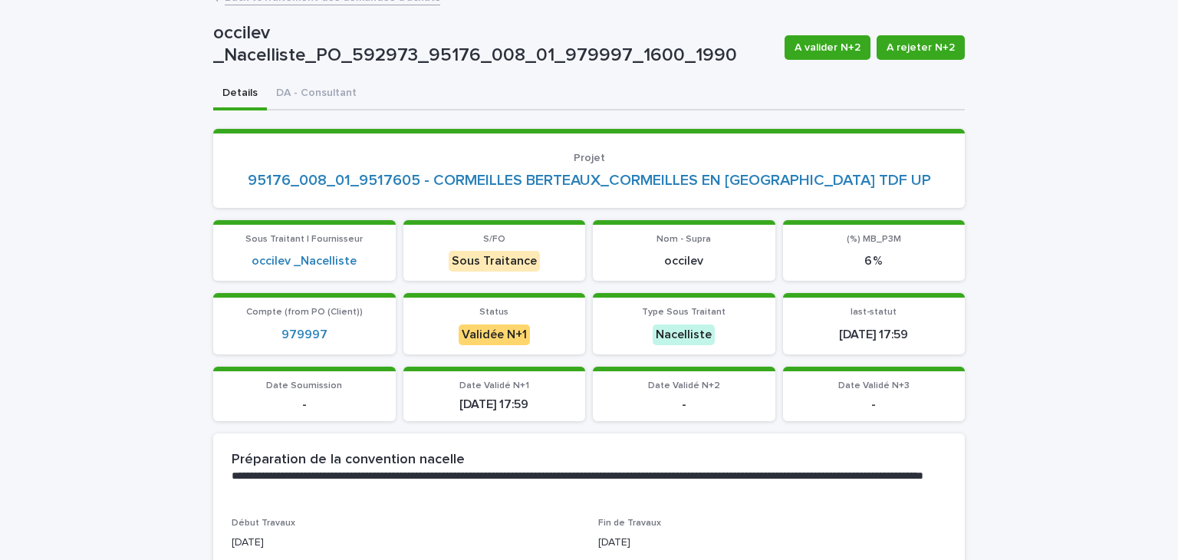
scroll to position [0, 0]
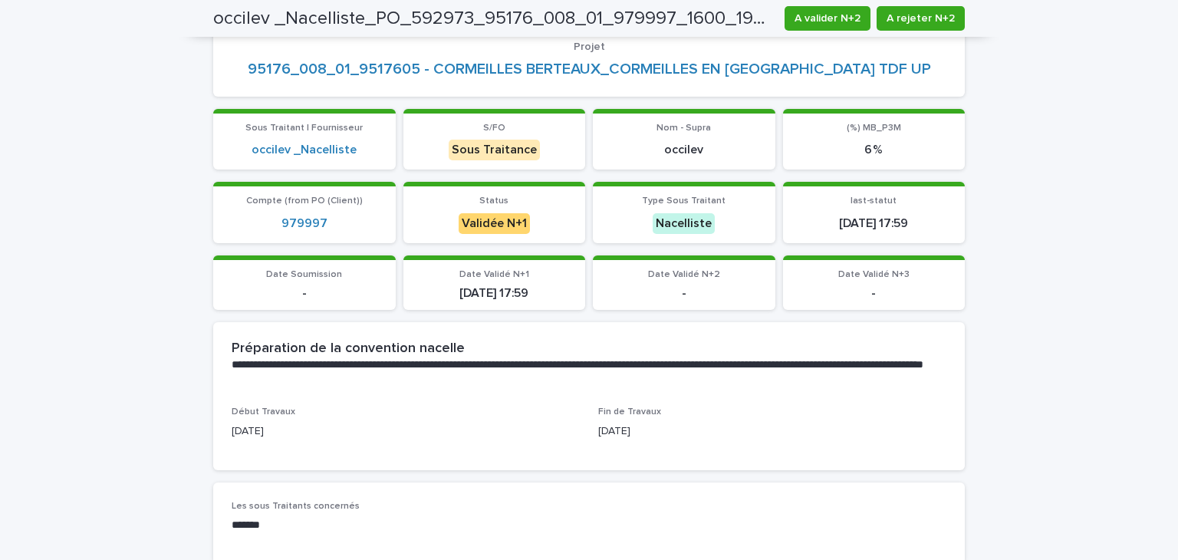
scroll to position [114, 0]
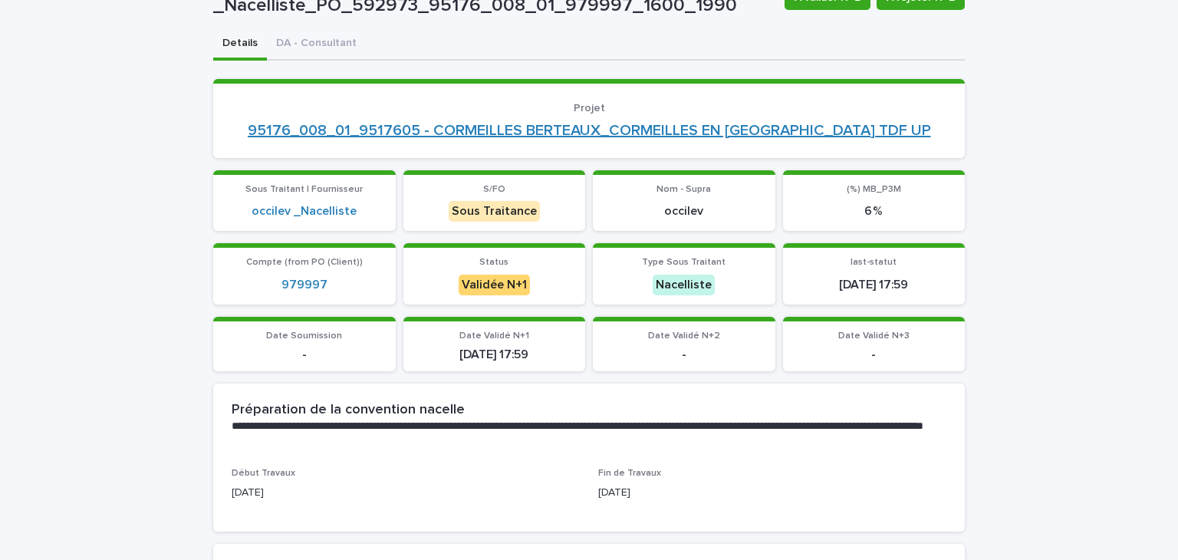
click at [697, 130] on link "95176_008_01_9517605 - CORMEILLES BERTEAUX_CORMEILLES EN [GEOGRAPHIC_DATA] TDF …" at bounding box center [590, 130] width 684 height 18
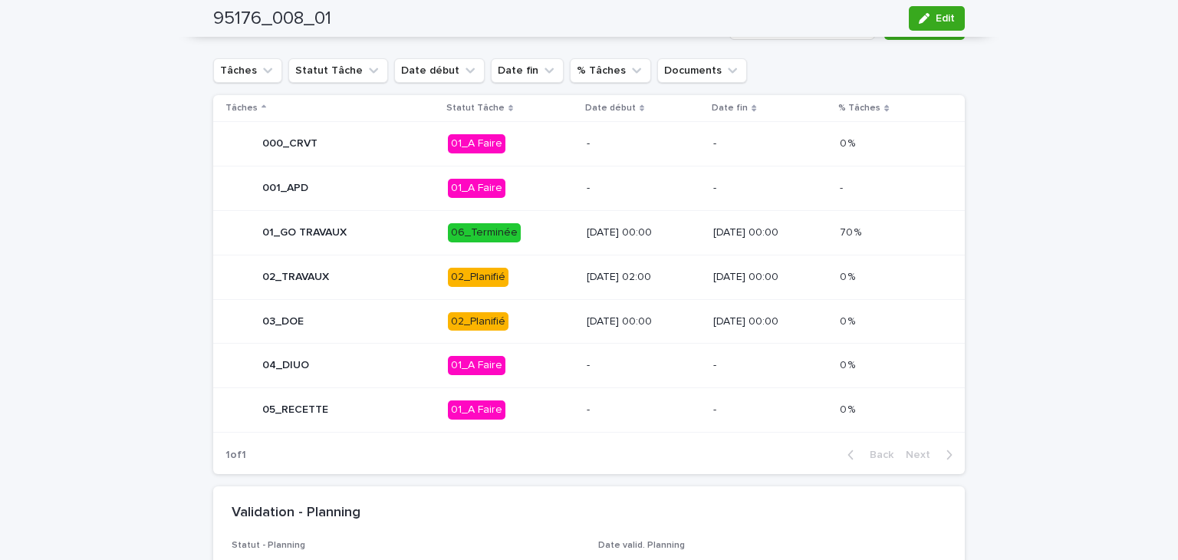
scroll to position [783, 0]
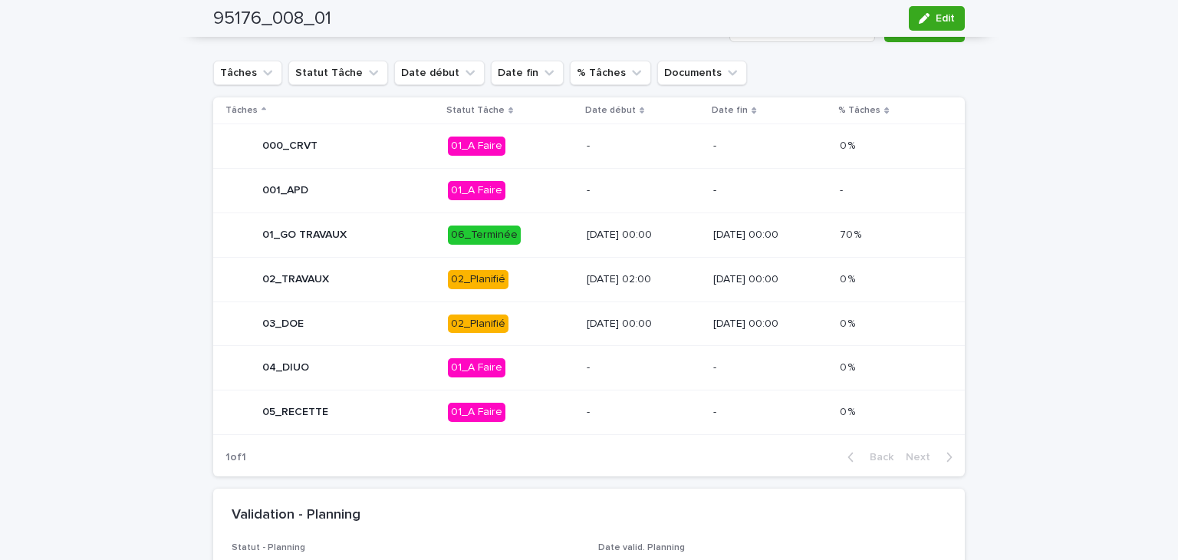
click at [613, 292] on div "[DATE] 02:00" at bounding box center [644, 279] width 114 height 25
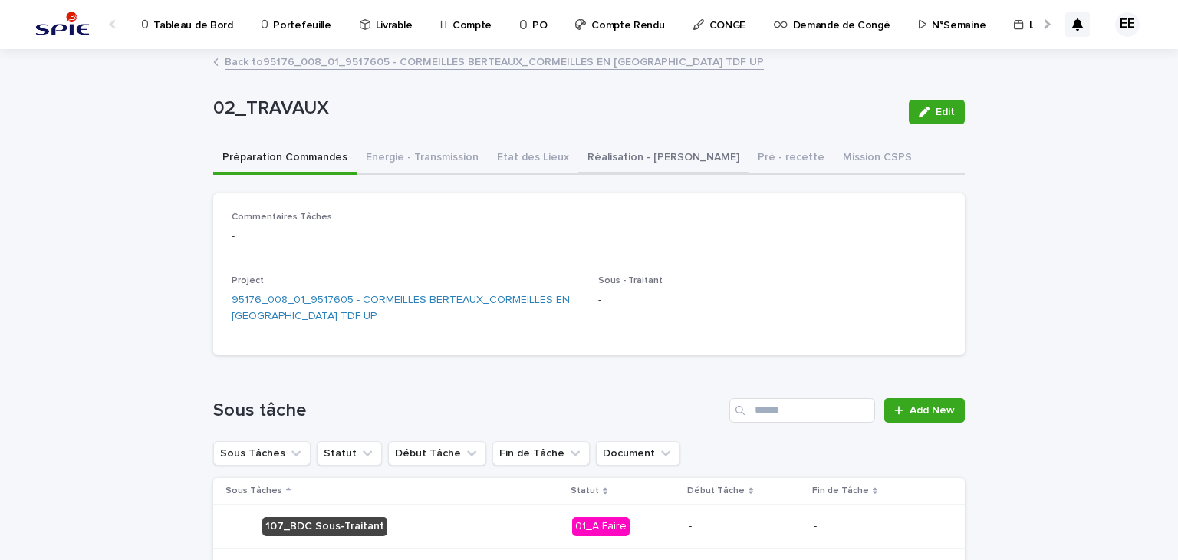
click at [627, 154] on button "Réalisation - [PERSON_NAME]" at bounding box center [663, 159] width 170 height 32
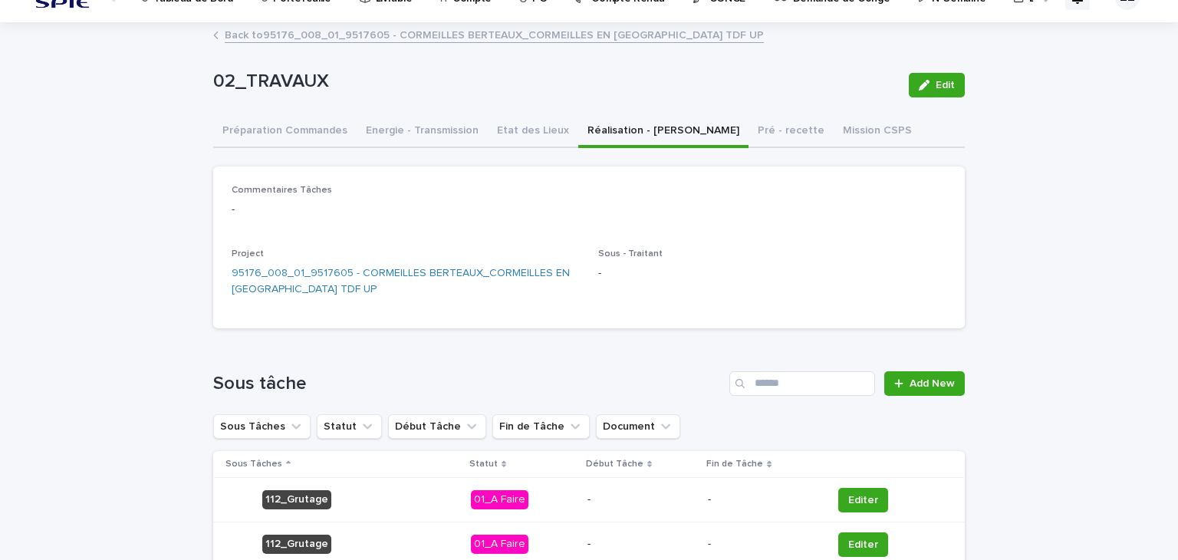
scroll to position [30, 0]
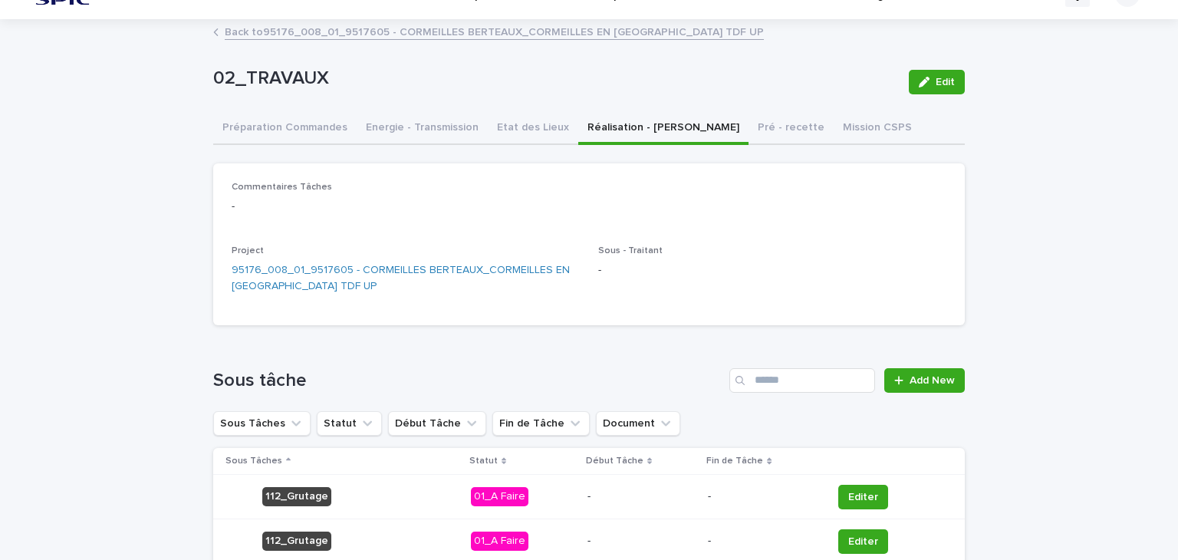
click at [997, 97] on div "Loading... Saving… Loading... Saving… 02_TRAVAUX Edit 02_TRAVAUX Edit Sorry, th…" at bounding box center [589, 446] width 1178 height 851
click at [369, 38] on link "Back to 95176_008_01_9517605 - CORMEILLES BERTEAUX_CORMEILLES EN [GEOGRAPHIC_DA…" at bounding box center [494, 31] width 539 height 18
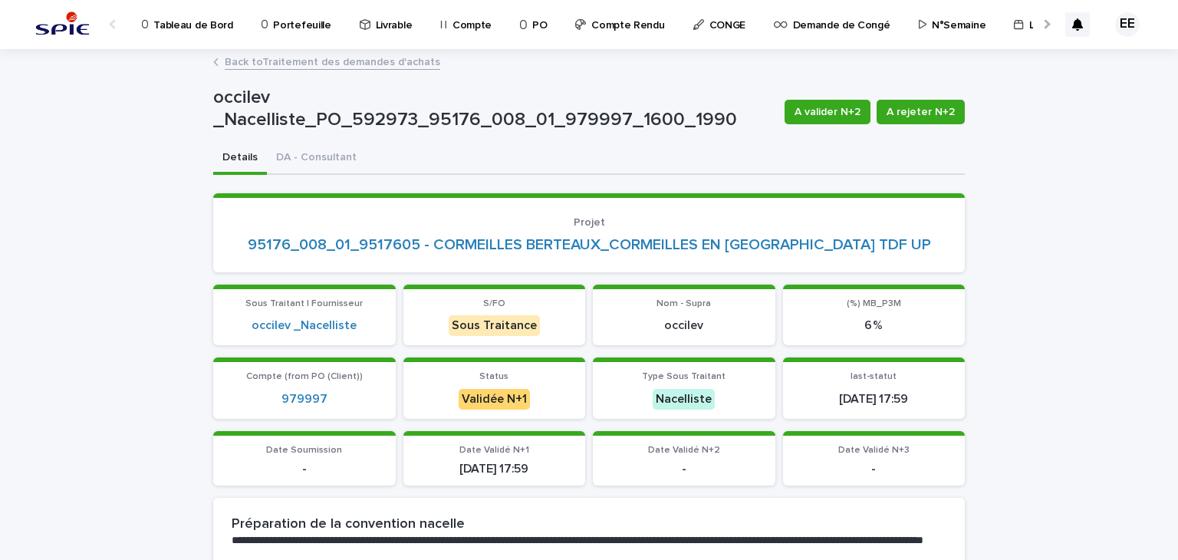
click at [408, 66] on link "Back to Traitement des demandes d'achats" at bounding box center [333, 61] width 216 height 18
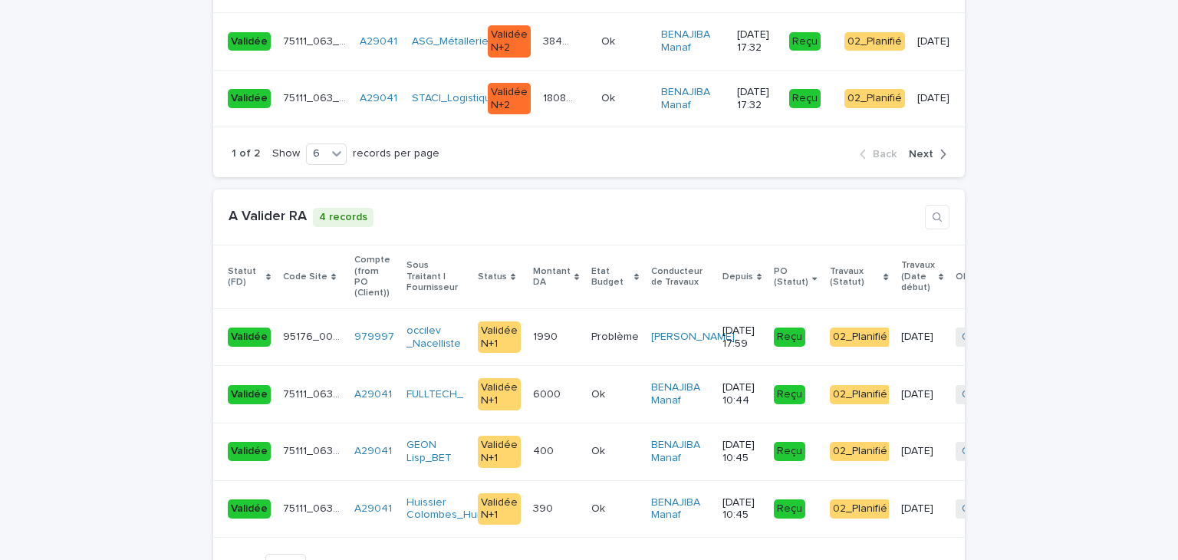
scroll to position [3389, 0]
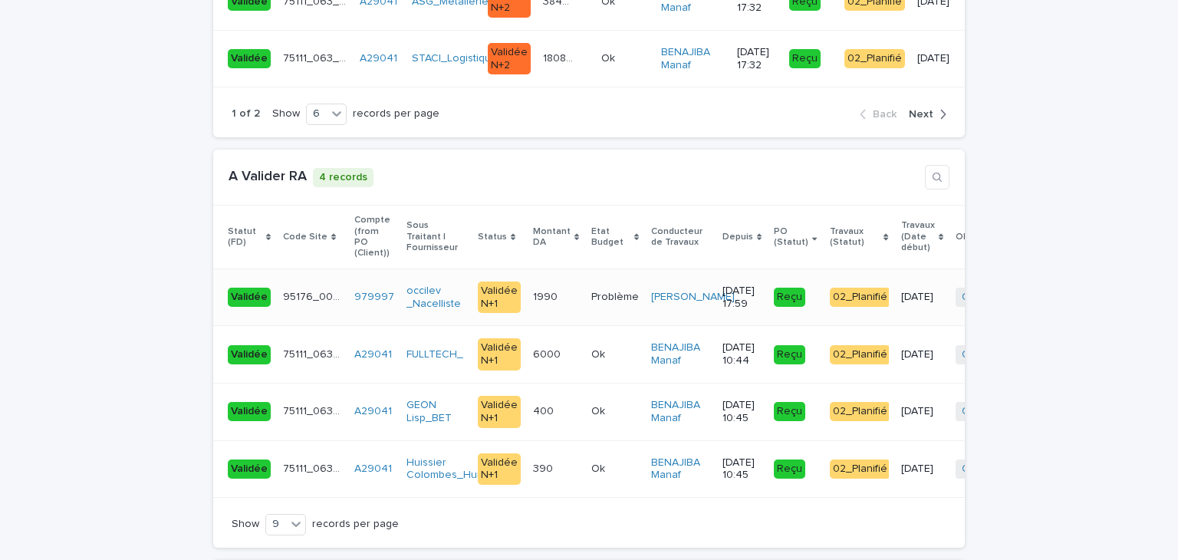
click at [308, 285] on div "95176_008_01 95176_008_01" at bounding box center [312, 297] width 59 height 25
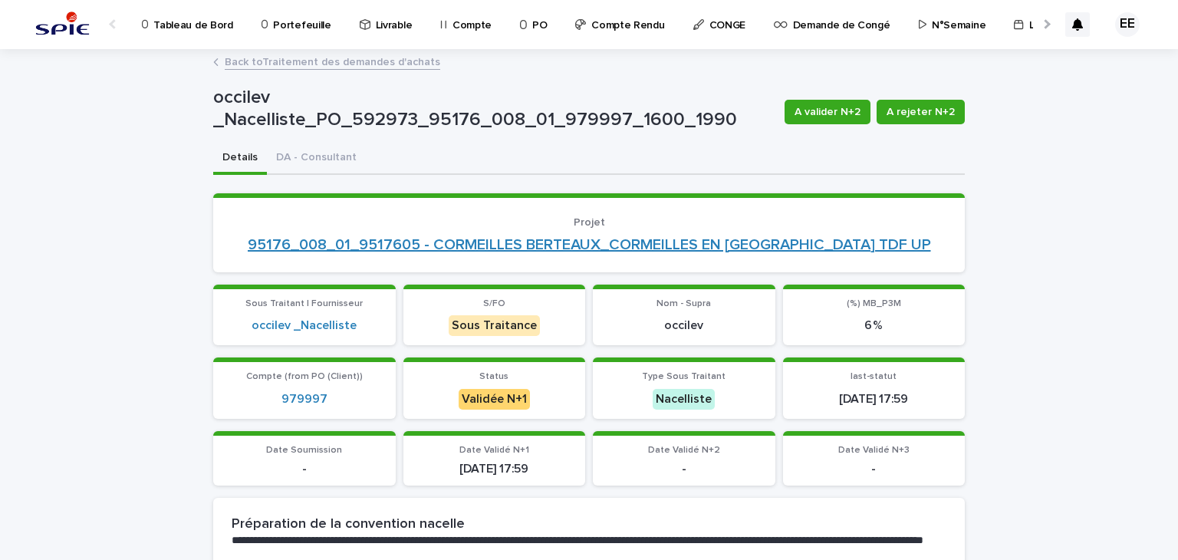
click at [526, 245] on link "95176_008_01_9517605 - CORMEILLES BERTEAUX_CORMEILLES EN [GEOGRAPHIC_DATA] TDF …" at bounding box center [590, 245] width 684 height 18
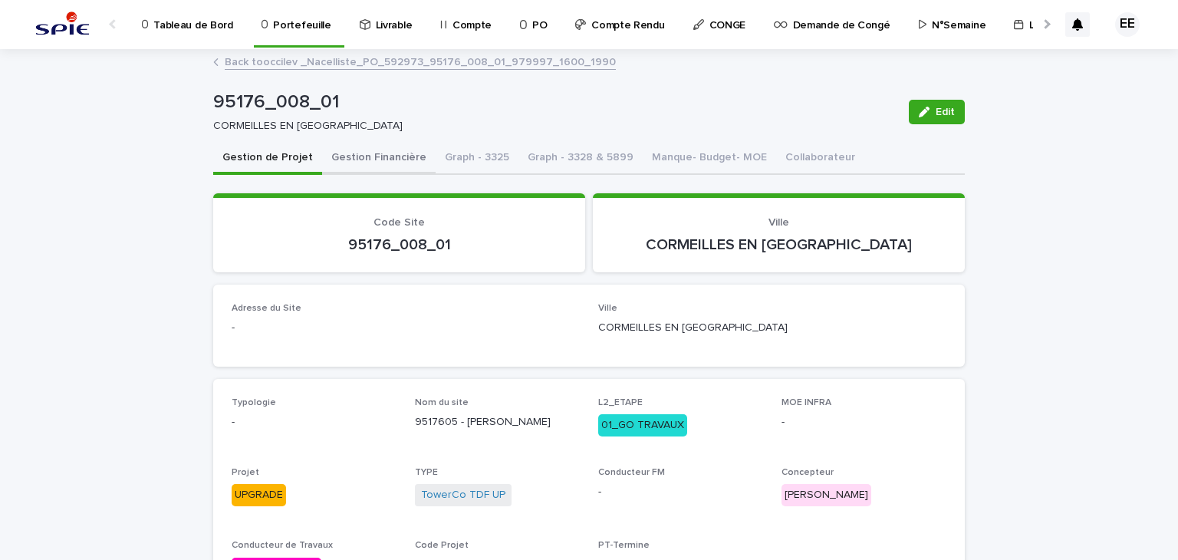
click at [381, 150] on button "Gestion Financière" at bounding box center [379, 159] width 114 height 32
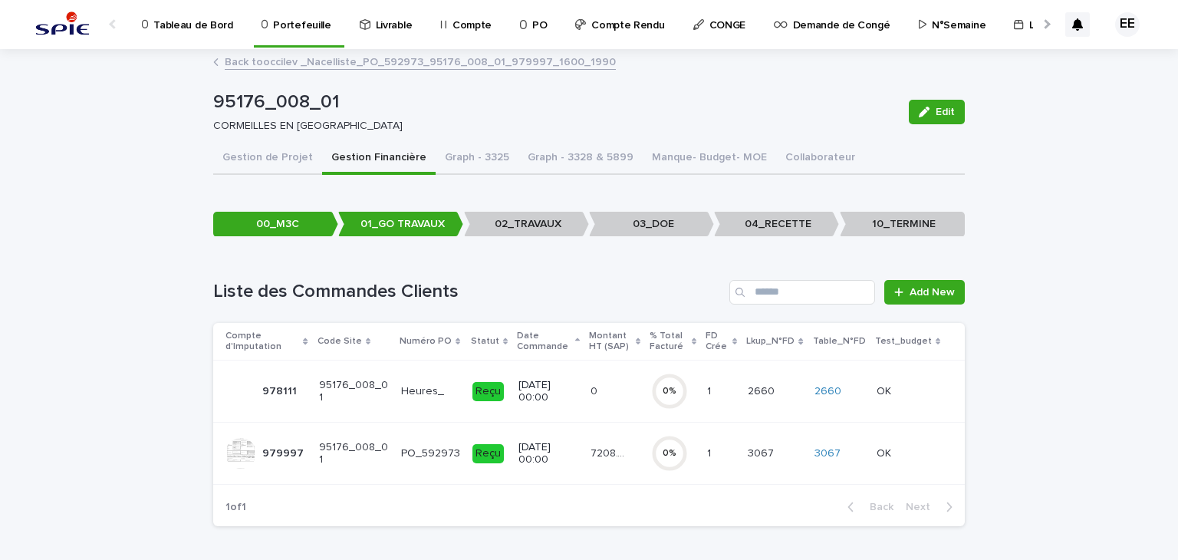
click at [602, 454] on p "7208.72" at bounding box center [610, 452] width 38 height 16
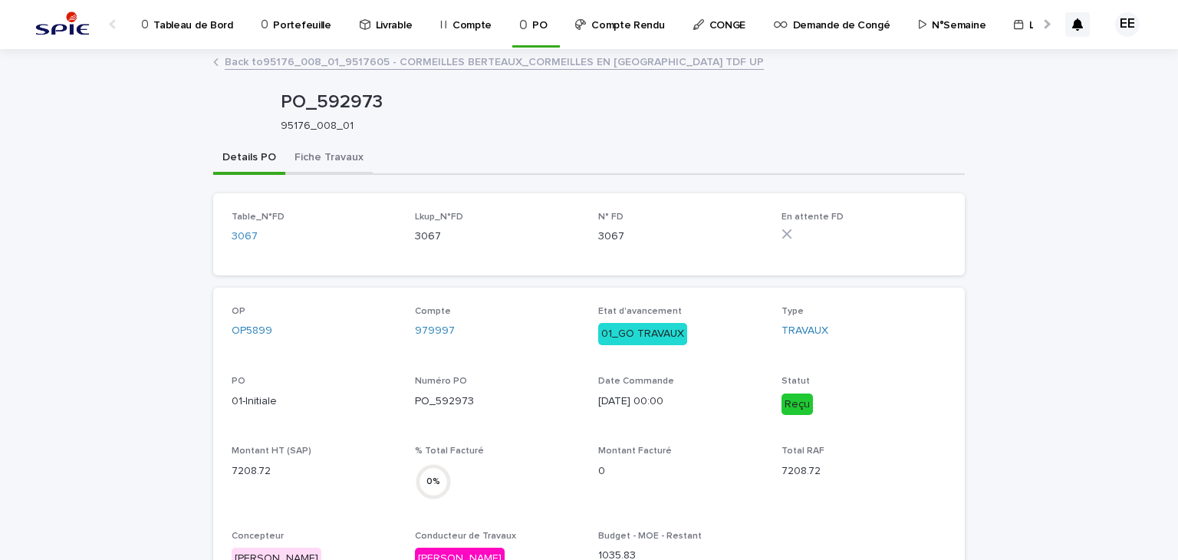
click at [325, 162] on button "Fiche Travaux" at bounding box center [328, 159] width 87 height 32
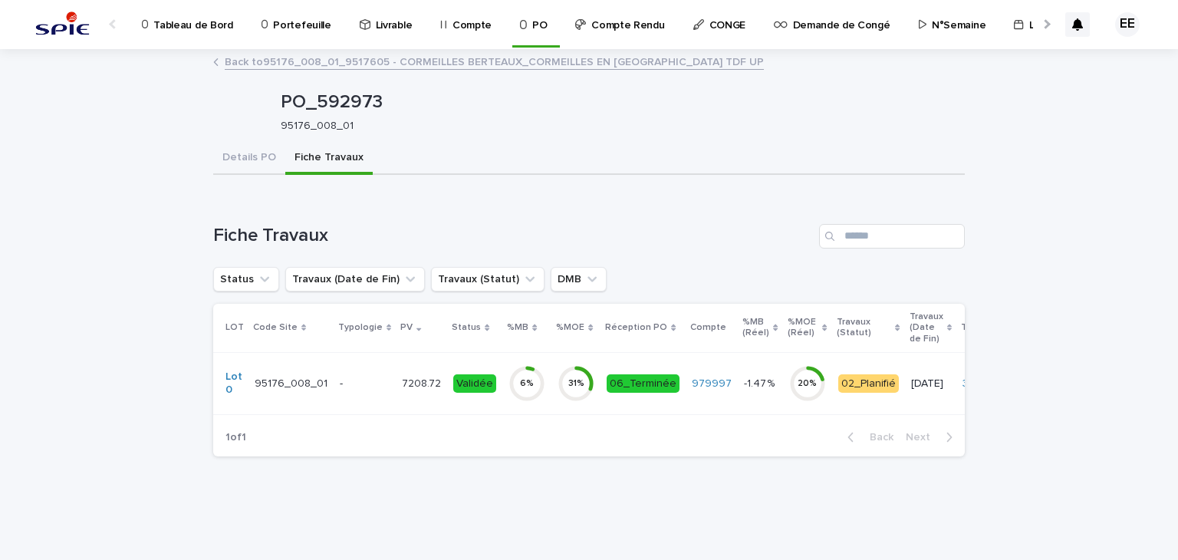
click at [385, 397] on td "-" at bounding box center [365, 383] width 62 height 62
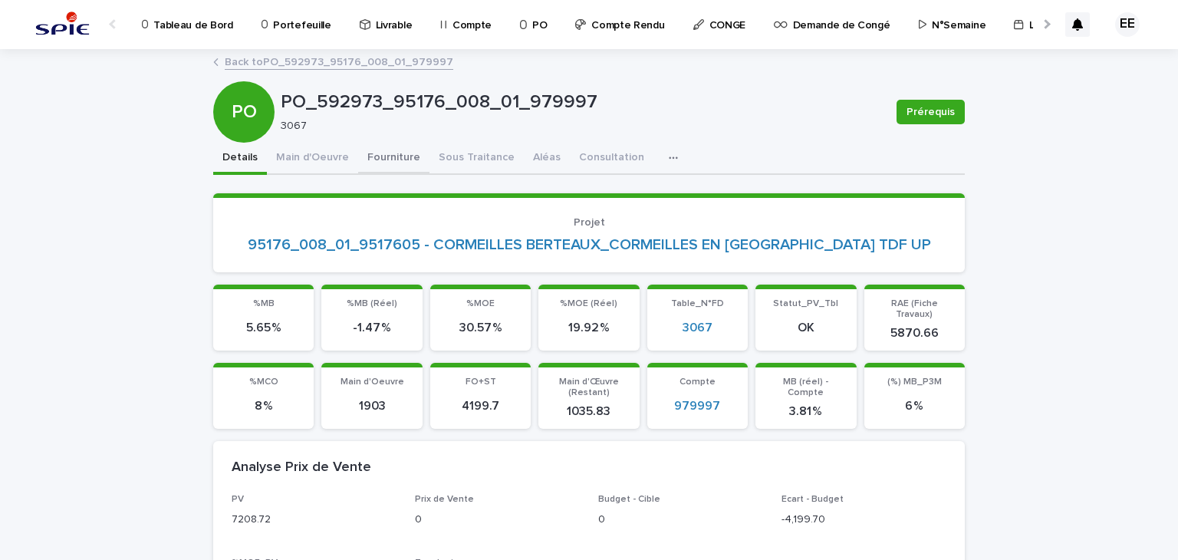
click at [379, 157] on button "Fourniture" at bounding box center [393, 159] width 71 height 32
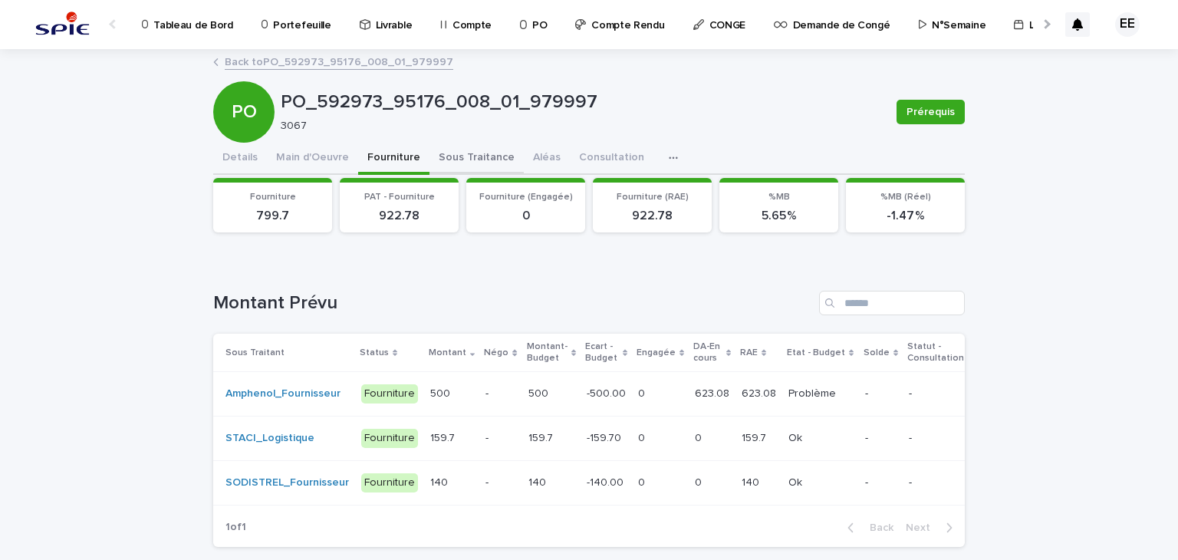
click at [454, 166] on button "Sous Traitance" at bounding box center [477, 159] width 94 height 32
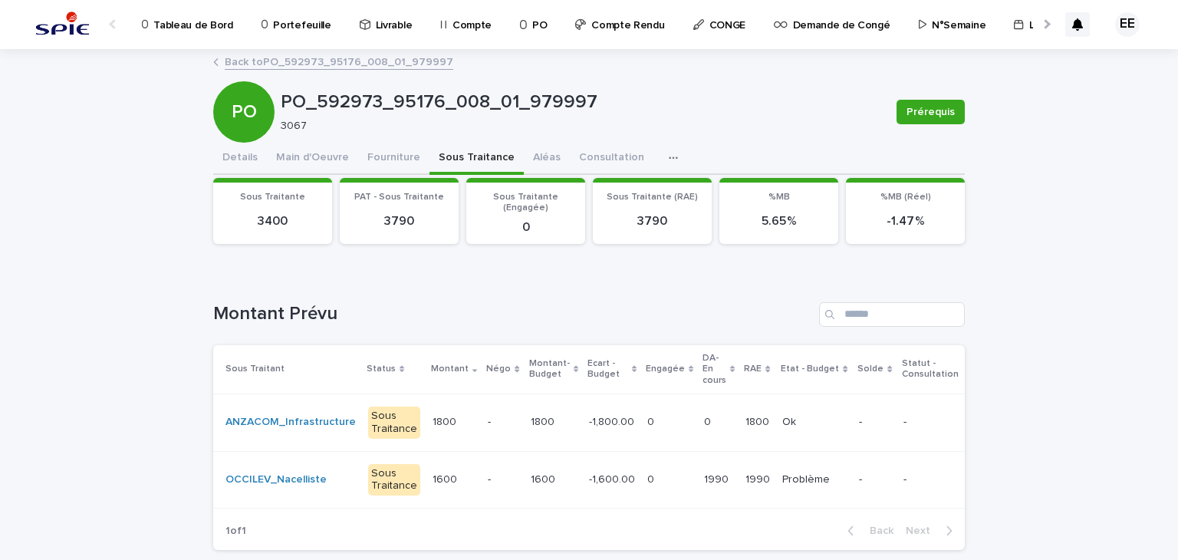
click at [647, 487] on div "0 0" at bounding box center [669, 479] width 44 height 25
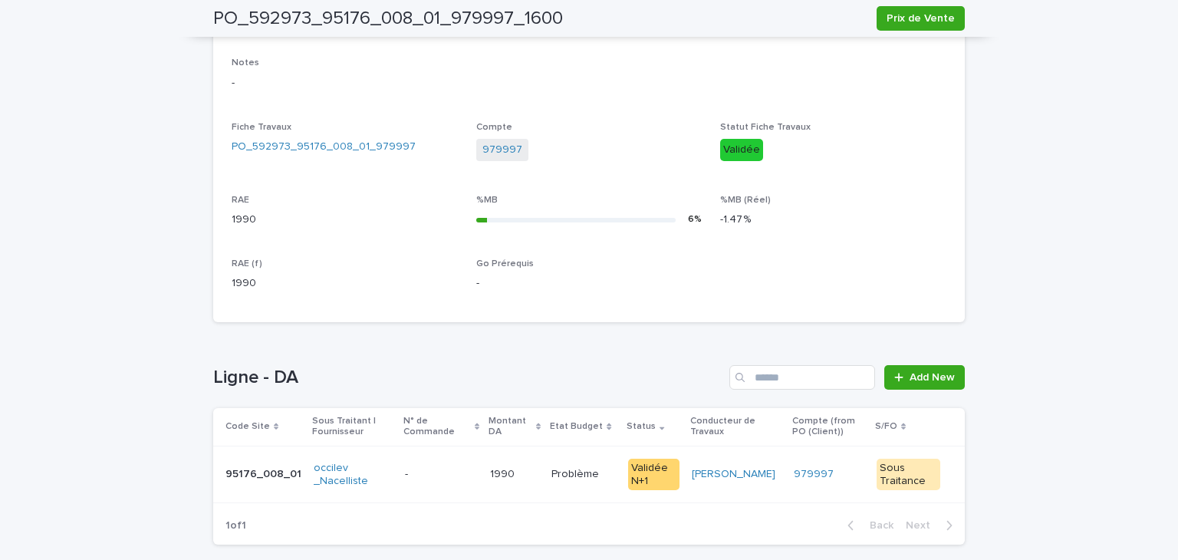
scroll to position [531, 0]
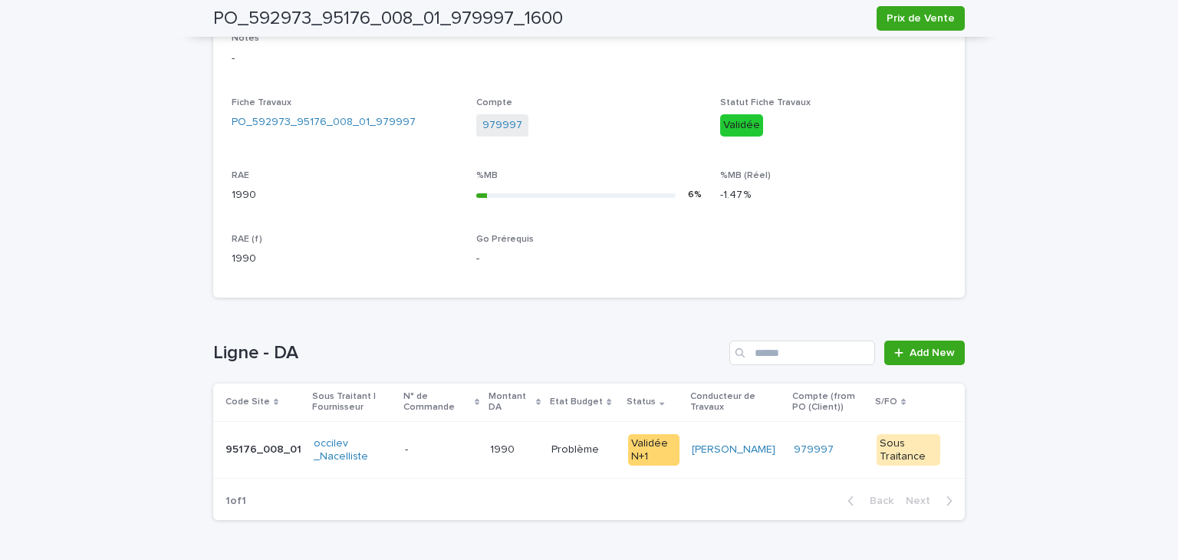
click at [493, 451] on p "1990" at bounding box center [504, 448] width 28 height 16
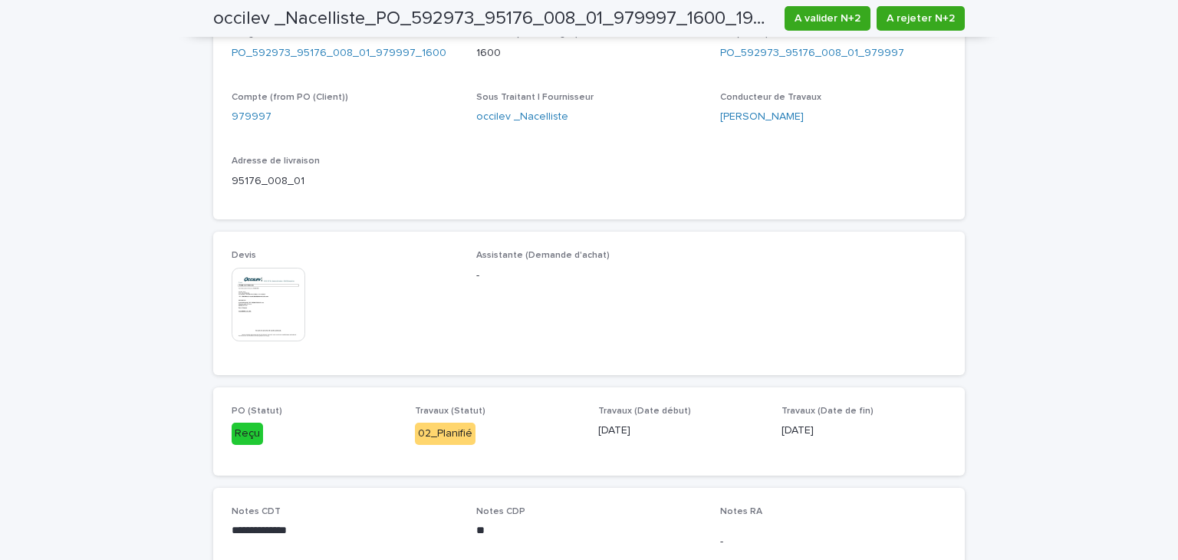
scroll to position [881, 0]
click at [827, 13] on span "A valider N+2" at bounding box center [828, 18] width 66 height 15
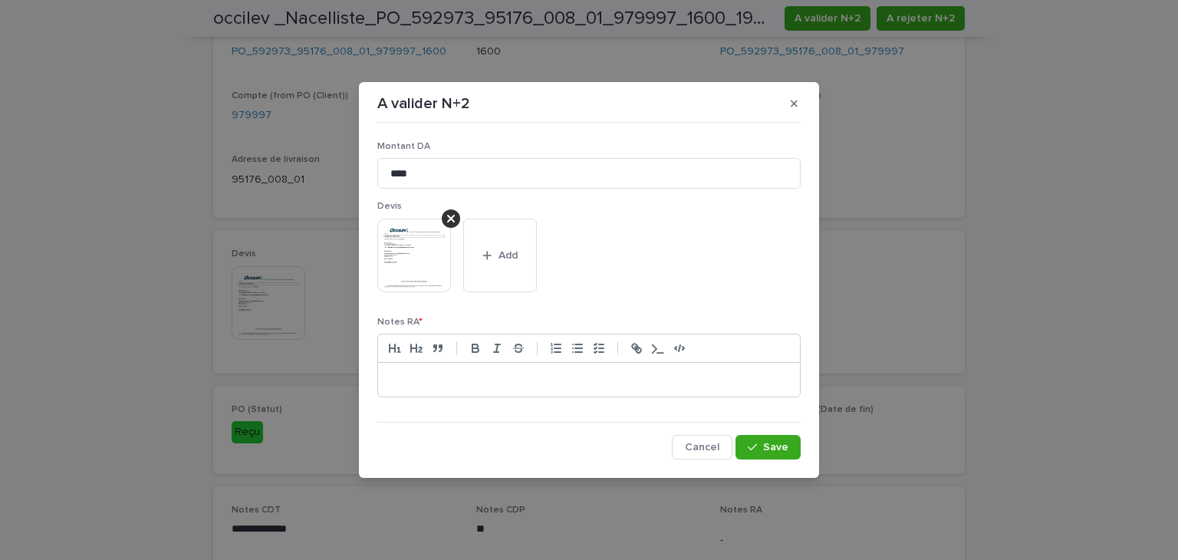
click at [463, 384] on p at bounding box center [589, 379] width 399 height 15
click at [767, 440] on button "Save" at bounding box center [768, 447] width 65 height 25
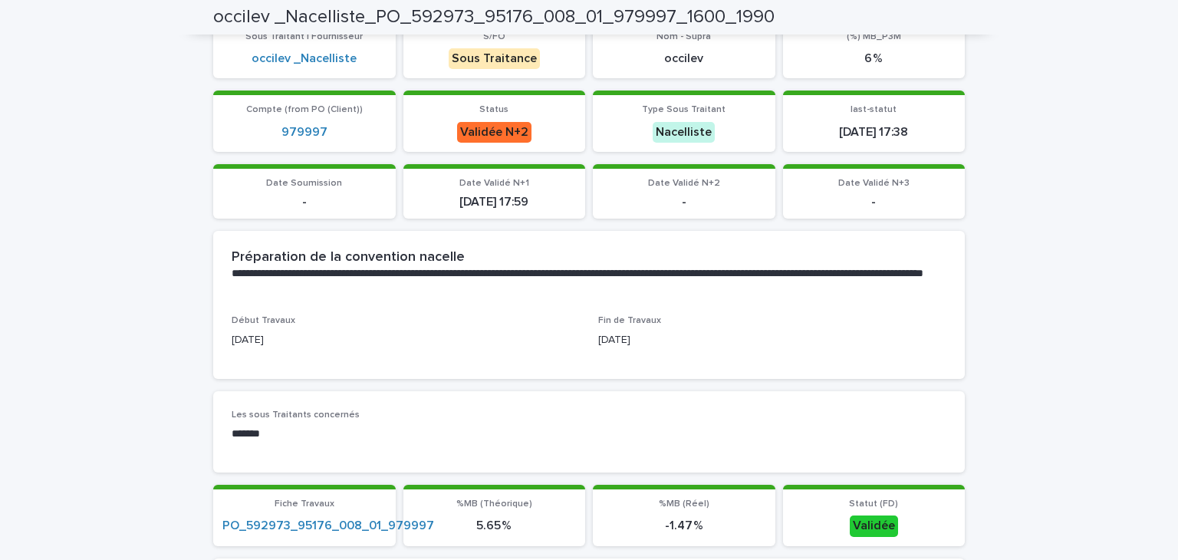
scroll to position [0, 0]
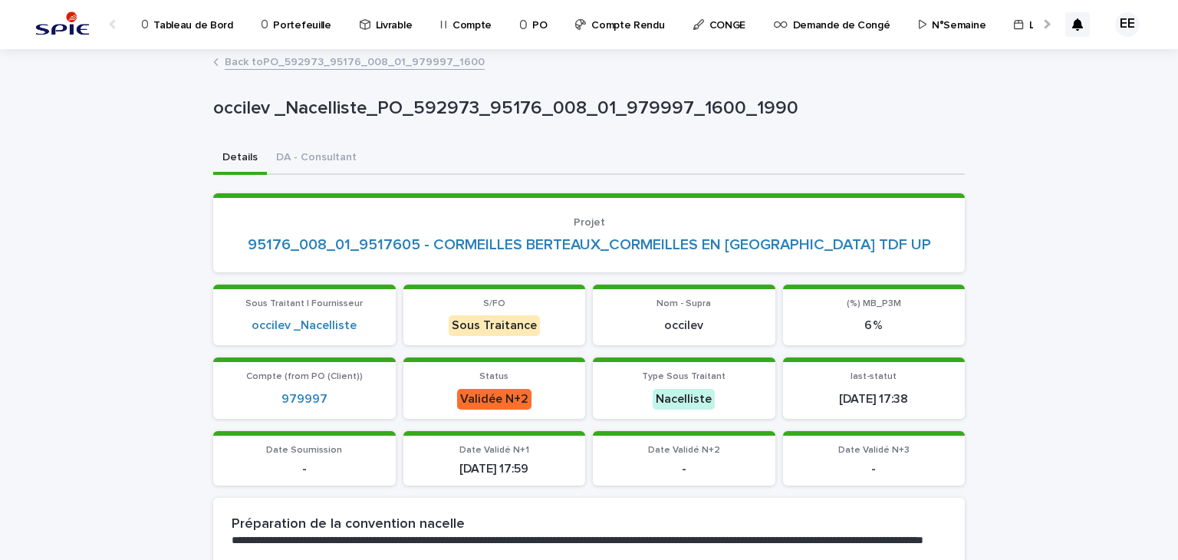
click at [417, 63] on link "Back to PO_592973_95176_008_01_979997_1600" at bounding box center [355, 61] width 260 height 18
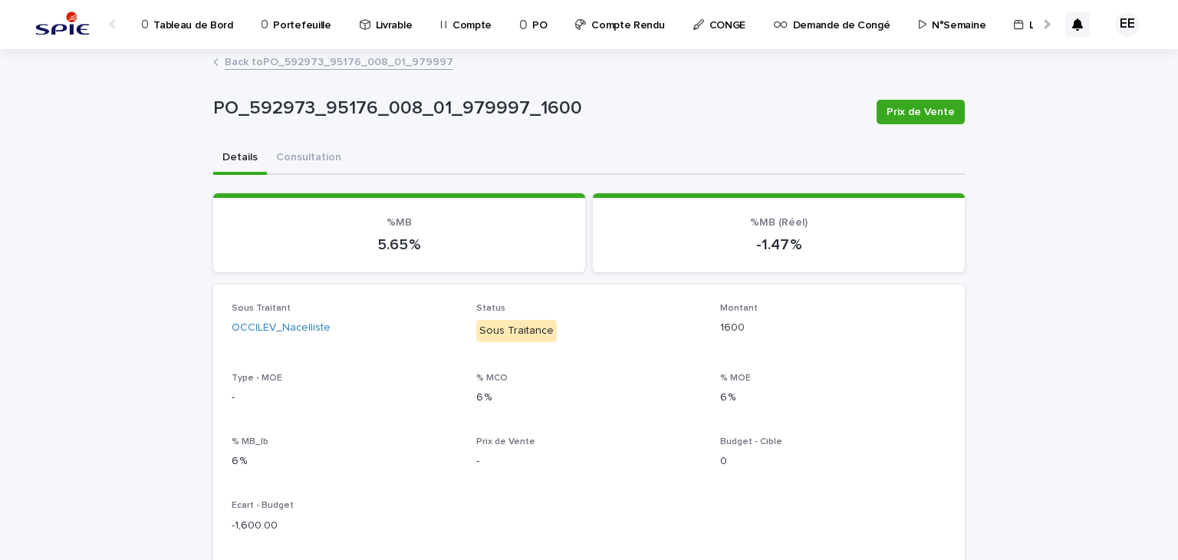
click at [417, 63] on link "Back to PO_592973_95176_008_01_979997" at bounding box center [339, 61] width 229 height 18
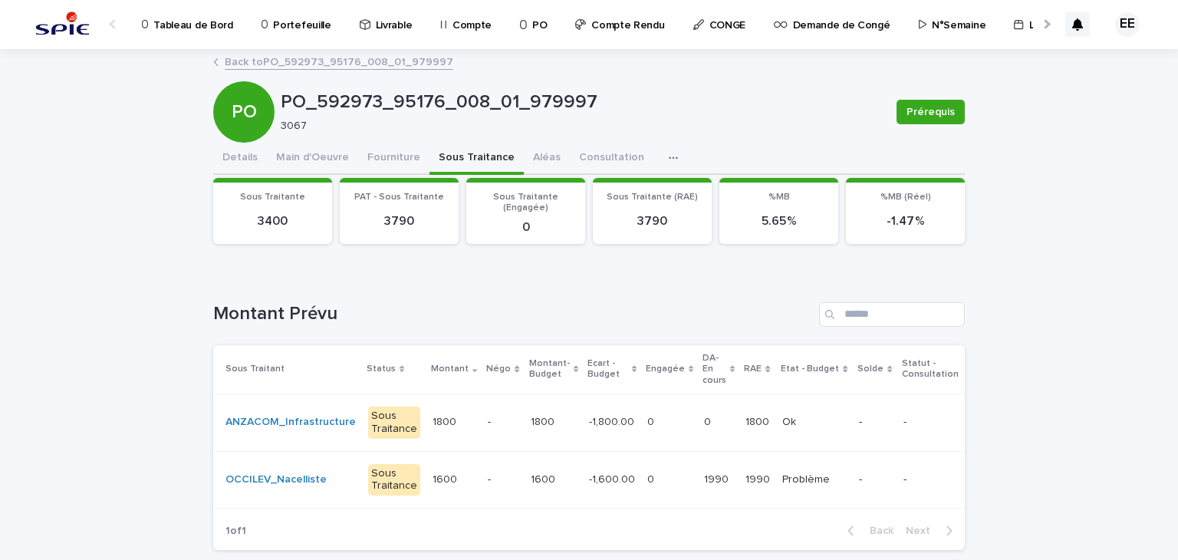
click at [417, 63] on link "Back to PO_592973_95176_008_01_979997" at bounding box center [339, 61] width 229 height 18
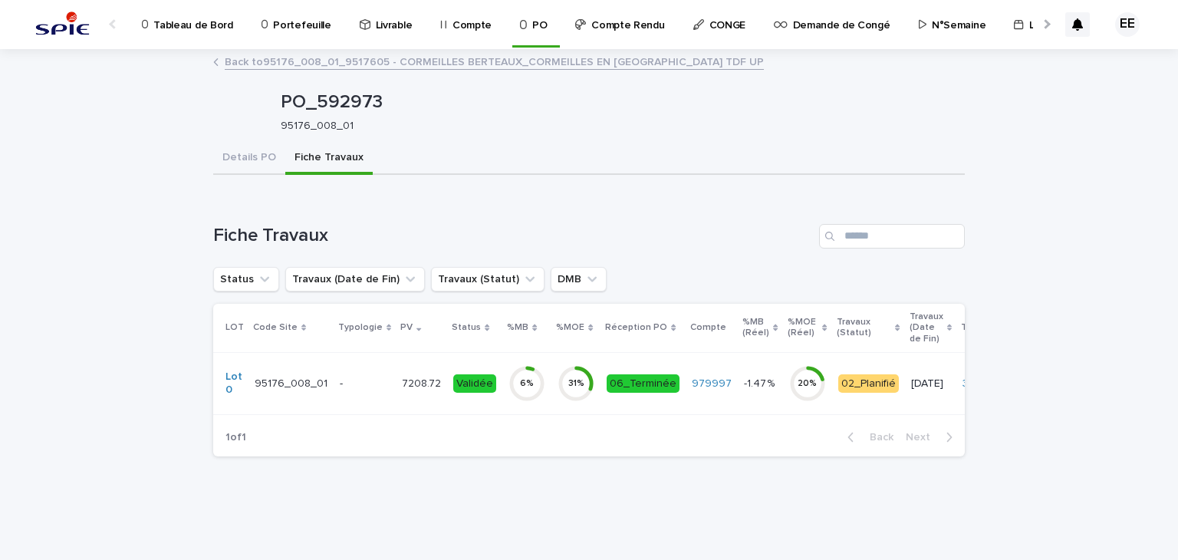
click at [417, 63] on link "Back to 95176_008_01_9517605 - CORMEILLES BERTEAUX_CORMEILLES EN [GEOGRAPHIC_DA…" at bounding box center [494, 61] width 539 height 18
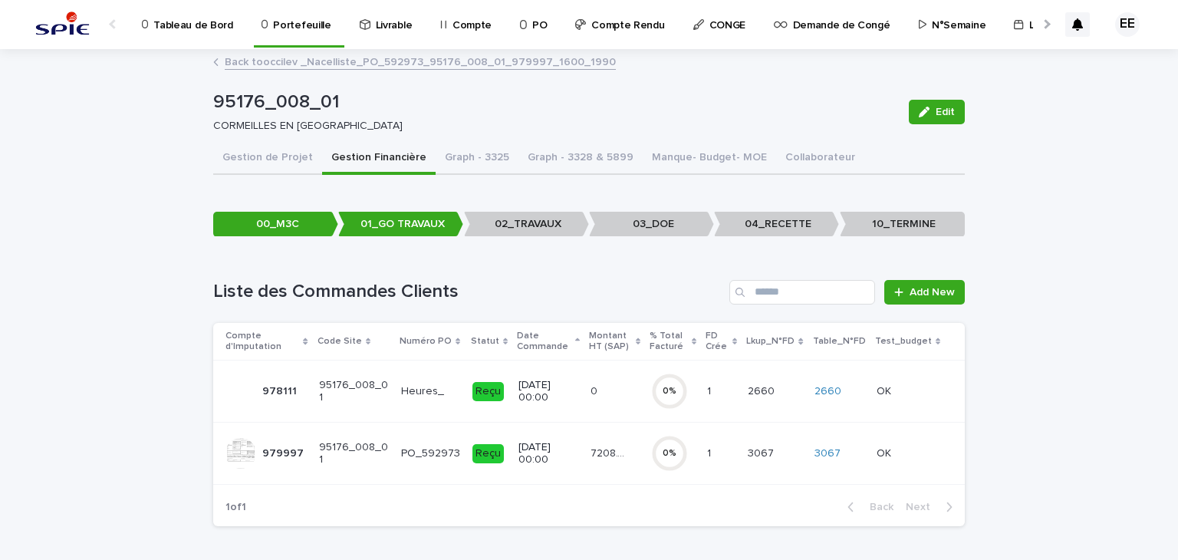
click at [516, 60] on link "Back to occilev _Nacelliste_PO_592973_95176_008_01_979997_1600_1990" at bounding box center [420, 61] width 391 height 18
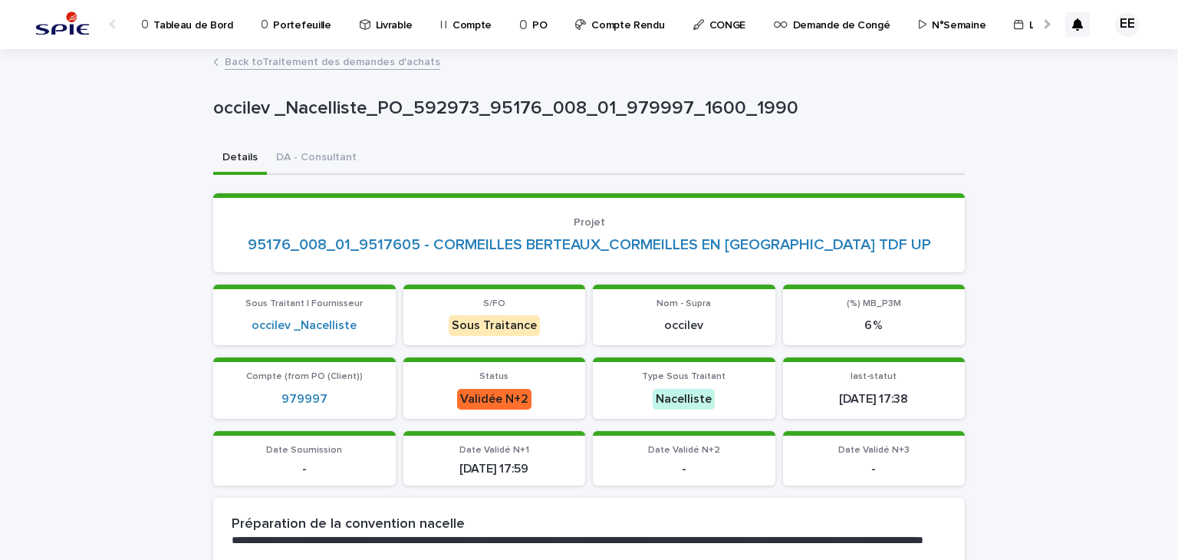
click at [406, 64] on link "Back to Traitement des demandes d'achats" at bounding box center [333, 61] width 216 height 18
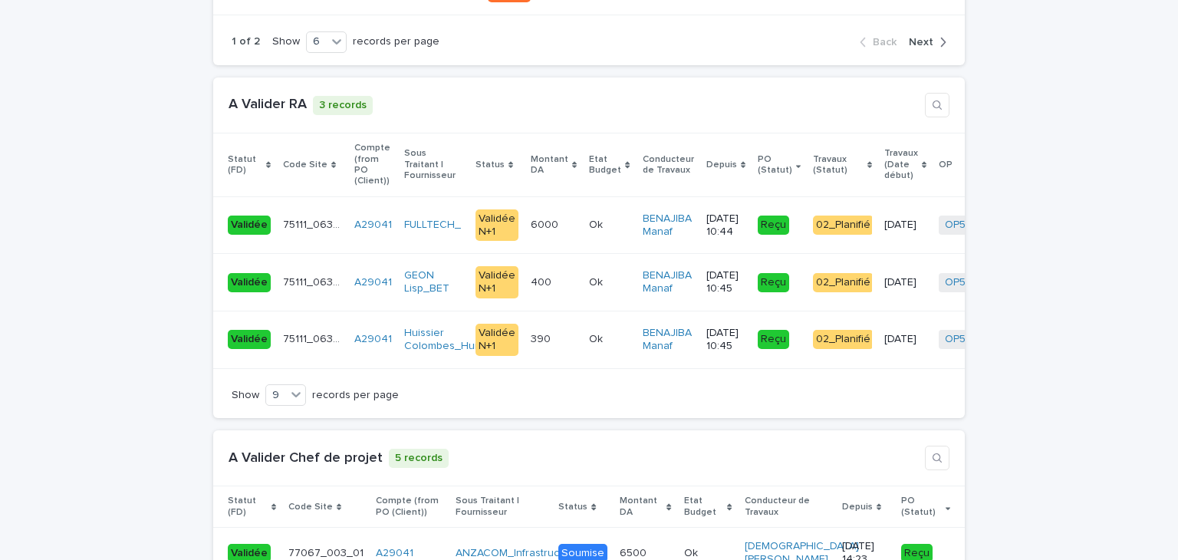
scroll to position [3452, 0]
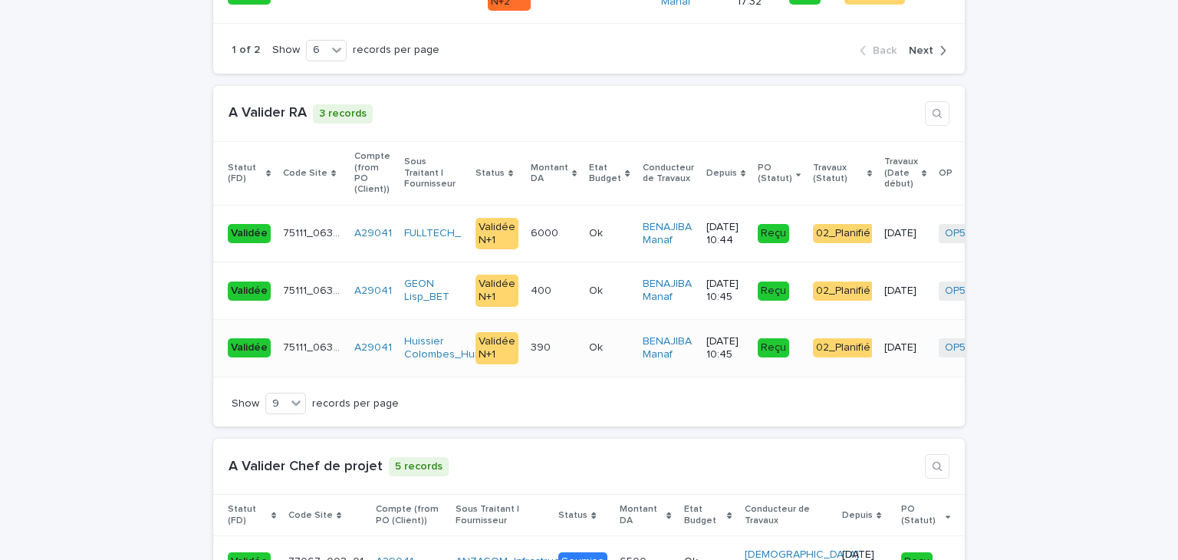
click at [537, 338] on p "390" at bounding box center [542, 346] width 23 height 16
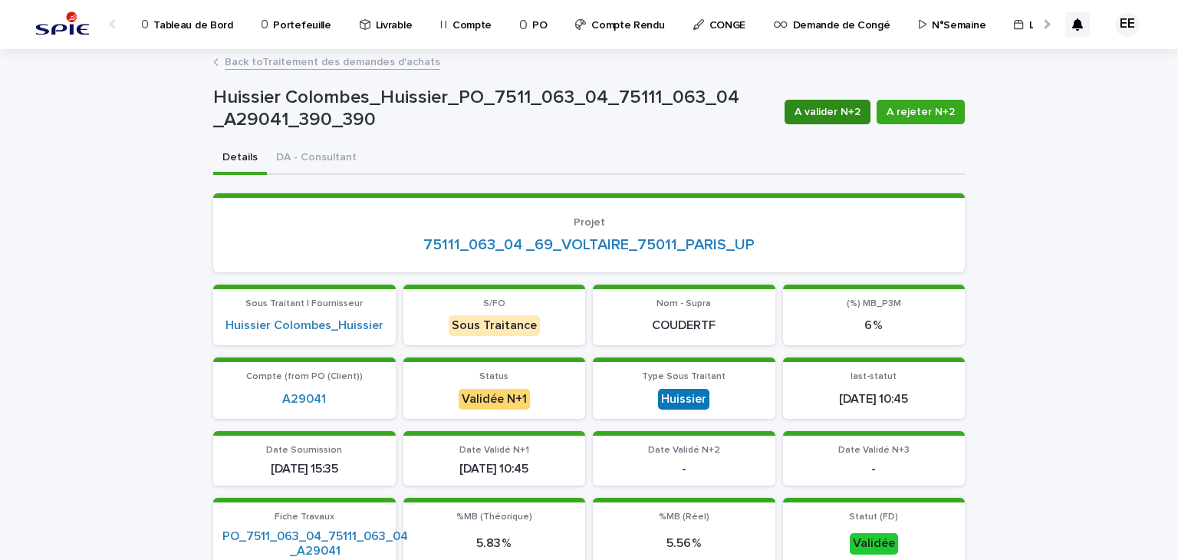
click at [829, 114] on span "A valider N+2" at bounding box center [828, 111] width 66 height 15
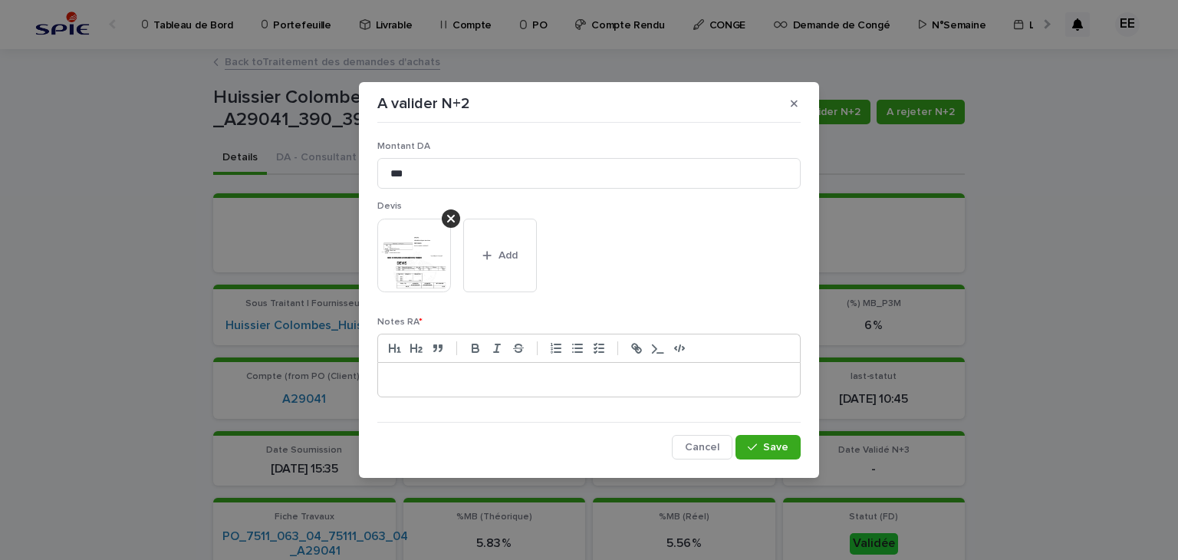
click at [467, 384] on p at bounding box center [589, 379] width 399 height 15
click at [769, 440] on button "Save" at bounding box center [768, 447] width 65 height 25
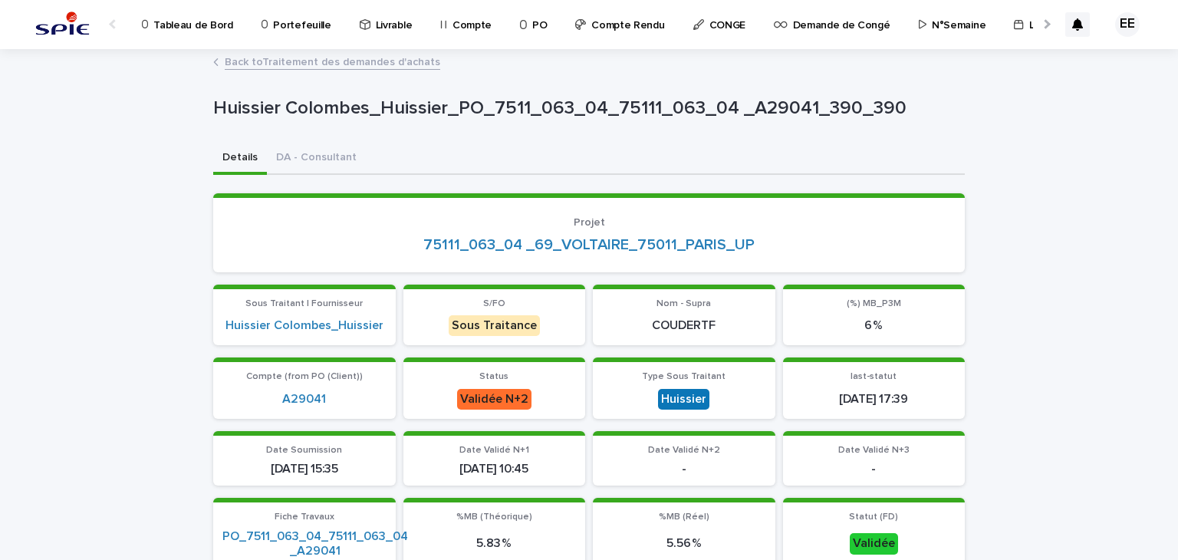
click at [371, 61] on link "Back to Traitement des demandes d'achats" at bounding box center [333, 61] width 216 height 18
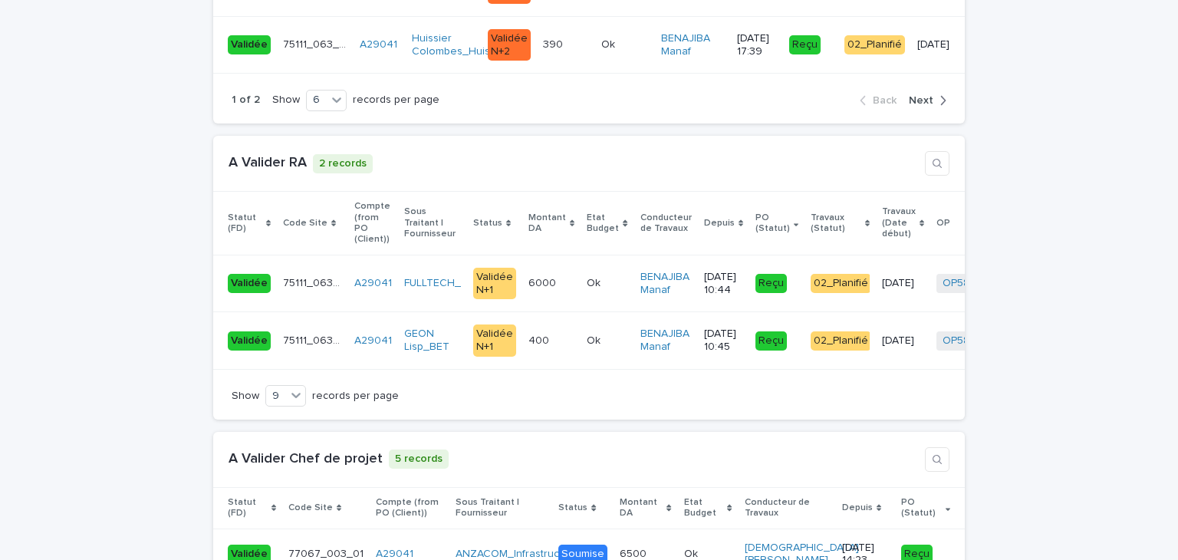
scroll to position [3410, 0]
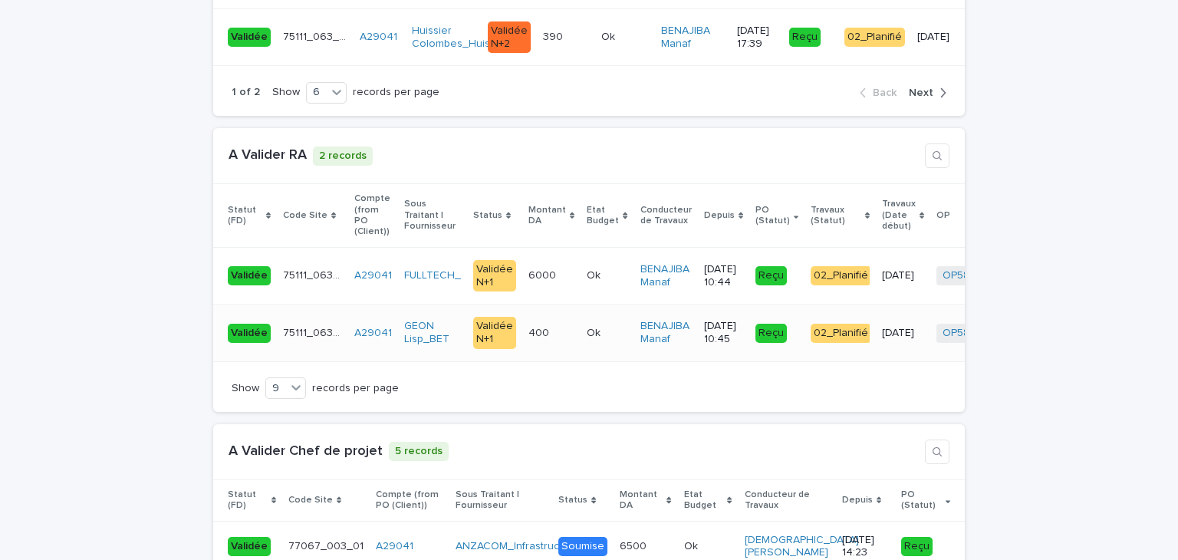
click at [529, 324] on p "400" at bounding box center [541, 332] width 24 height 16
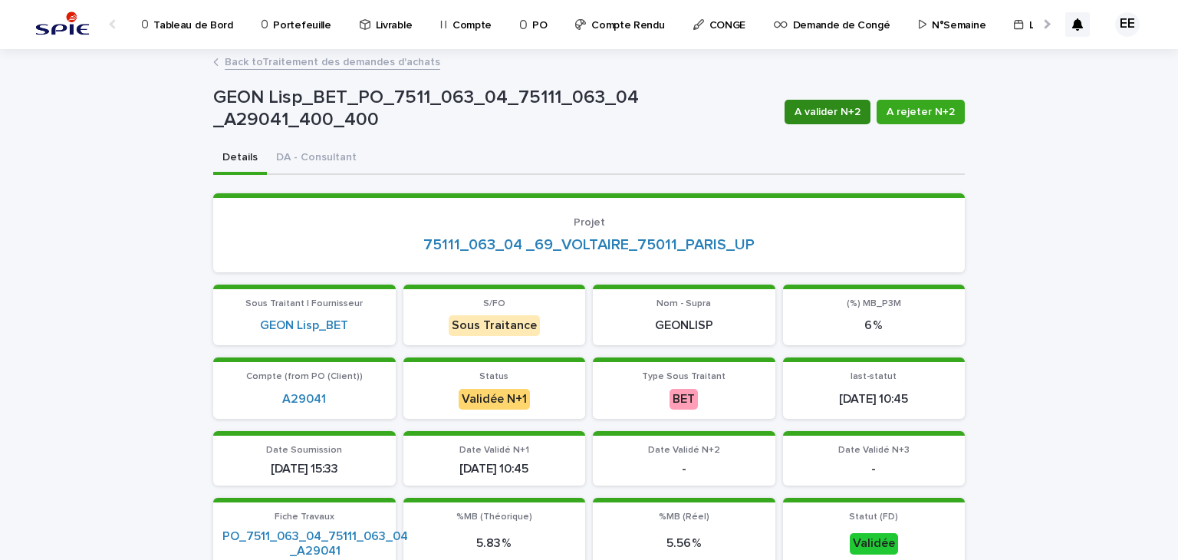
click at [823, 108] on span "A valider N+2" at bounding box center [828, 111] width 66 height 15
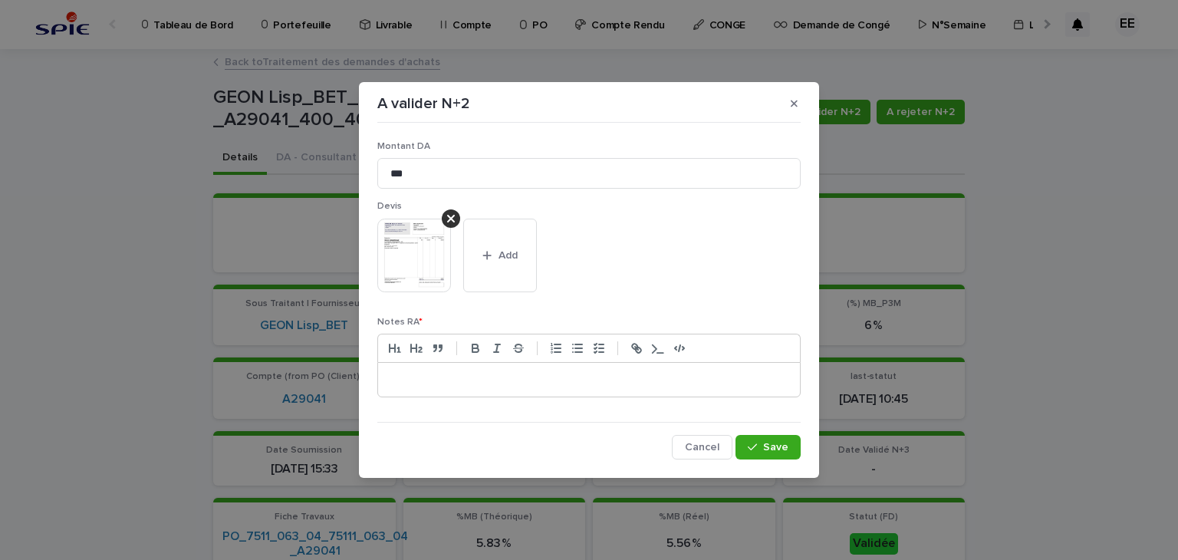
click at [435, 382] on p at bounding box center [589, 379] width 399 height 15
click at [757, 443] on icon "button" at bounding box center [752, 447] width 9 height 11
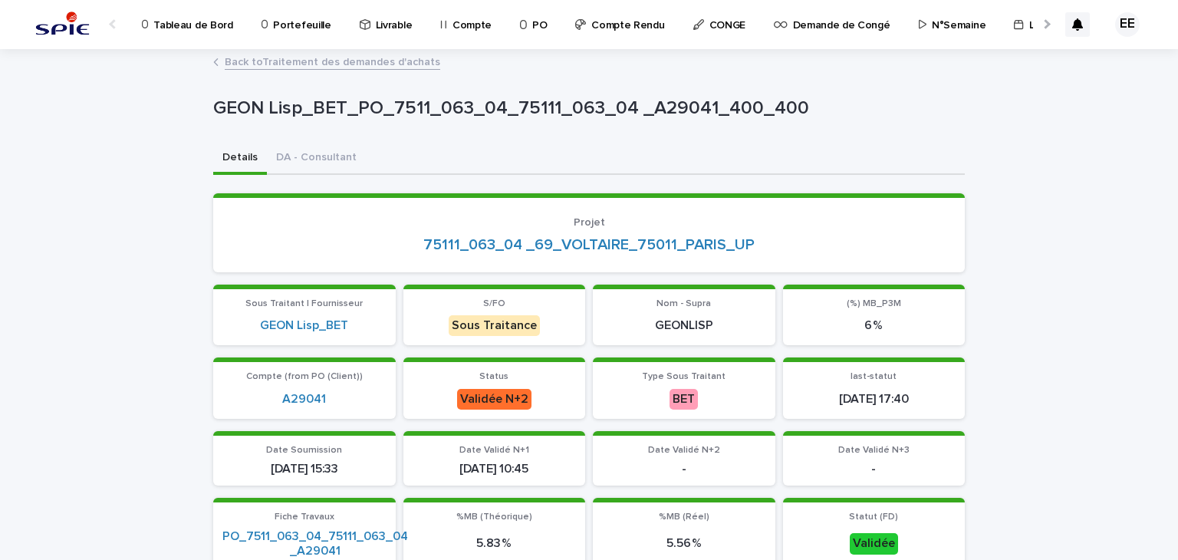
click at [353, 64] on link "Back to Traitement des demandes d'achats" at bounding box center [333, 61] width 216 height 18
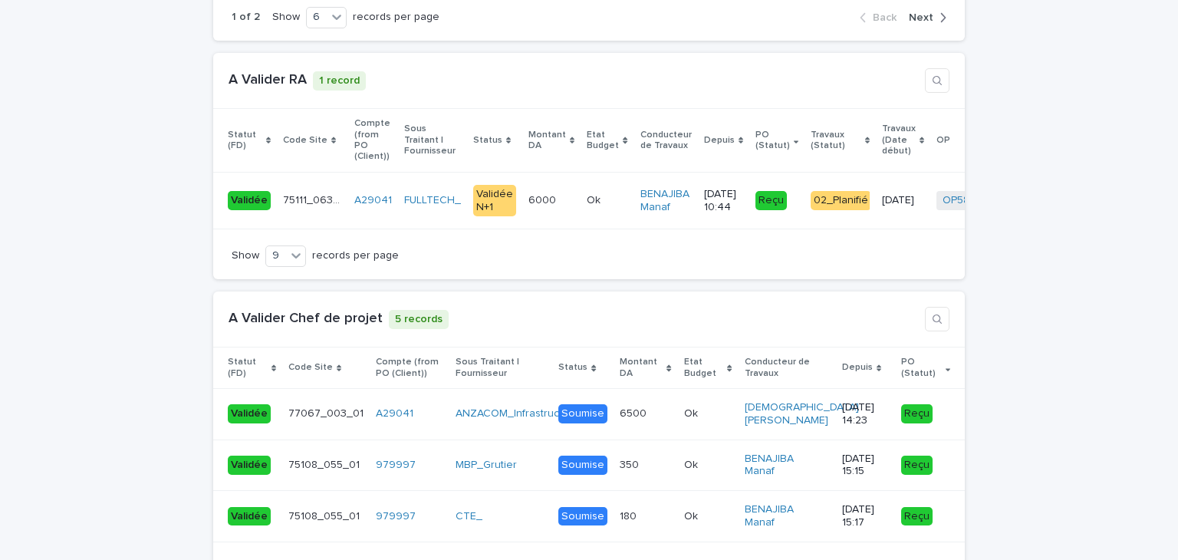
scroll to position [3501, 0]
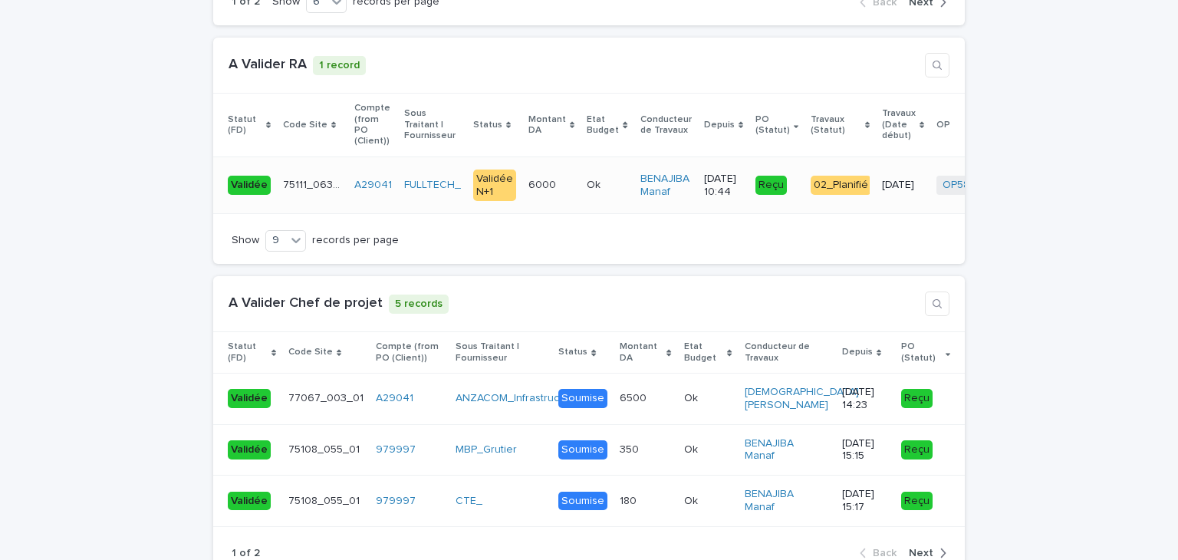
click at [546, 176] on p "6000" at bounding box center [544, 184] width 31 height 16
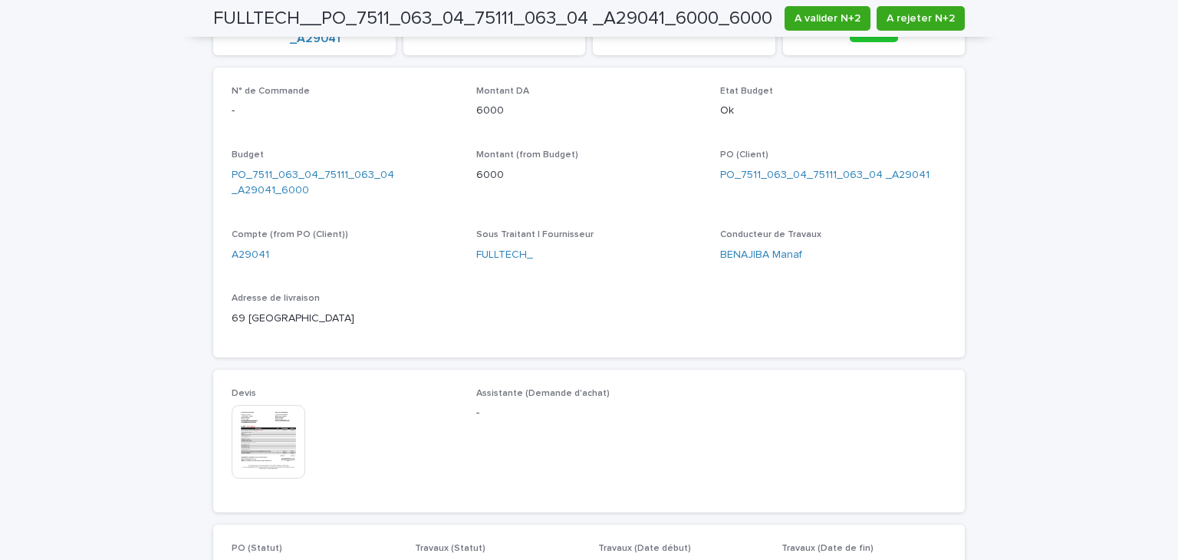
scroll to position [510, 0]
click at [281, 416] on img at bounding box center [269, 444] width 74 height 74
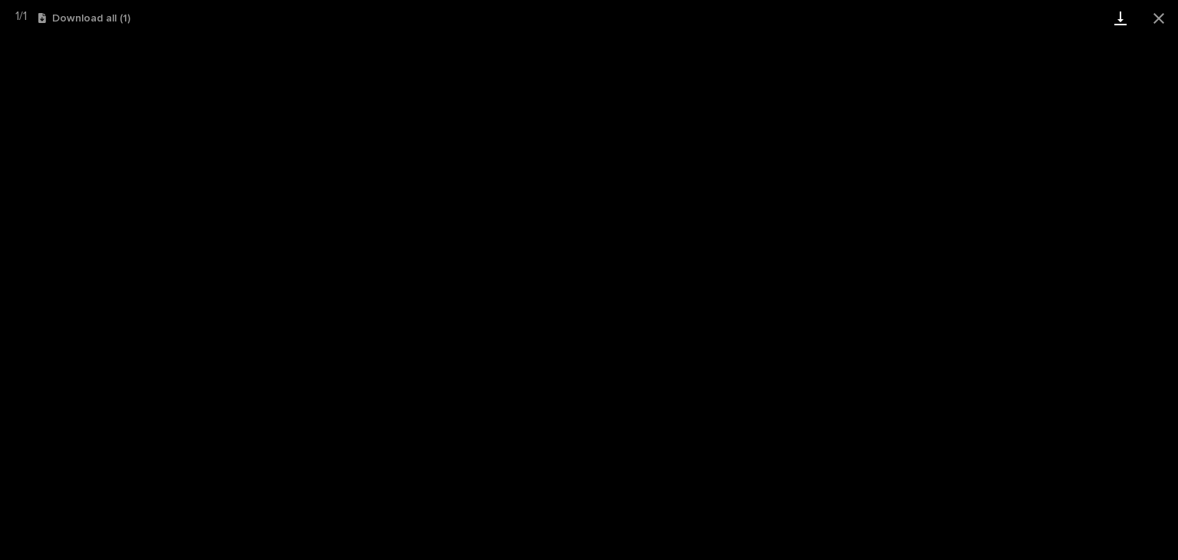
click at [1117, 16] on link "Download" at bounding box center [1121, 18] width 38 height 36
click at [1154, 15] on button "Close gallery" at bounding box center [1159, 18] width 38 height 36
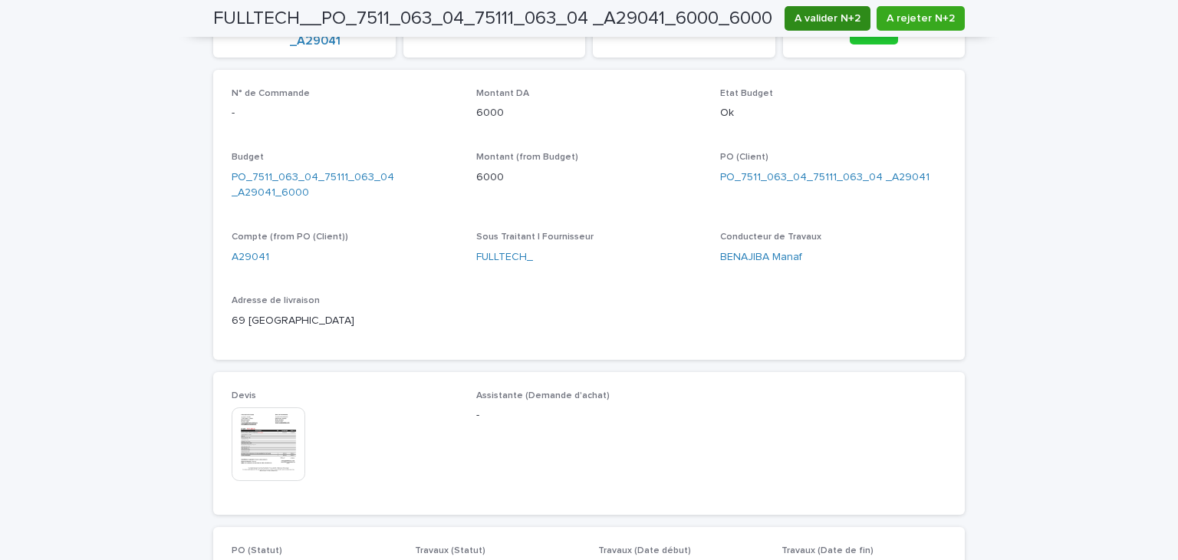
click at [818, 23] on span "A valider N+2" at bounding box center [828, 18] width 66 height 15
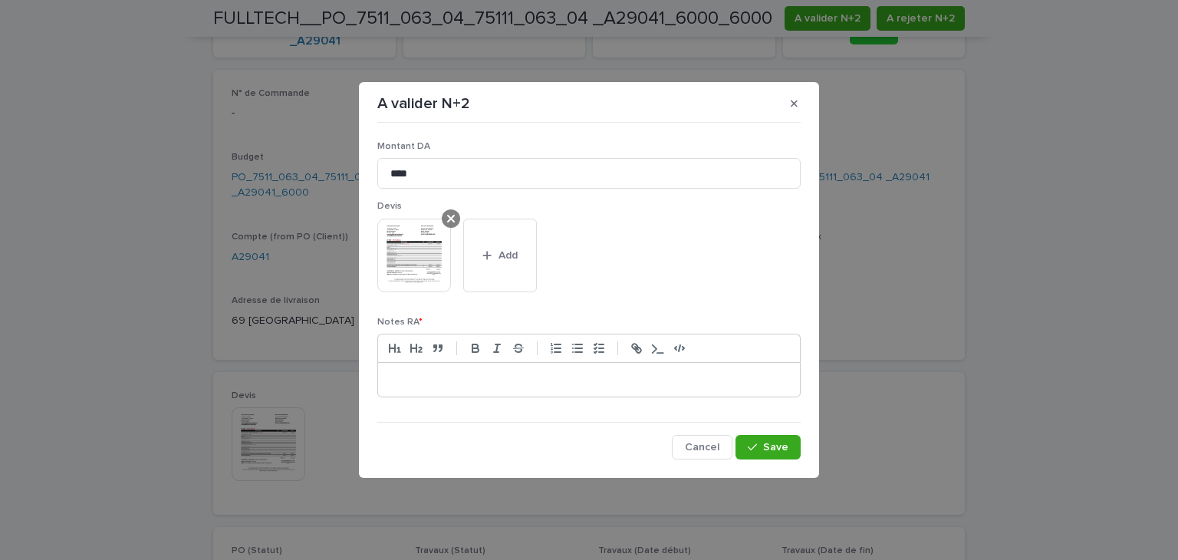
click at [454, 220] on icon at bounding box center [451, 219] width 8 height 12
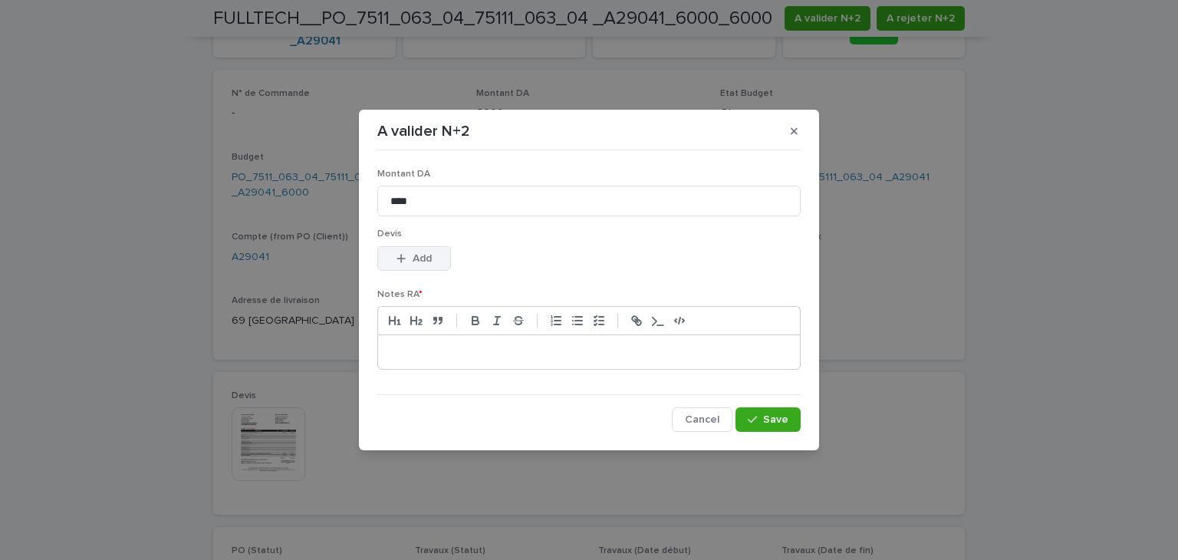
click at [417, 254] on span "Add" at bounding box center [422, 258] width 19 height 11
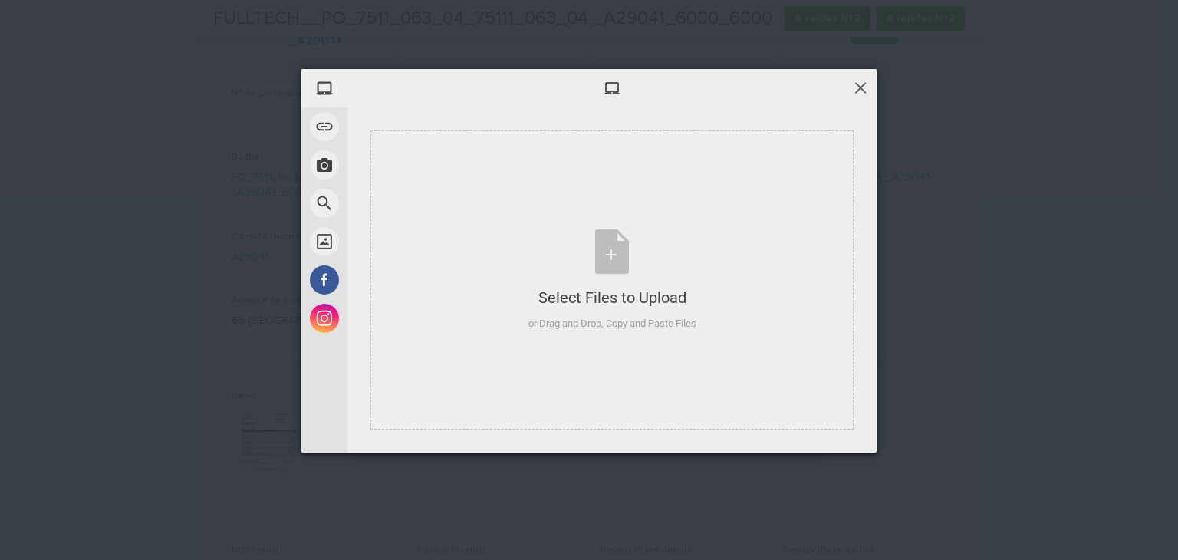
click at [861, 87] on span at bounding box center [860, 87] width 17 height 17
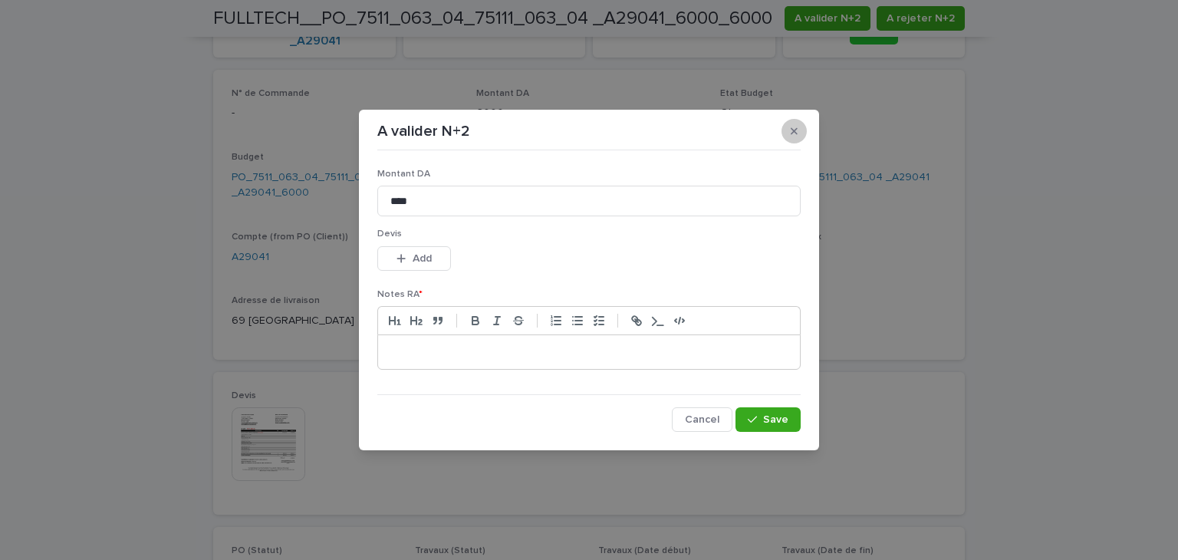
click at [795, 133] on icon "button" at bounding box center [794, 131] width 7 height 11
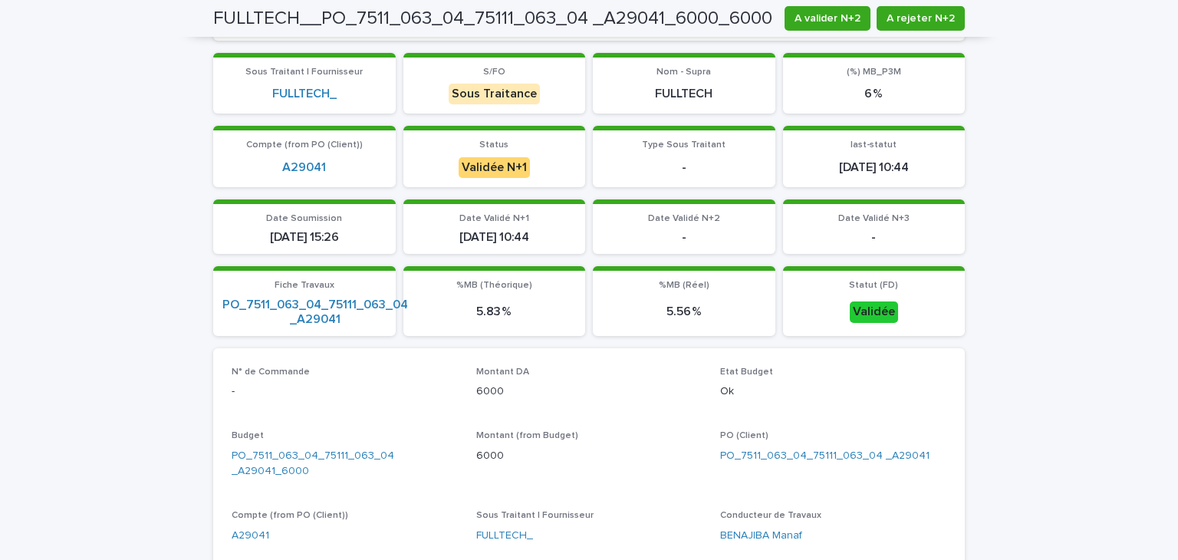
scroll to position [37, 0]
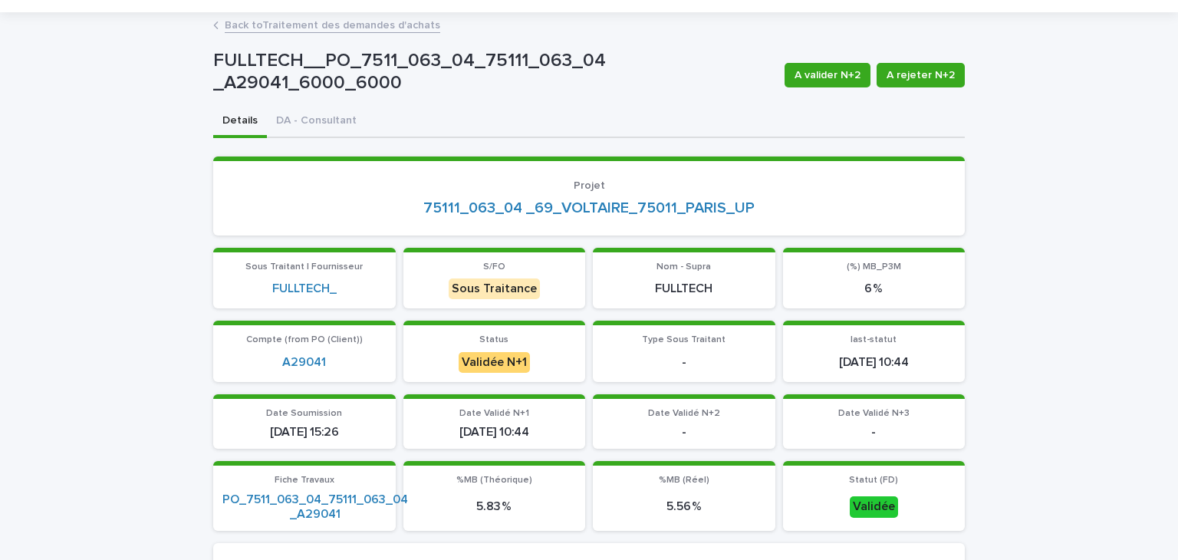
click at [368, 27] on link "Back to Traitement des demandes d'achats" at bounding box center [333, 24] width 216 height 18
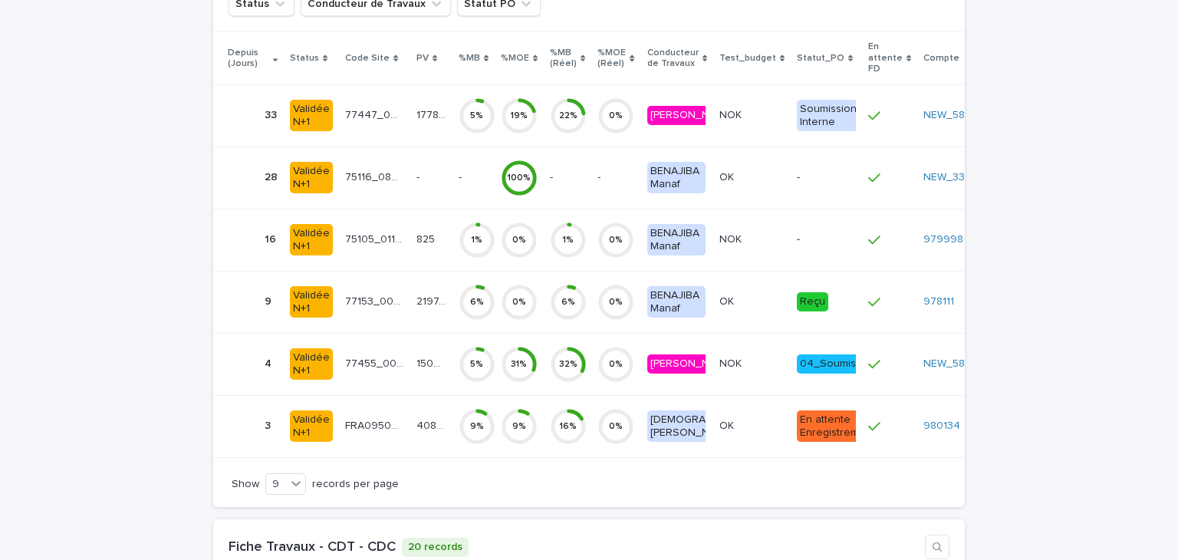
scroll to position [4756, 0]
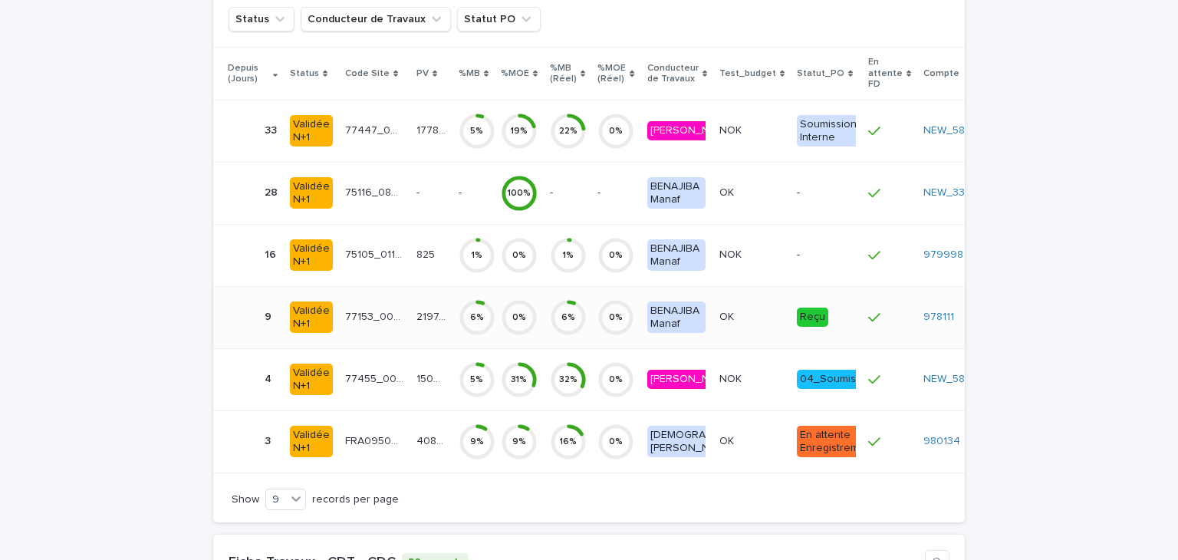
click at [424, 305] on div "2197.32 2197.32" at bounding box center [431, 317] width 29 height 25
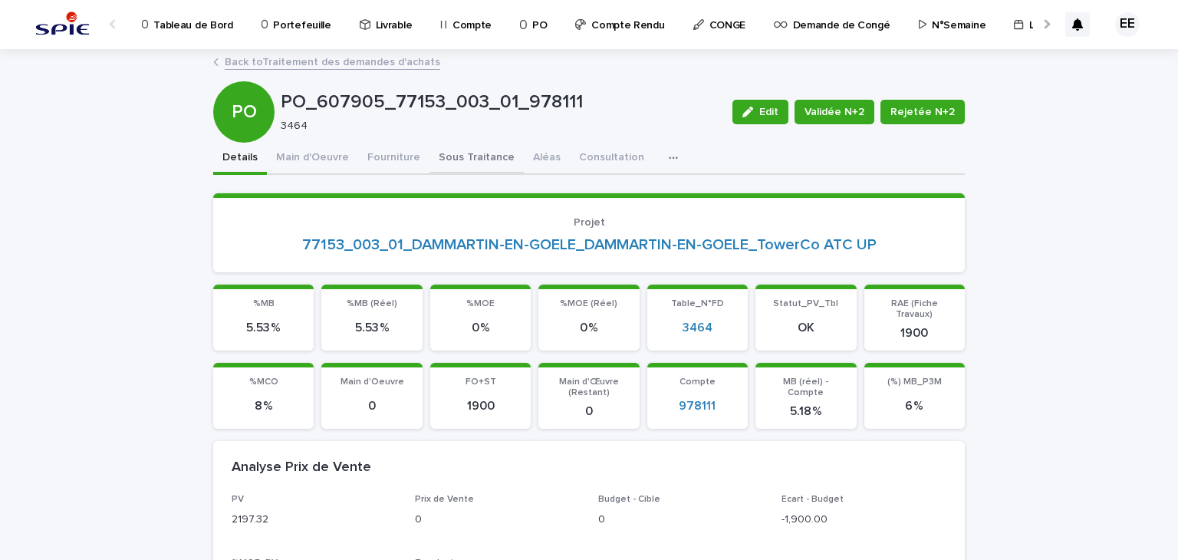
click at [442, 149] on button "Sous Traitance" at bounding box center [477, 159] width 94 height 32
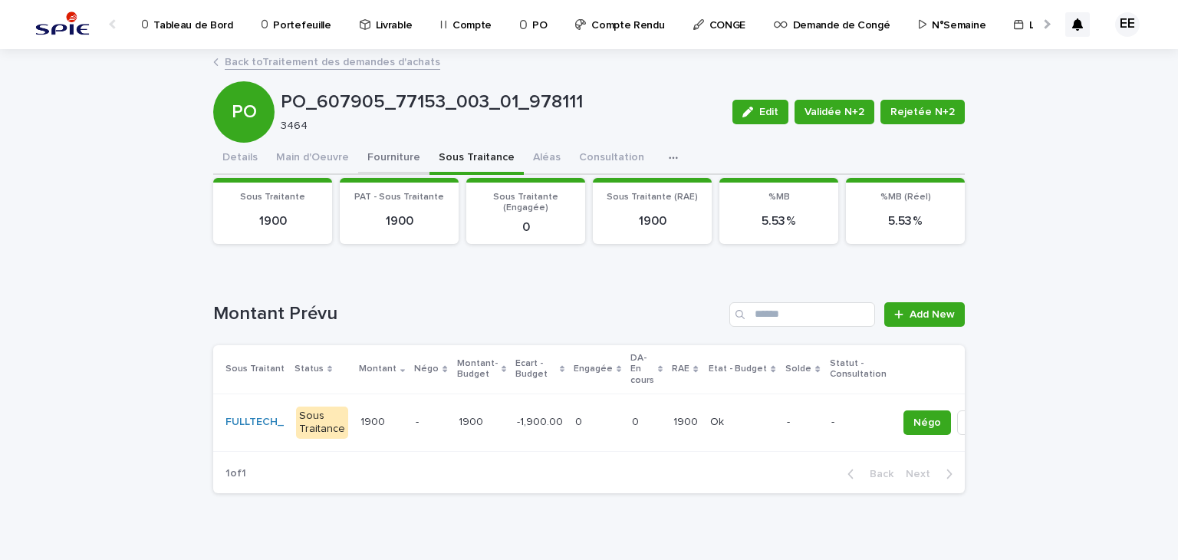
click at [387, 150] on button "Fourniture" at bounding box center [393, 159] width 71 height 32
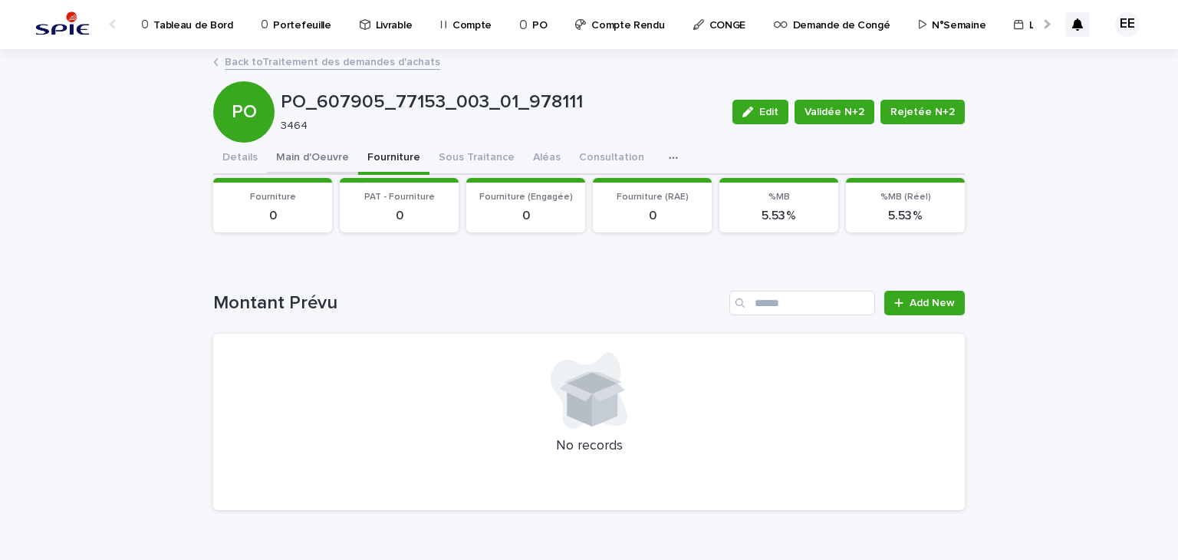
click at [315, 153] on button "Main d'Oeuvre" at bounding box center [312, 159] width 91 height 32
click at [239, 162] on button "Details" at bounding box center [240, 159] width 54 height 32
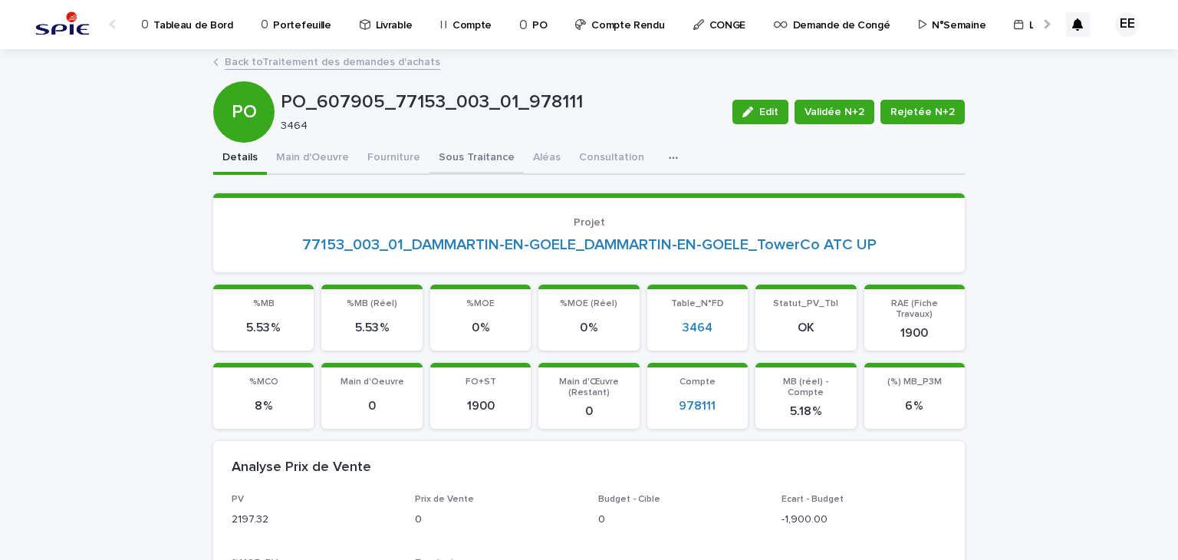
click at [466, 157] on button "Sous Traitance" at bounding box center [477, 159] width 94 height 32
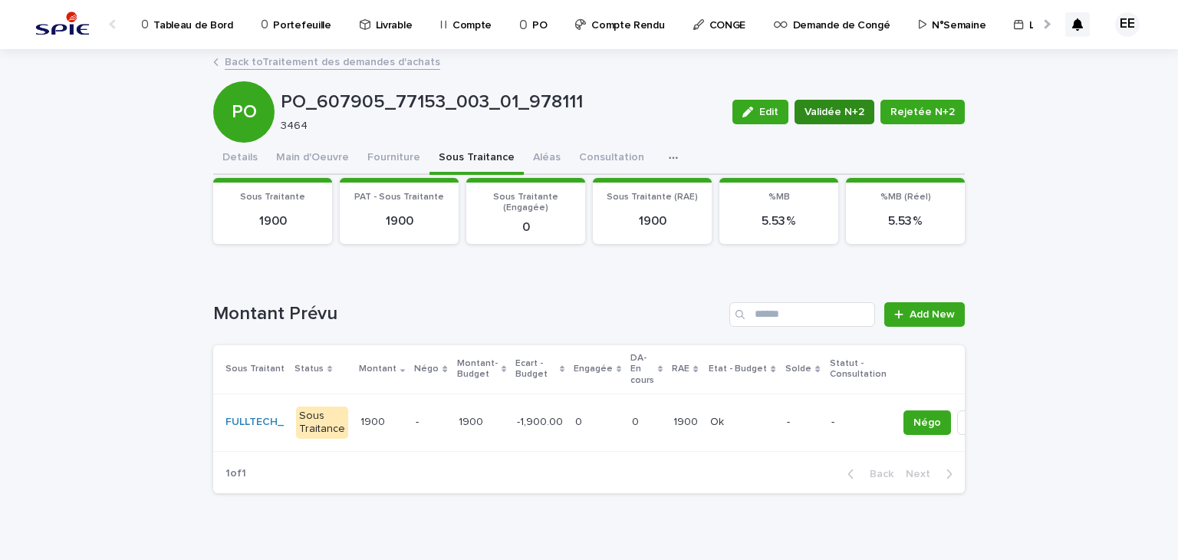
click at [823, 110] on span "Validée N+2" at bounding box center [835, 111] width 60 height 15
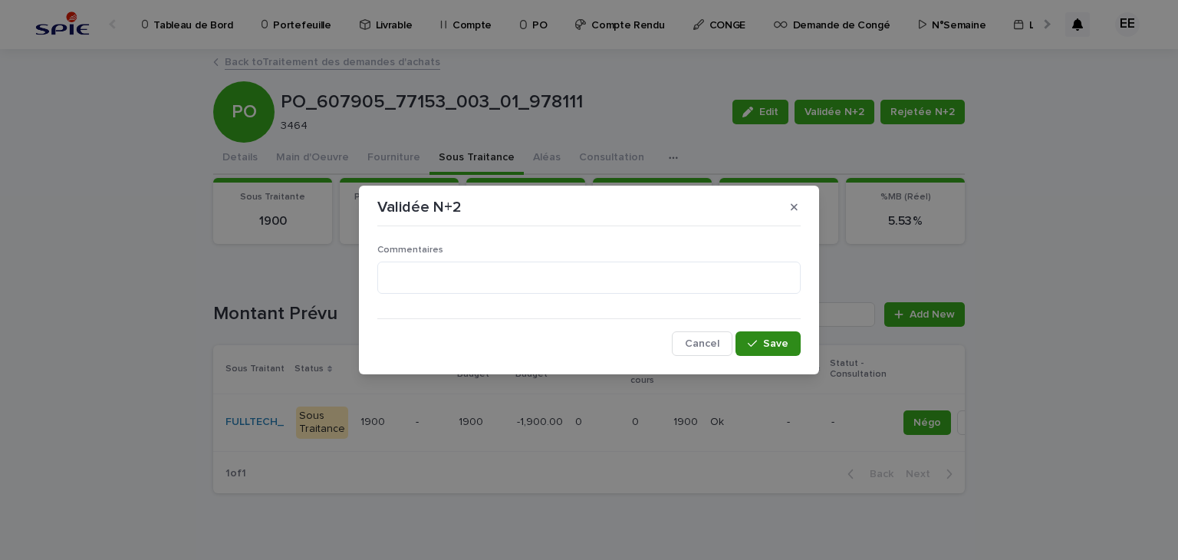
click at [779, 344] on span "Save" at bounding box center [775, 343] width 25 height 11
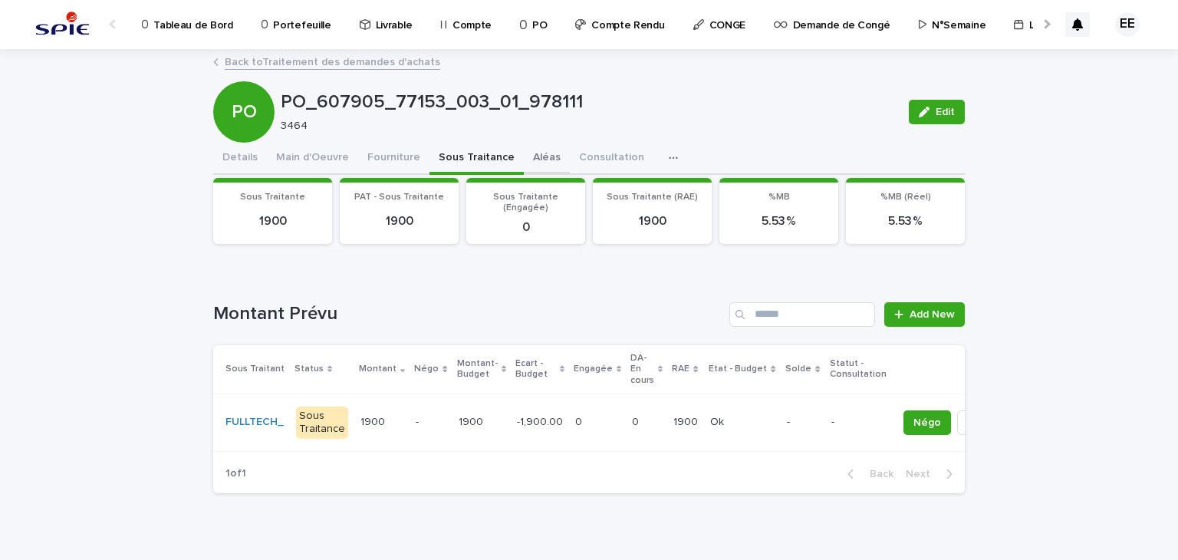
click at [524, 160] on button "Aléas" at bounding box center [547, 159] width 46 height 32
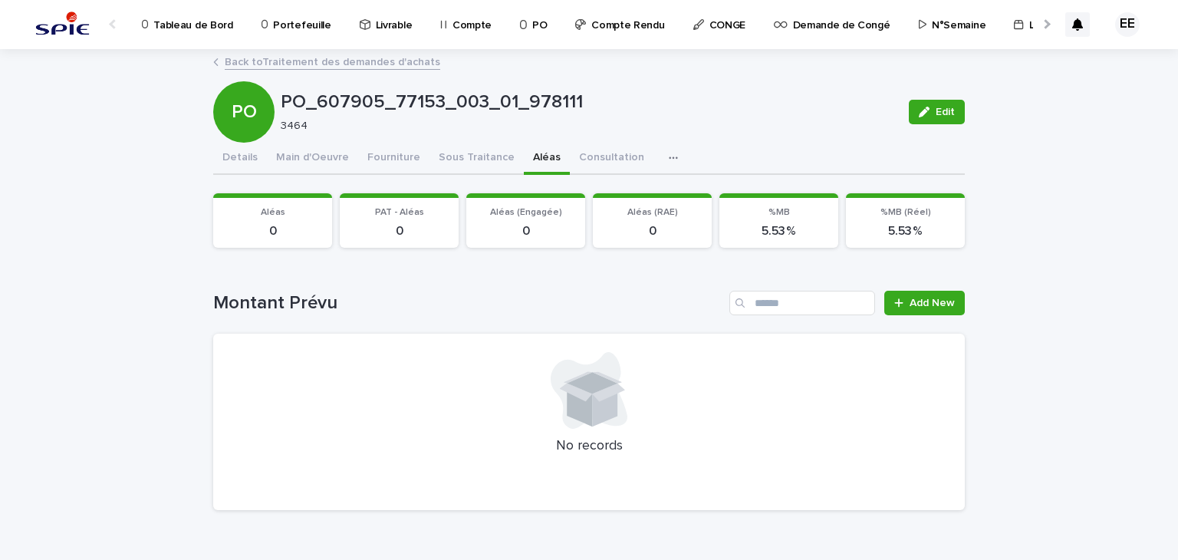
click at [376, 63] on link "Back to Traitement des demandes d'achats" at bounding box center [333, 61] width 216 height 18
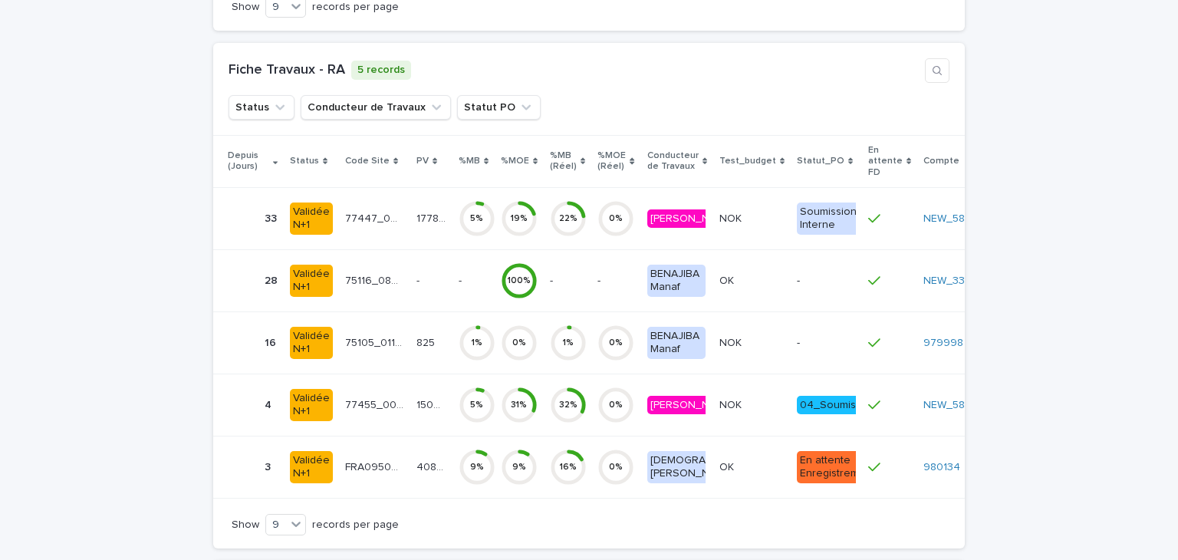
scroll to position [4640, 0]
